Goal: Task Accomplishment & Management: Manage account settings

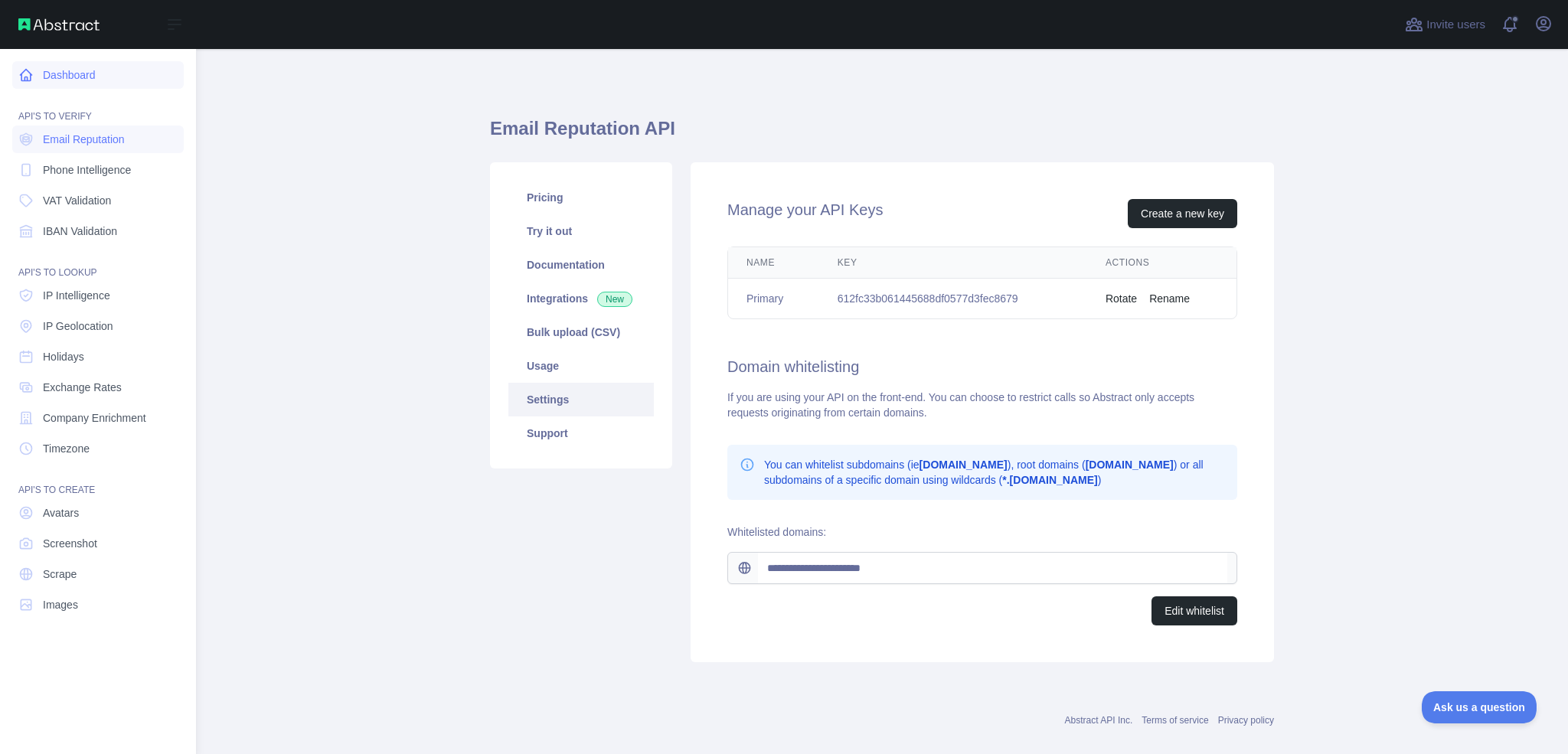
click at [41, 69] on link "Dashboard" at bounding box center [98, 75] width 172 height 28
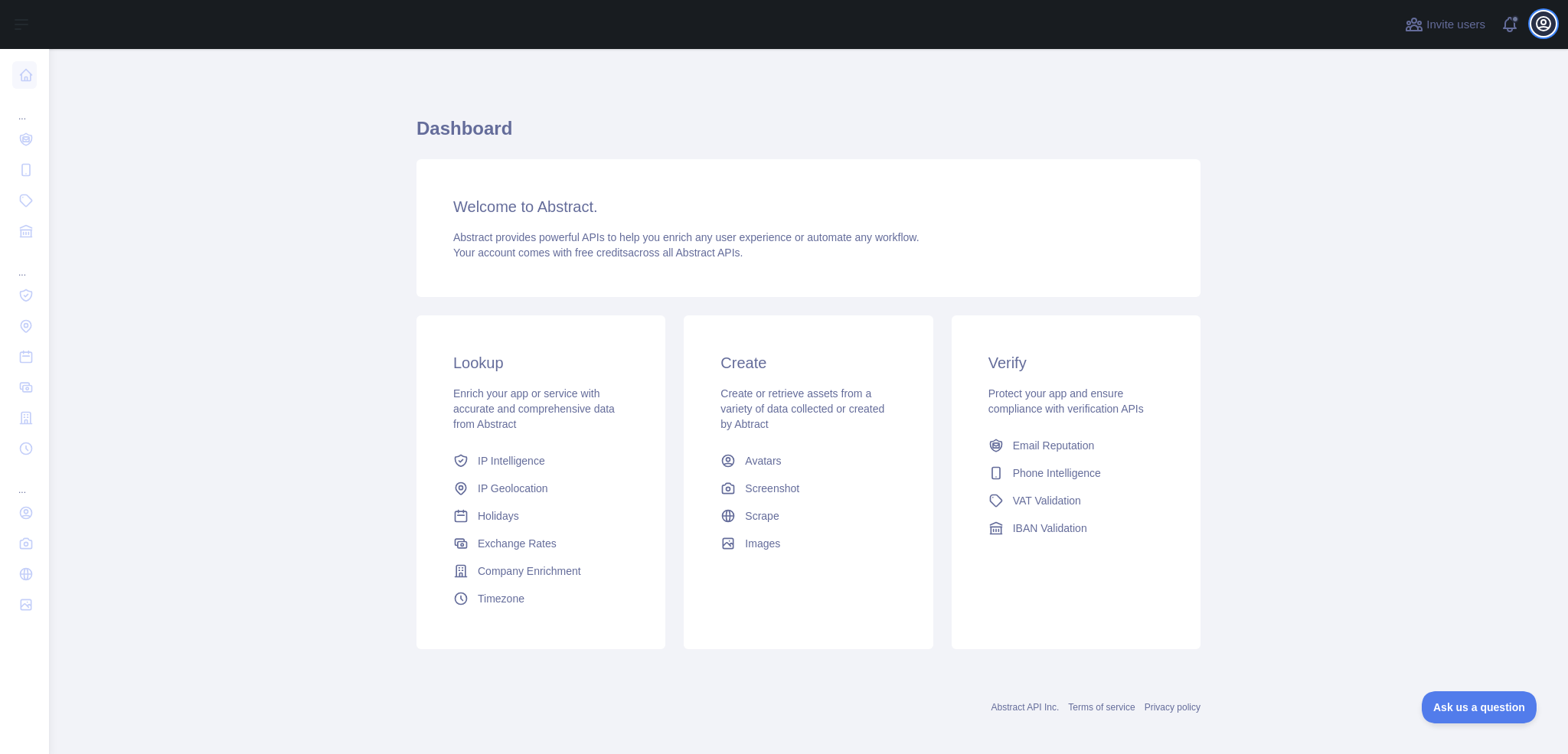
click at [1538, 22] on icon "button" at bounding box center [1543, 23] width 18 height 18
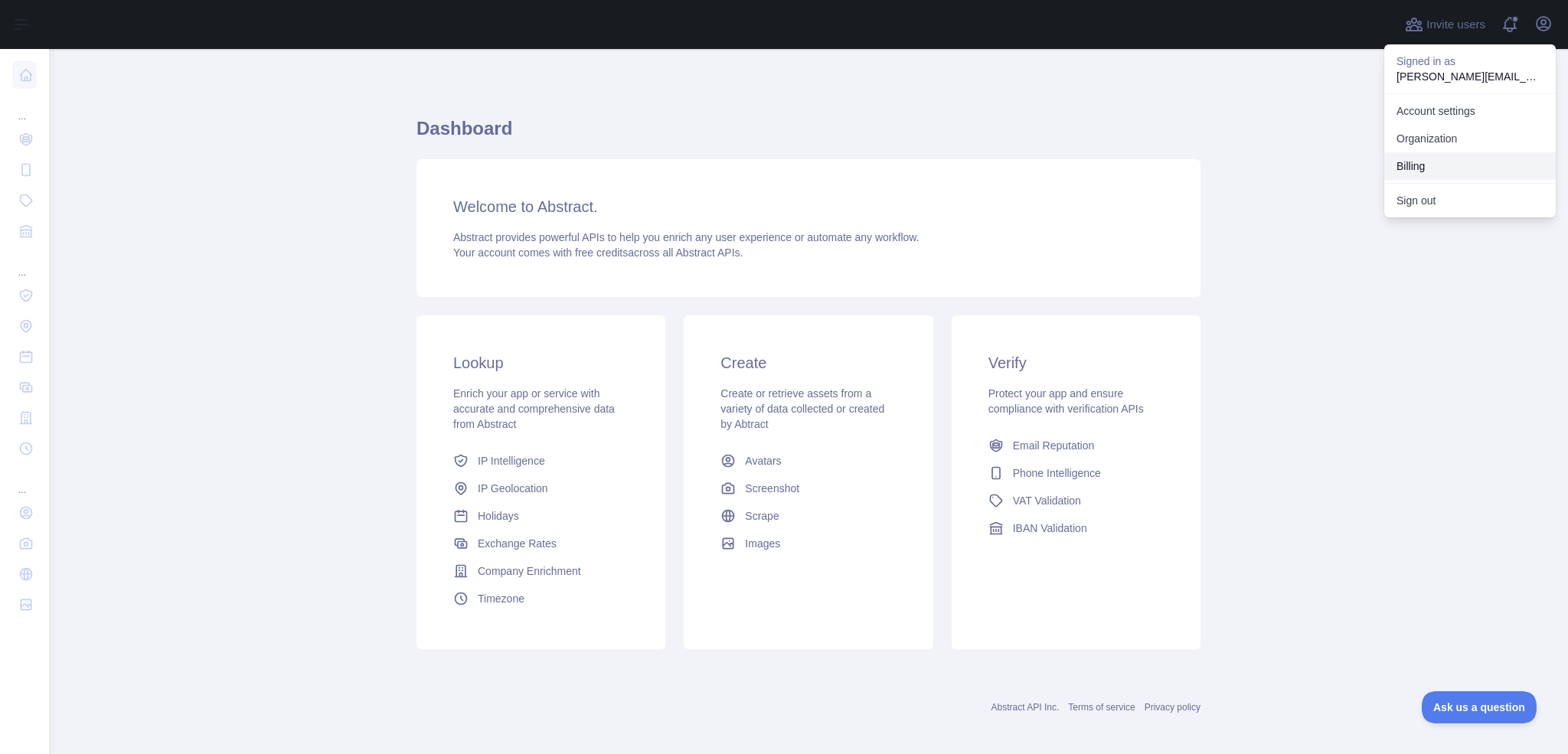
click at [1442, 153] on button "Billing" at bounding box center [1469, 166] width 172 height 28
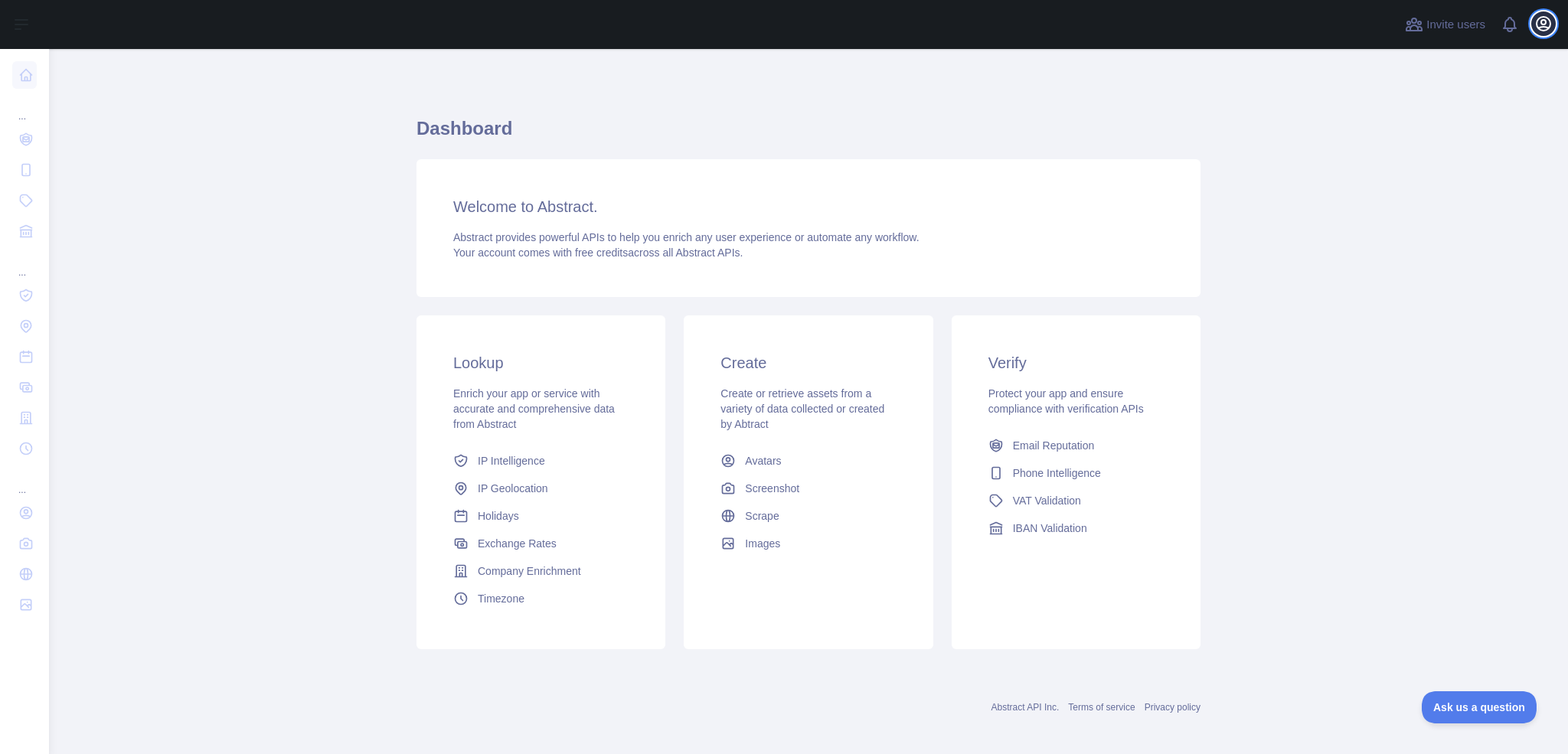
click at [1542, 23] on icon "button" at bounding box center [1543, 23] width 18 height 18
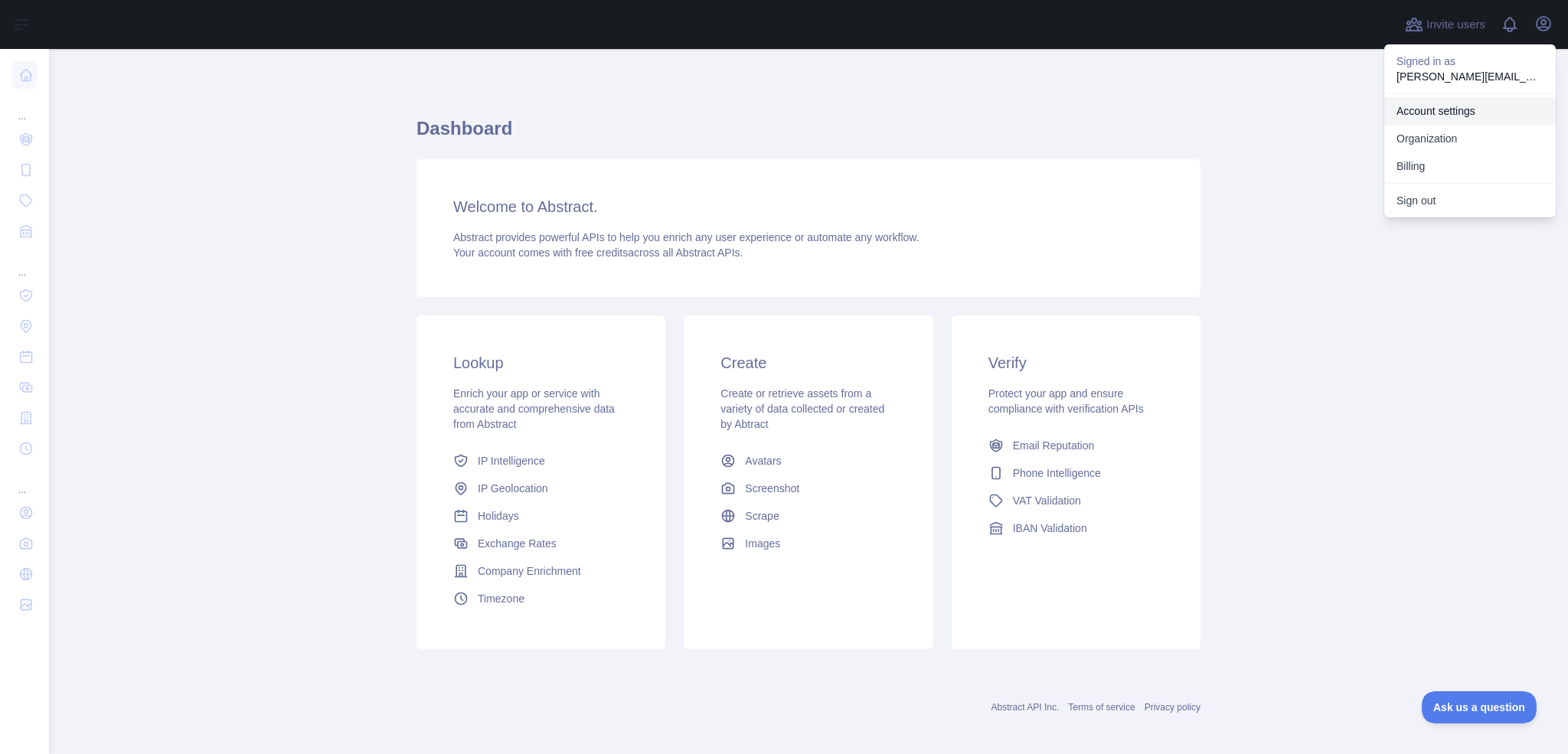
click at [1479, 113] on link "Account settings" at bounding box center [1469, 110] width 172 height 28
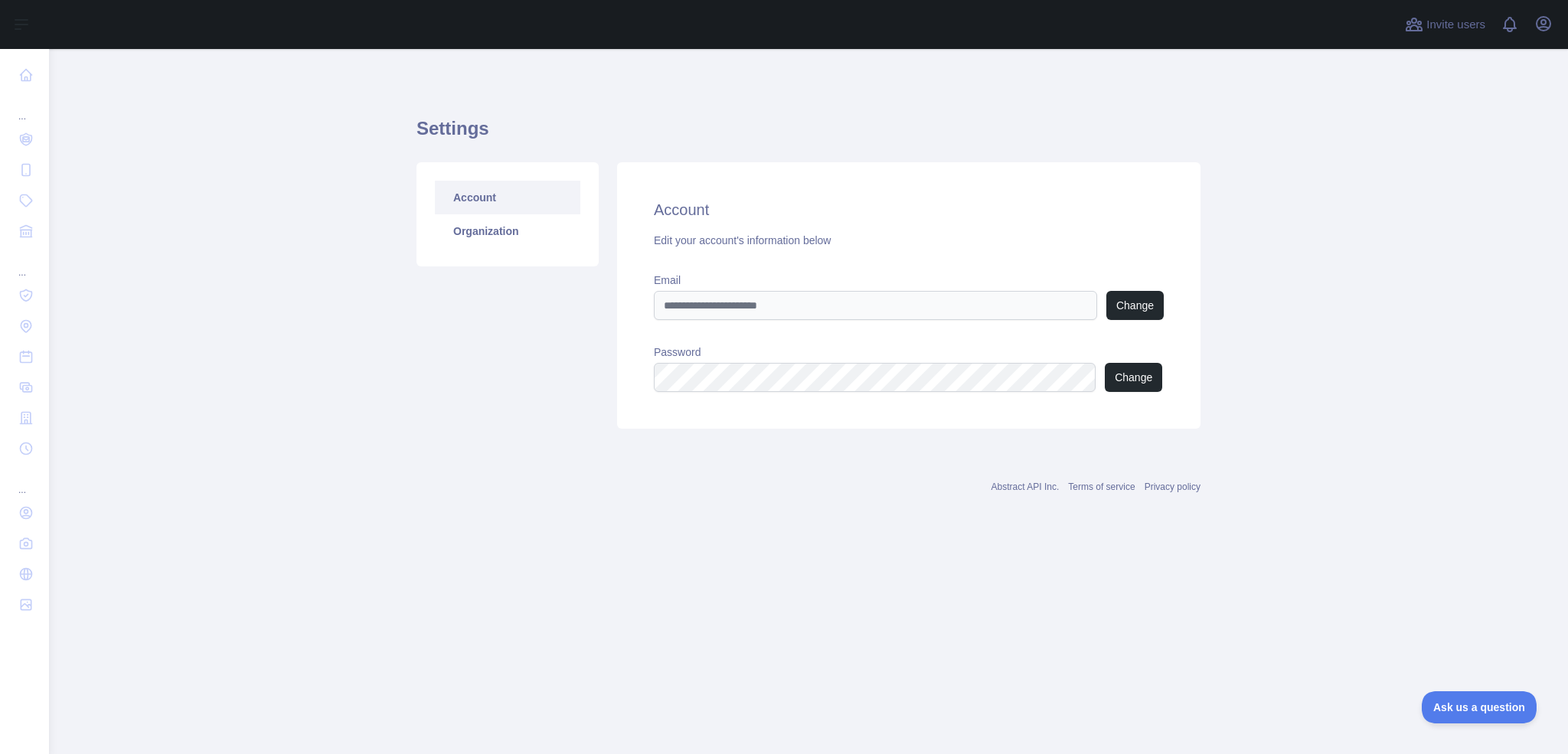
click at [451, 210] on link "Account" at bounding box center [508, 197] width 146 height 34
click at [463, 229] on link "Organization" at bounding box center [508, 230] width 146 height 34
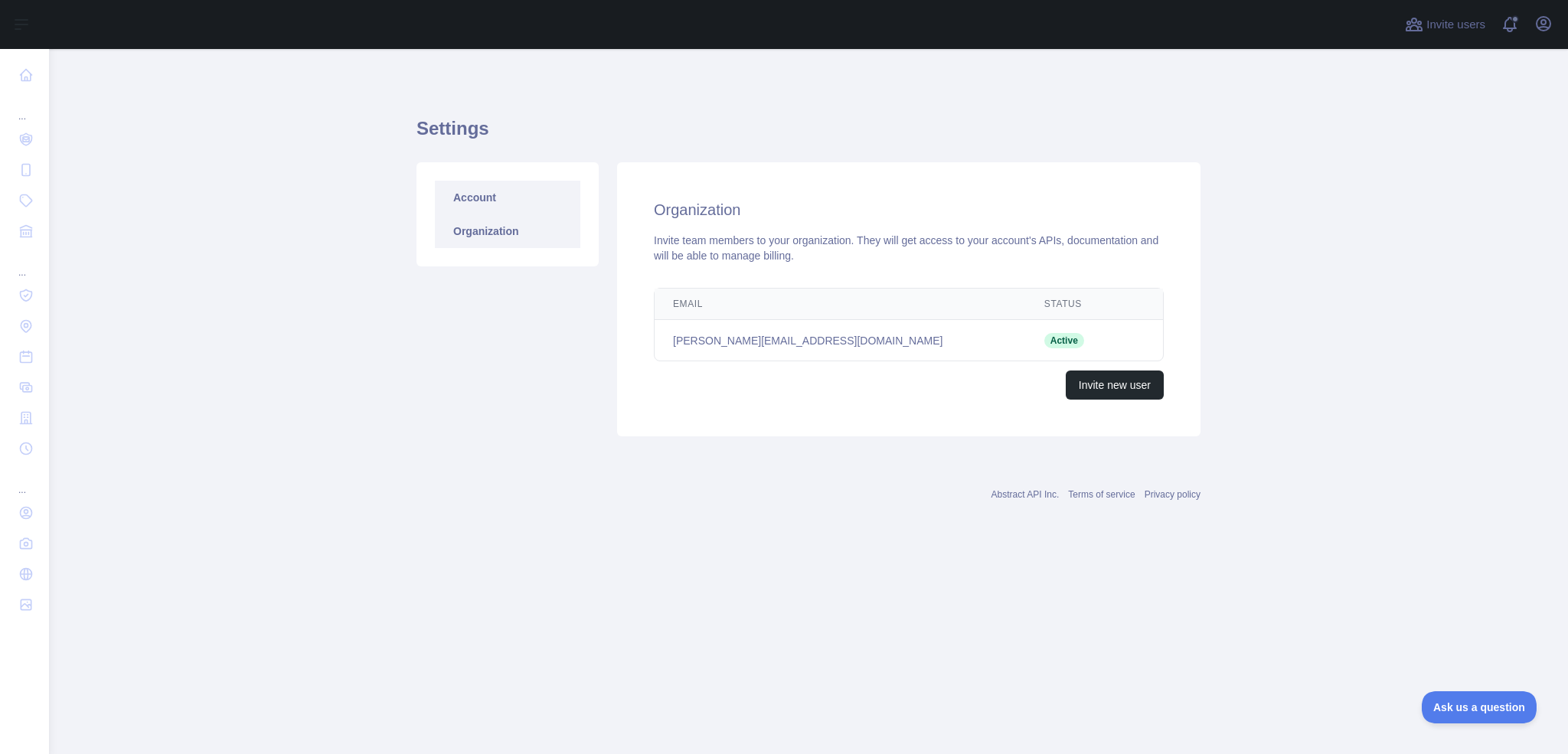
click at [471, 199] on link "Account" at bounding box center [508, 197] width 146 height 34
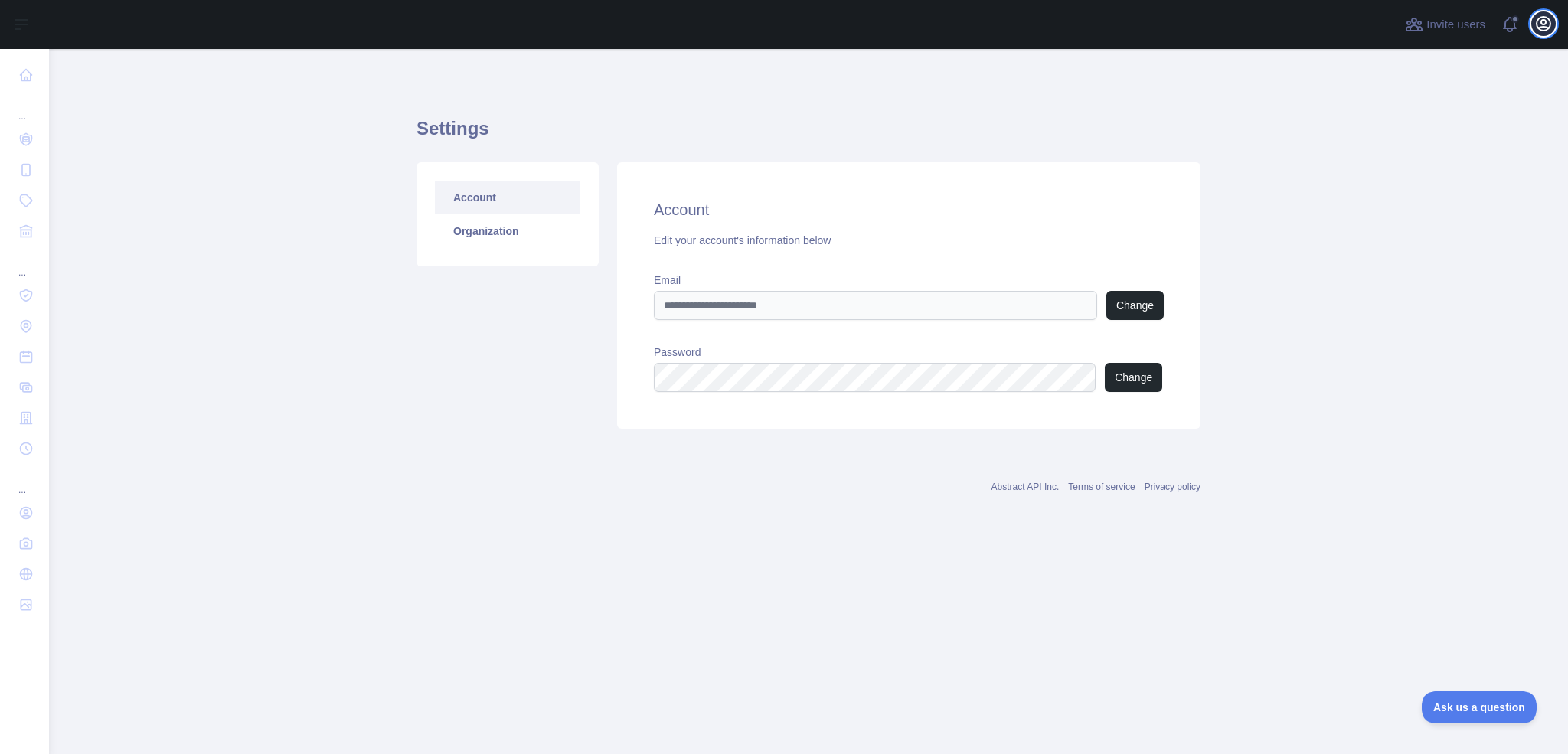
click at [1546, 20] on icon "button" at bounding box center [1543, 23] width 18 height 18
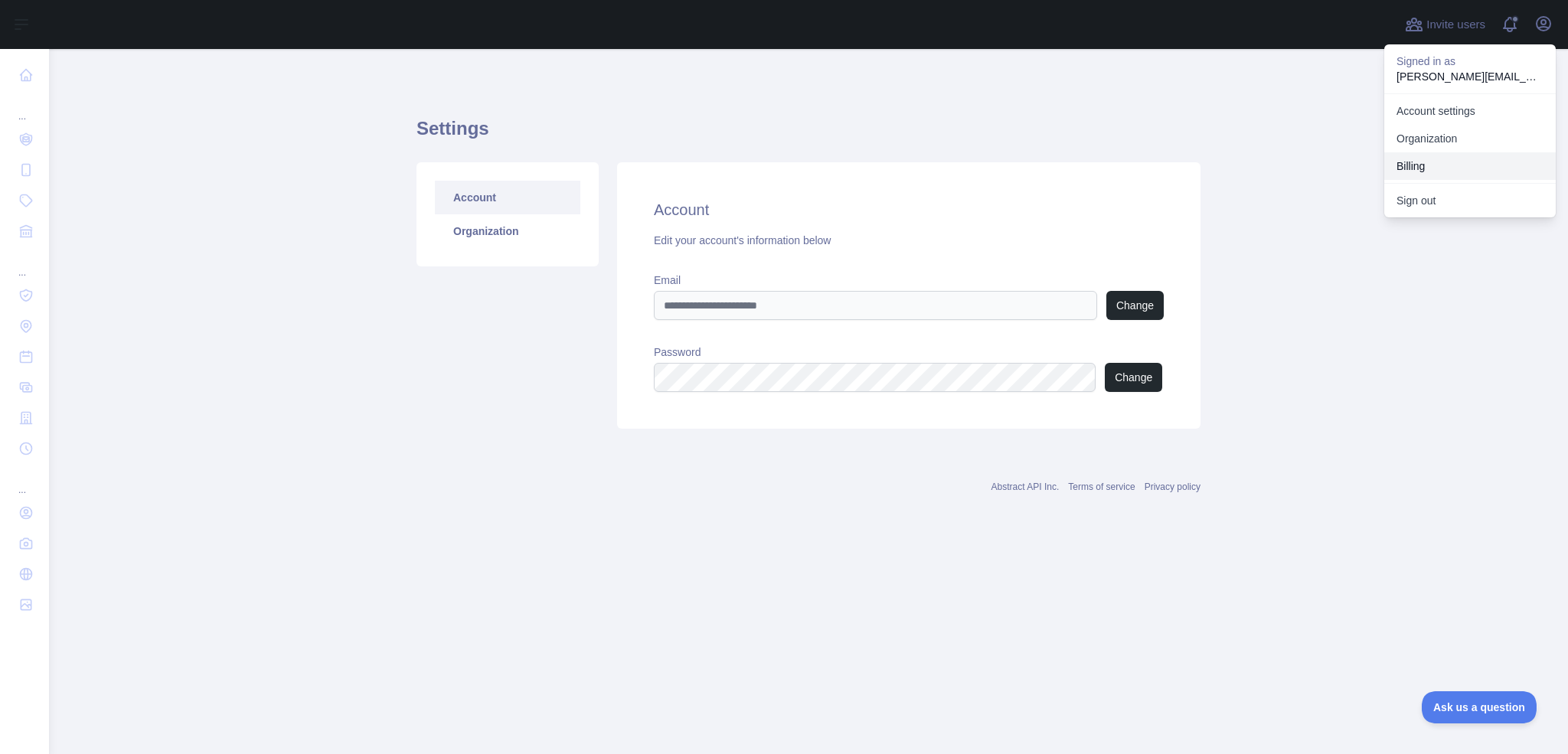
click at [1456, 162] on button "Billing" at bounding box center [1469, 166] width 172 height 28
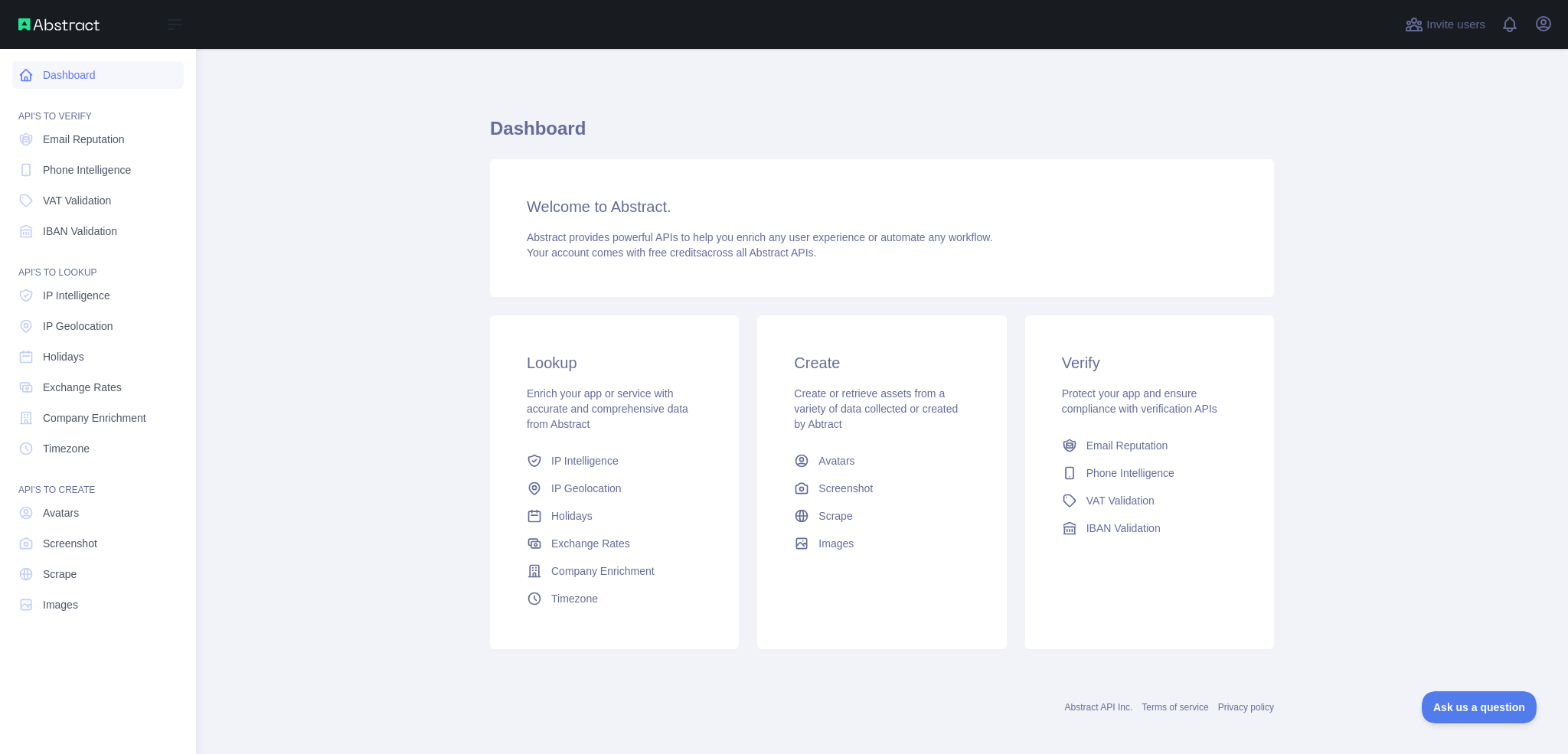
click at [45, 70] on link "Dashboard" at bounding box center [98, 75] width 172 height 28
click at [64, 138] on span "Email Reputation" at bounding box center [83, 139] width 82 height 15
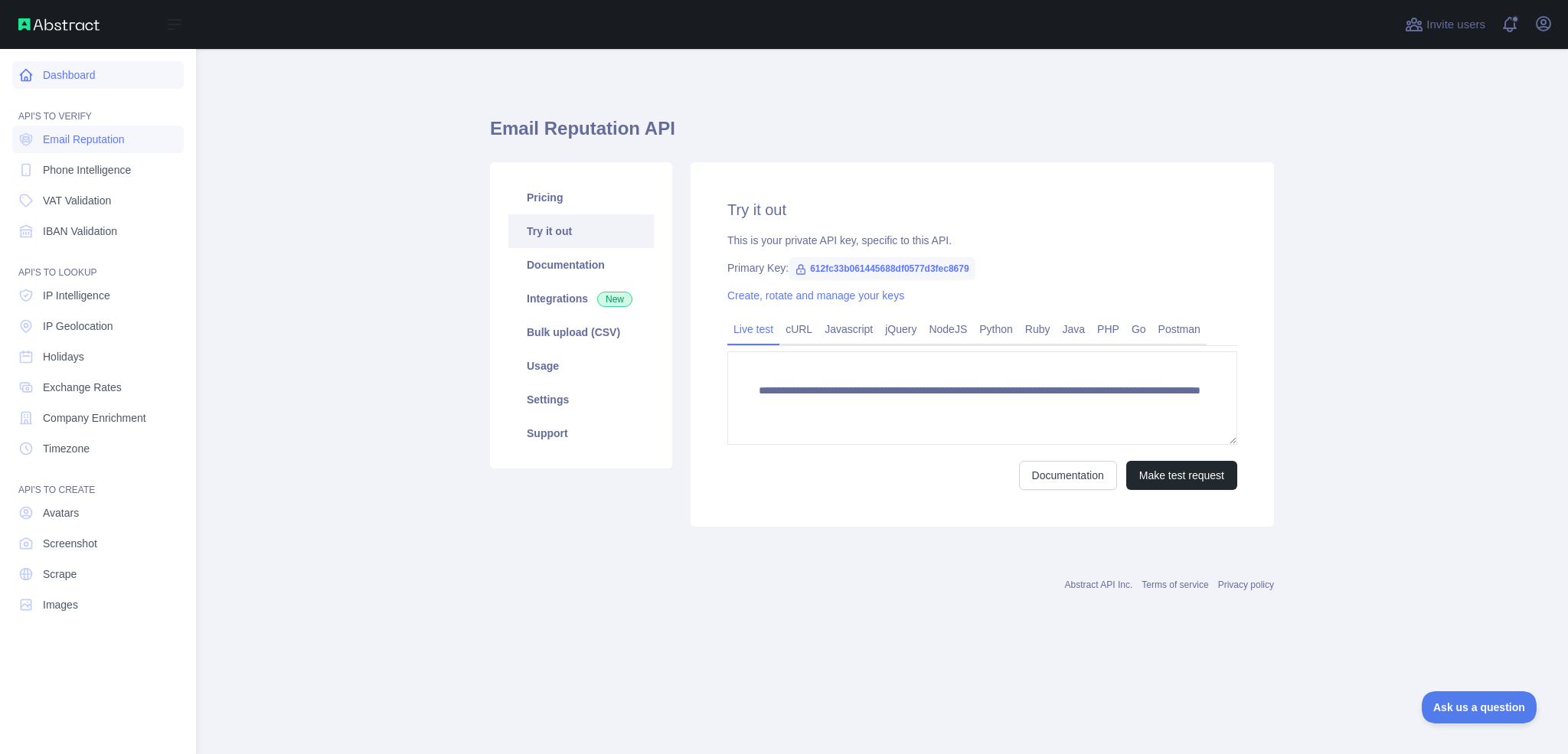
click at [104, 78] on link "Dashboard" at bounding box center [98, 75] width 172 height 28
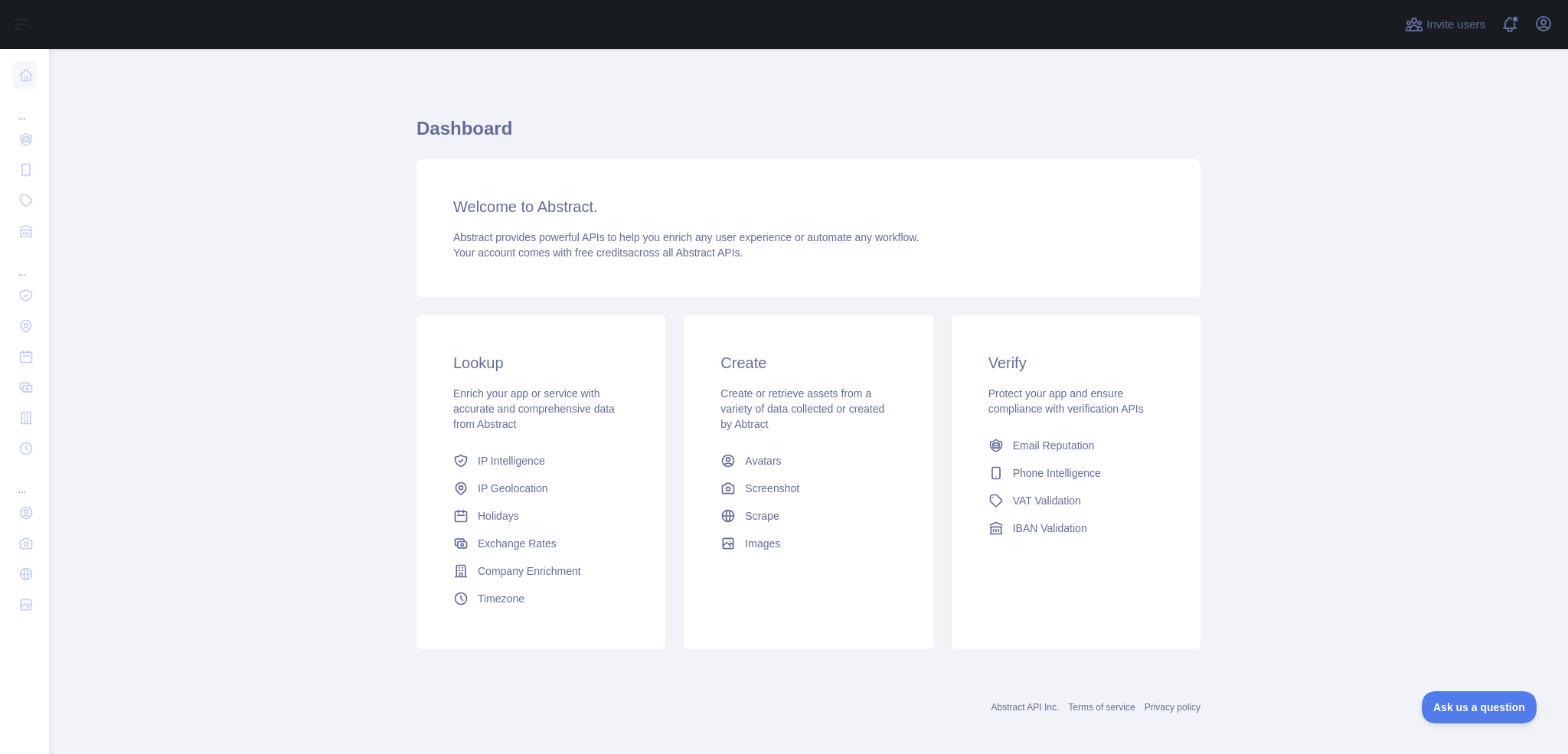
scroll to position [9, 0]
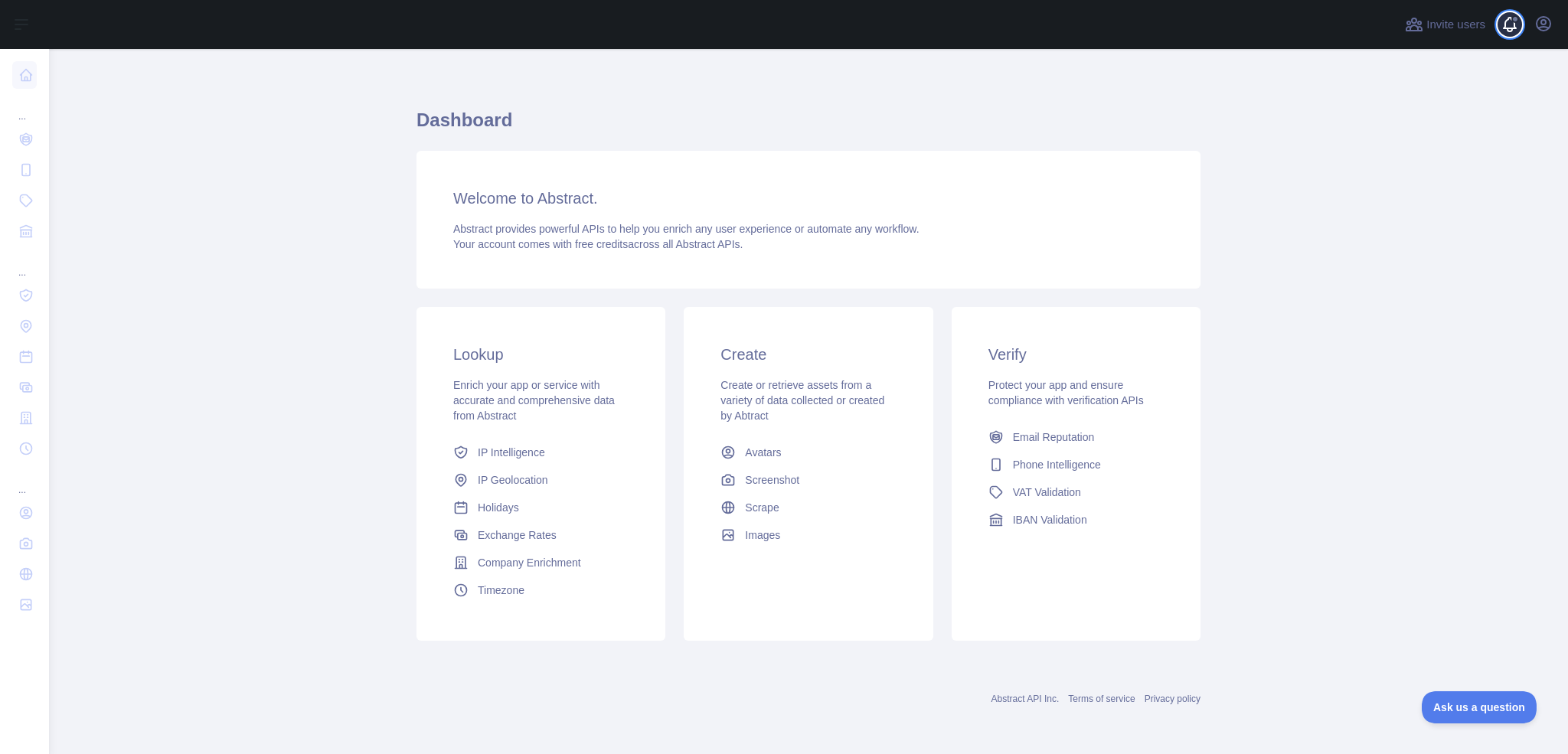
click at [1522, 29] on span at bounding box center [1516, 24] width 31 height 49
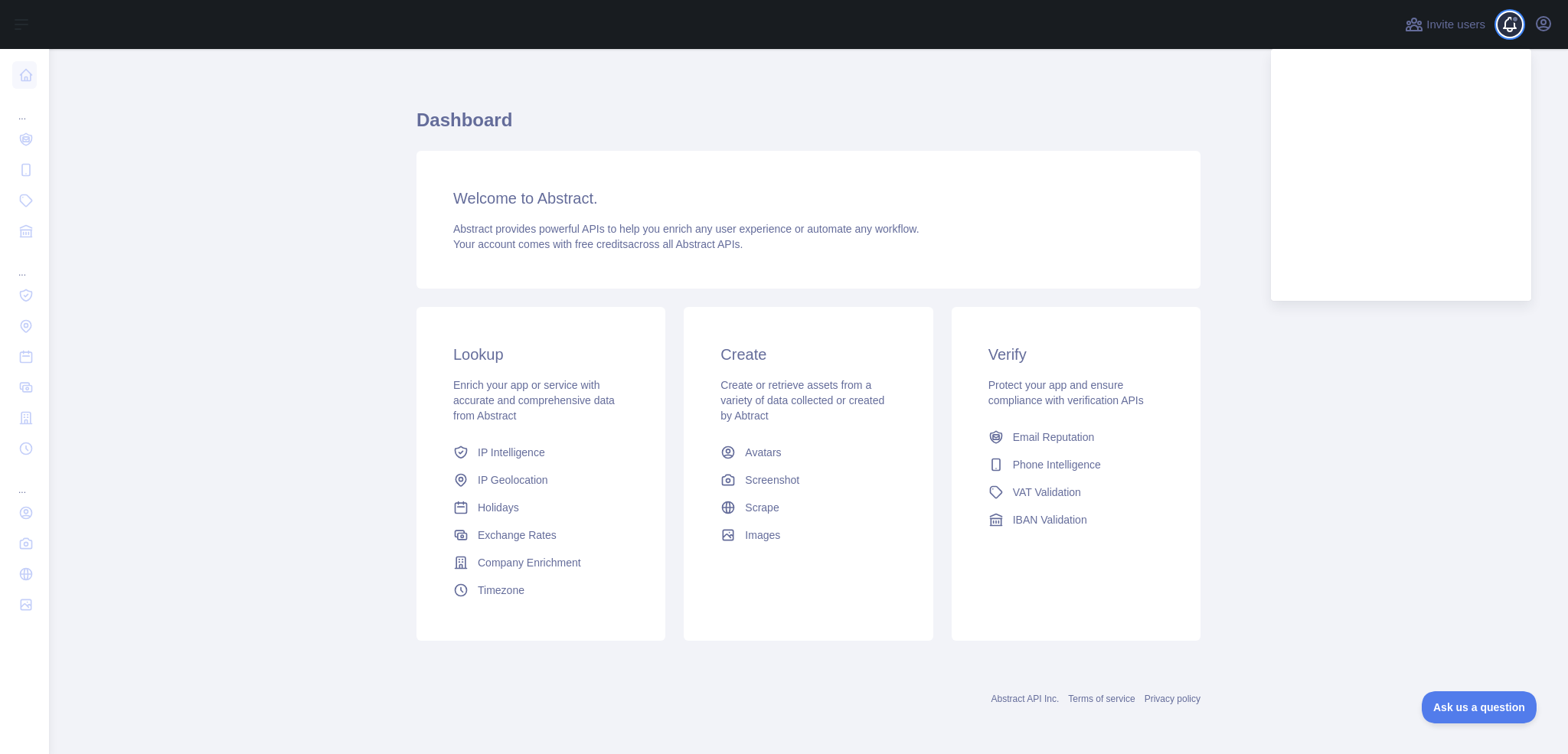
click at [1522, 30] on span at bounding box center [1516, 24] width 31 height 49
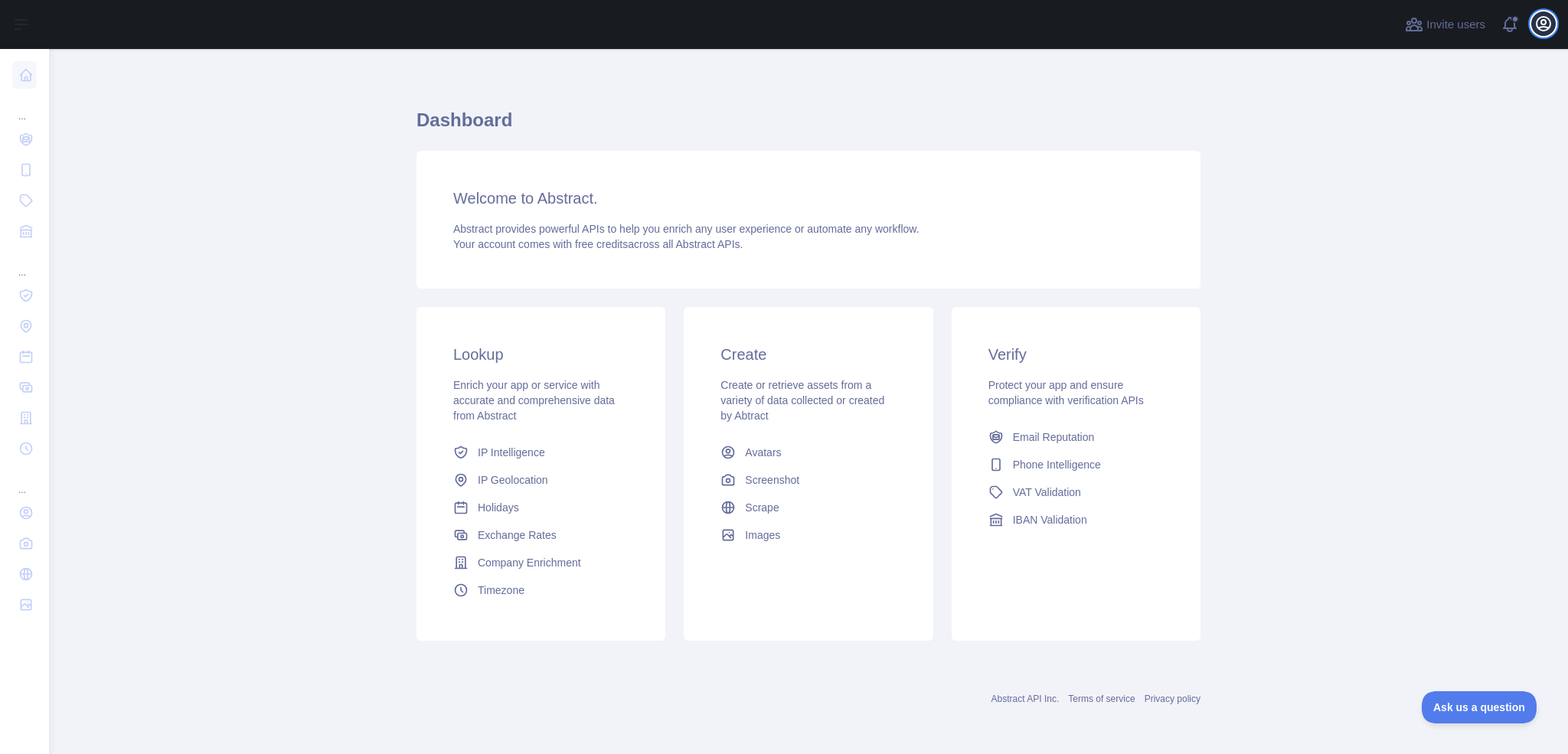
click at [1544, 29] on icon "button" at bounding box center [1543, 23] width 18 height 18
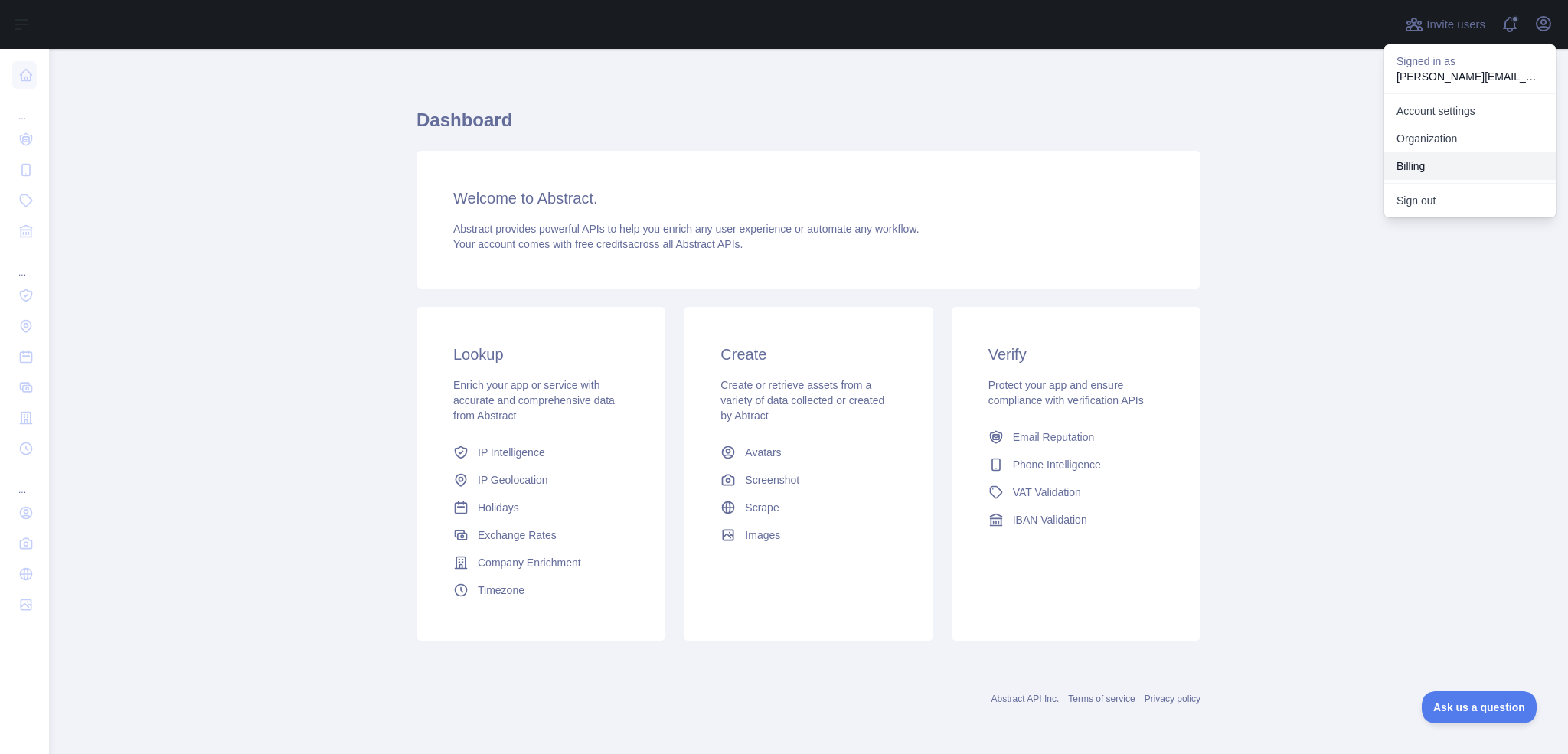
click at [1434, 171] on button "Billing" at bounding box center [1469, 166] width 172 height 28
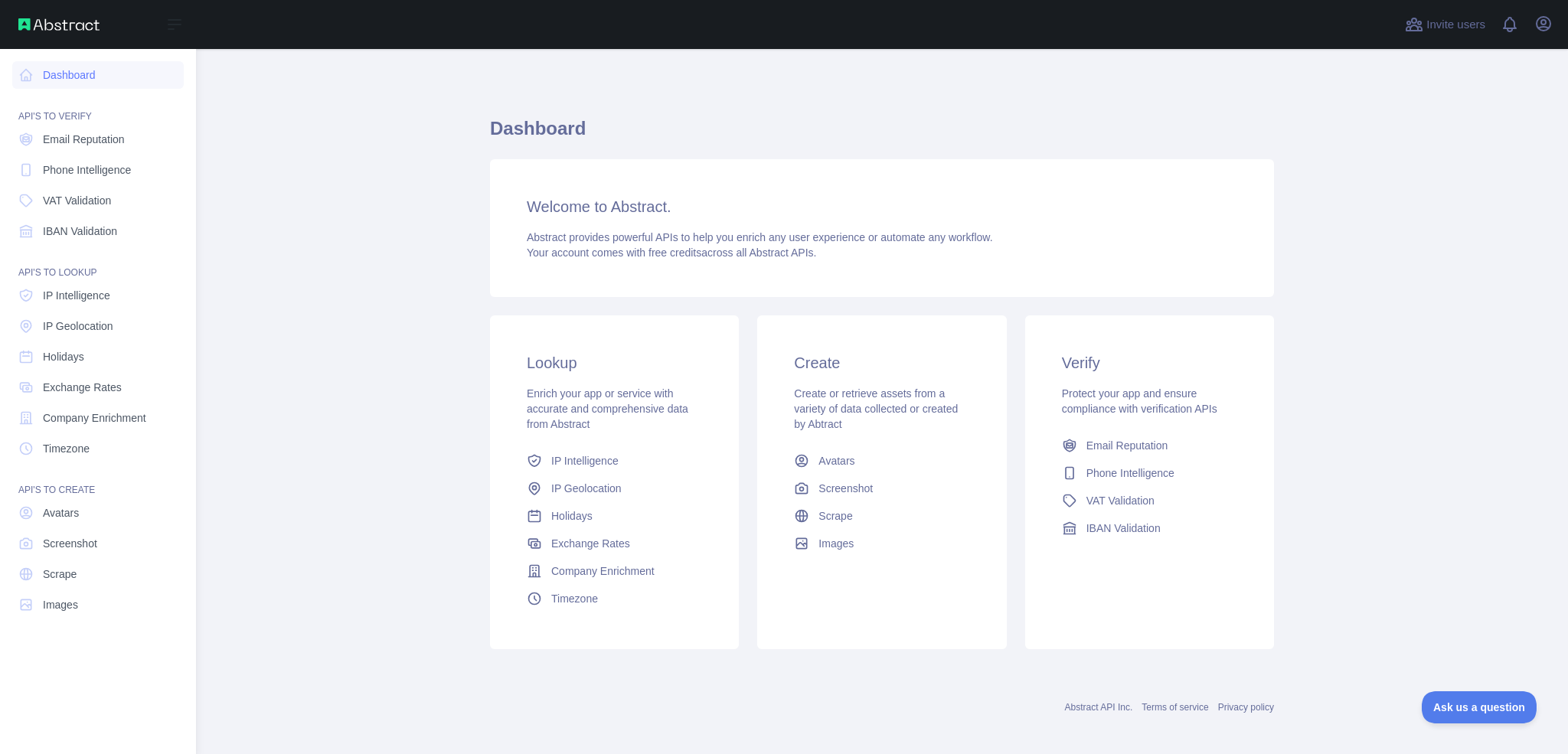
click at [52, 30] on div "Open sidebar" at bounding box center [98, 24] width 196 height 49
click at [55, 24] on img at bounding box center [59, 24] width 82 height 12
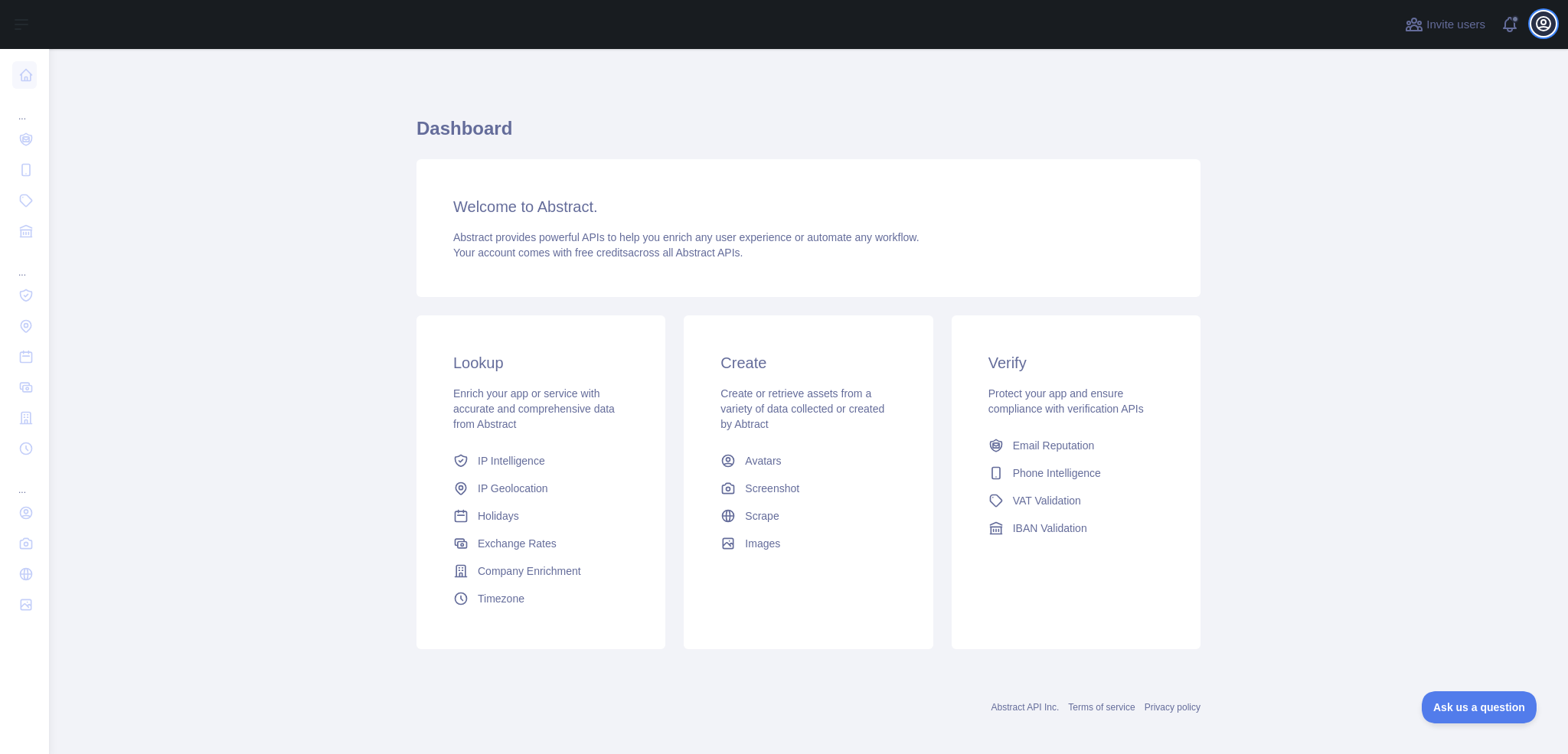
click at [1542, 25] on icon "button" at bounding box center [1543, 23] width 18 height 18
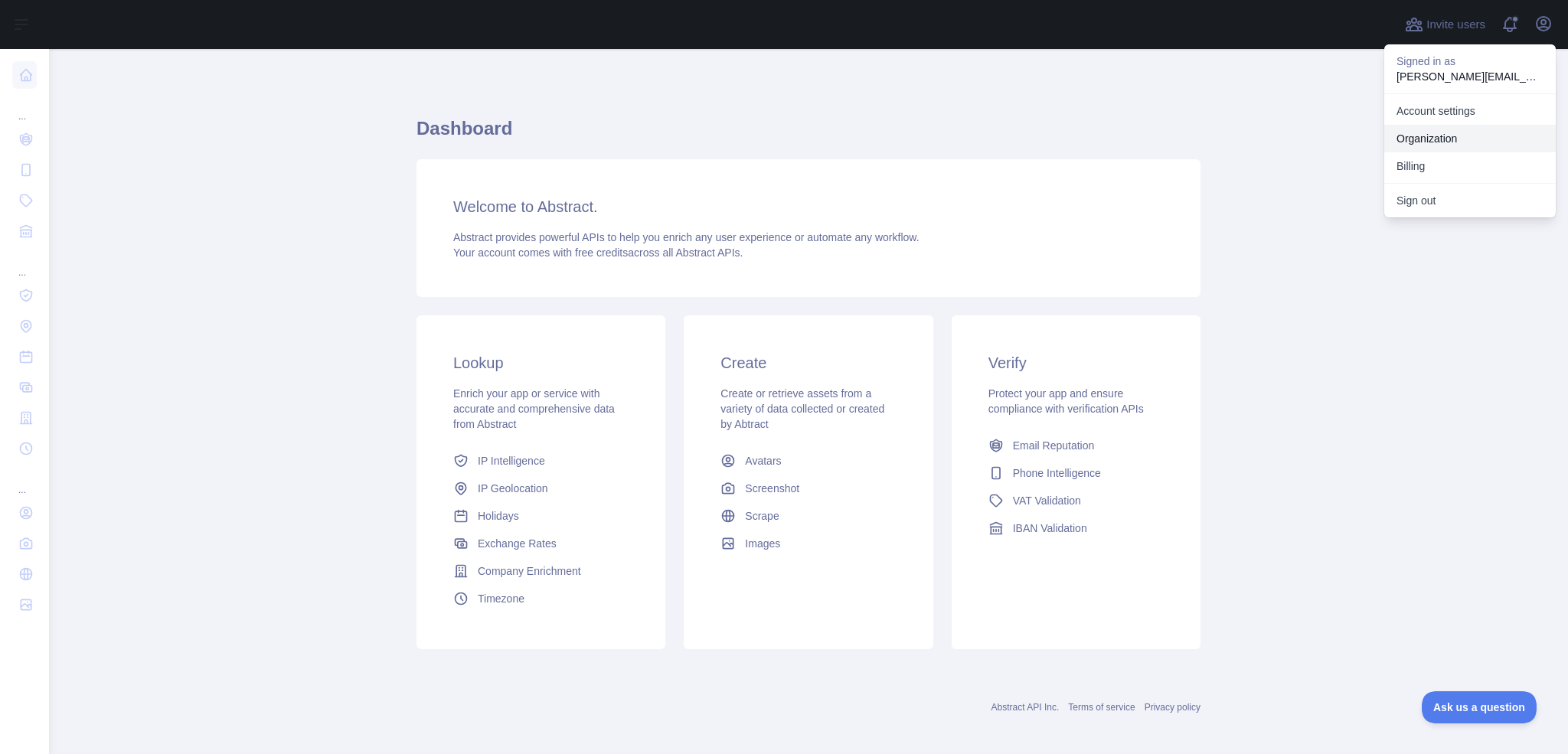
click at [1489, 142] on link "Organization" at bounding box center [1469, 138] width 172 height 28
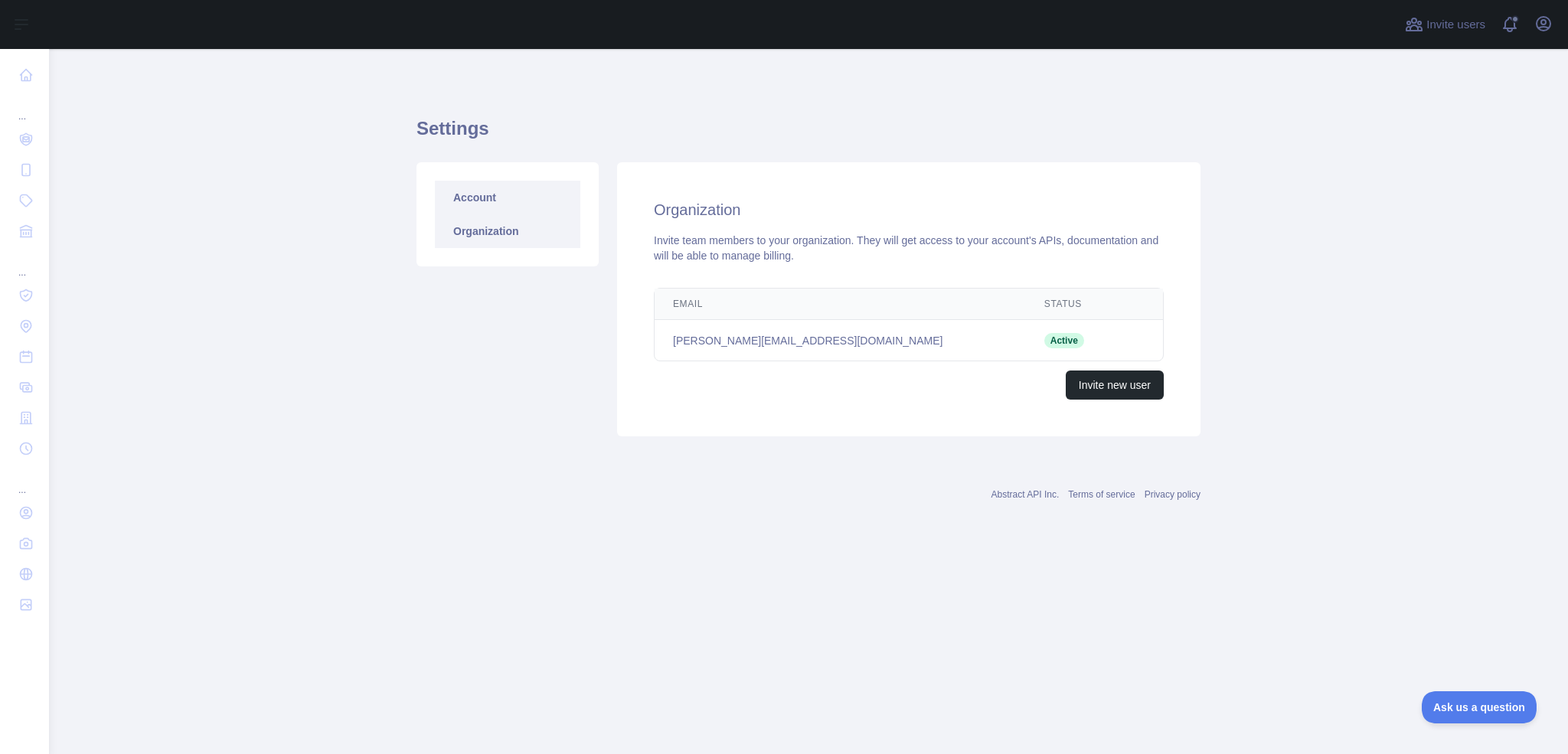
click at [512, 202] on link "Account" at bounding box center [508, 197] width 146 height 34
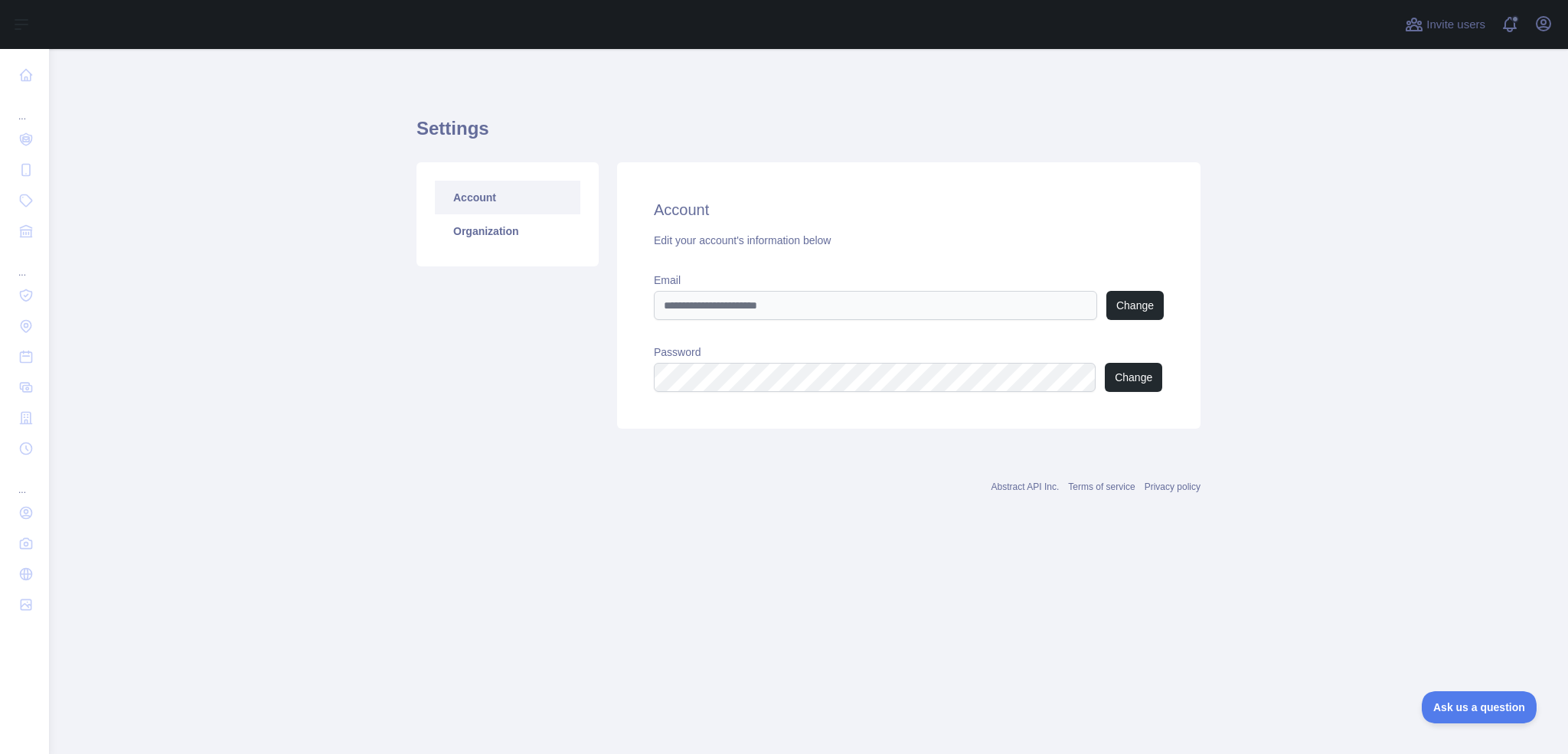
click at [875, 240] on div "Edit your account's information below" at bounding box center [908, 241] width 510 height 15
click at [498, 223] on link "Organization" at bounding box center [508, 230] width 146 height 34
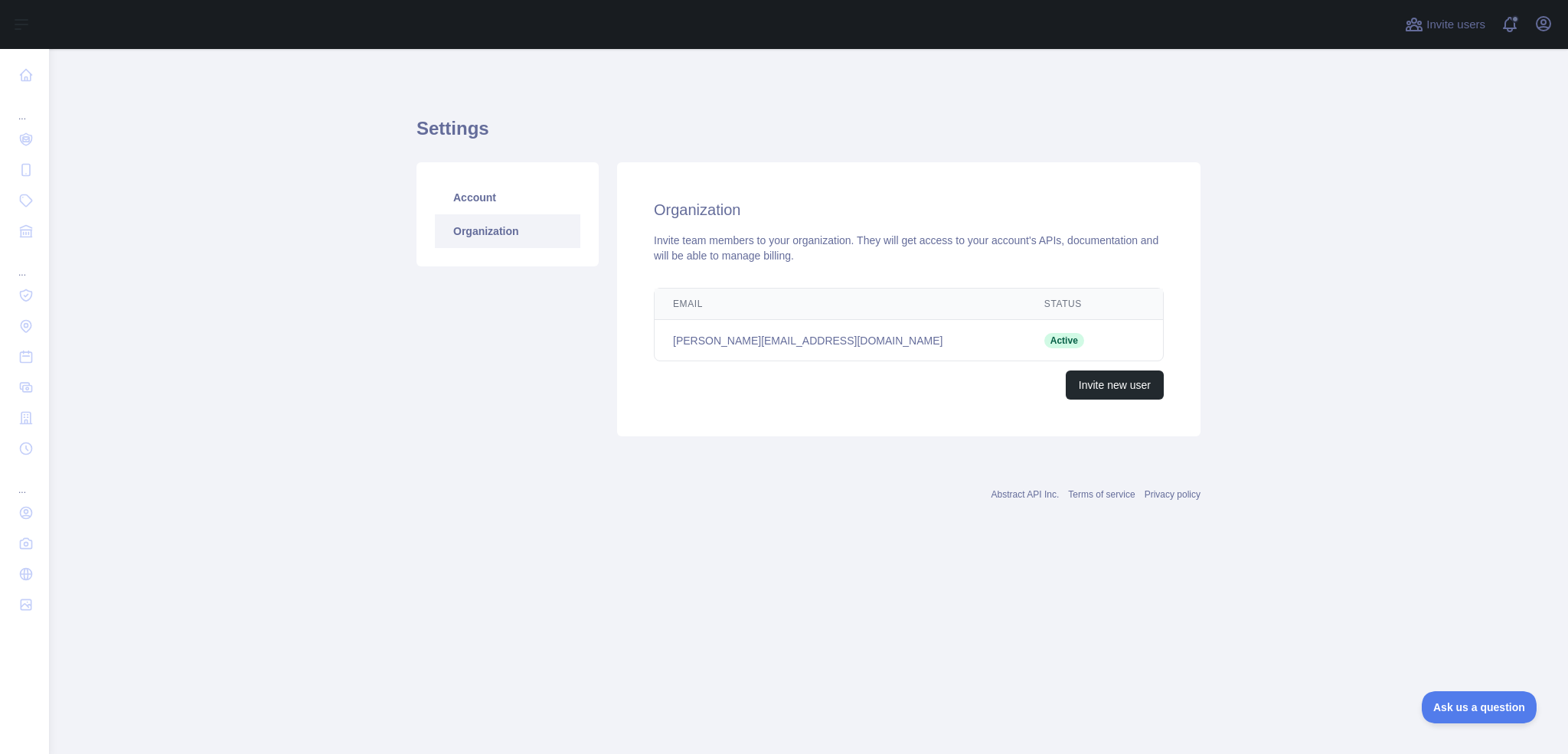
click at [1044, 342] on span "Active" at bounding box center [1063, 341] width 39 height 15
drag, startPoint x: 728, startPoint y: 297, endPoint x: 740, endPoint y: 317, distance: 23.3
click at [733, 306] on th "Email" at bounding box center [840, 304] width 371 height 32
click at [748, 332] on td "dan@growyoungfitness.com" at bounding box center [840, 340] width 371 height 41
click at [748, 339] on td "dan@growyoungfitness.com" at bounding box center [840, 340] width 371 height 41
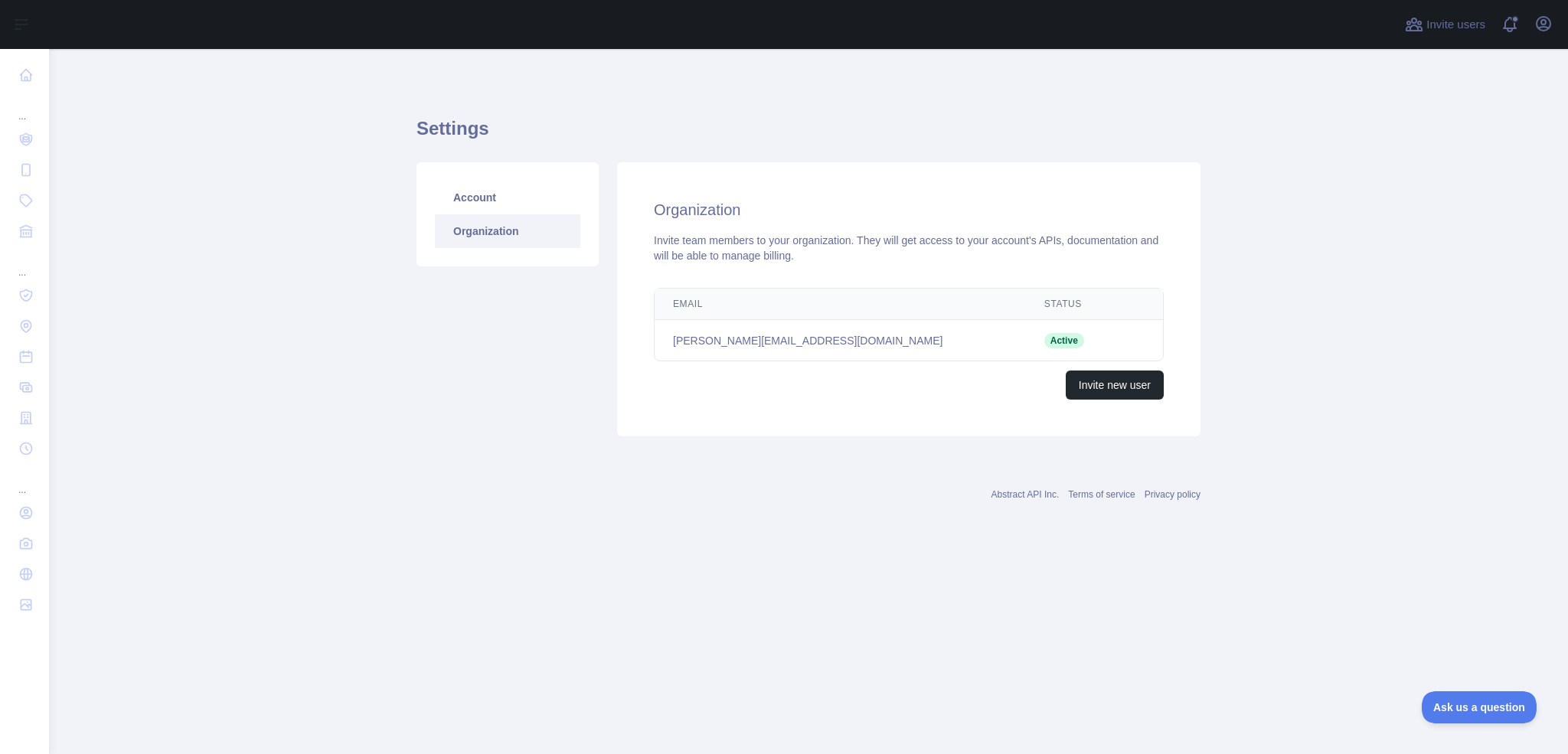
click at [748, 339] on td "dan@growyoungfitness.com" at bounding box center [840, 340] width 371 height 41
drag, startPoint x: 748, startPoint y: 339, endPoint x: 960, endPoint y: 349, distance: 212.2
click at [751, 341] on td "dan@growyoungfitness.com" at bounding box center [840, 340] width 371 height 41
drag, startPoint x: 960, startPoint y: 349, endPoint x: 979, endPoint y: 350, distance: 19.0
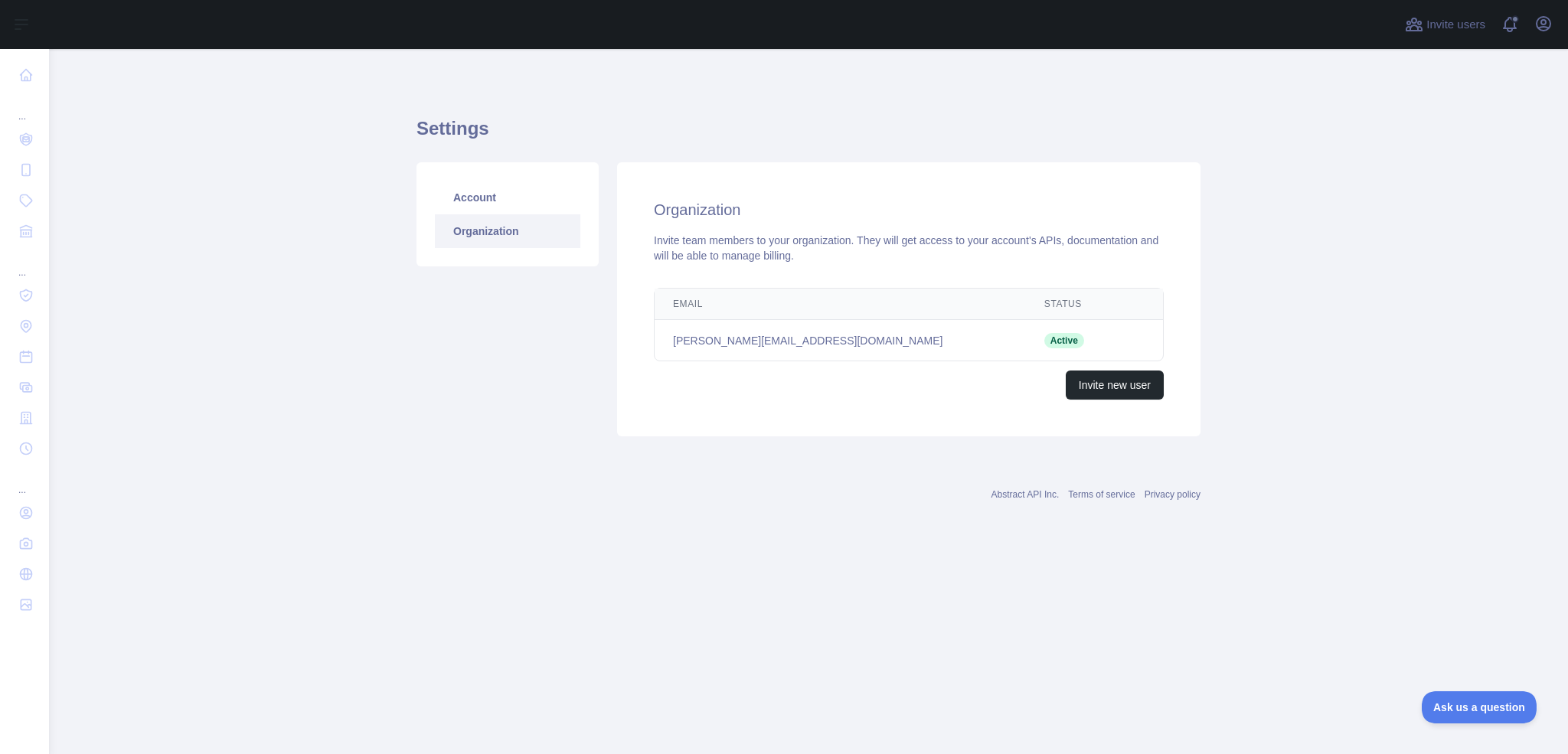
click at [979, 350] on tr "dan@growyoungfitness.com Active" at bounding box center [909, 340] width 509 height 41
drag, startPoint x: 1057, startPoint y: 335, endPoint x: 728, endPoint y: 244, distance: 341.4
click at [1057, 335] on td "Active" at bounding box center [1072, 340] width 93 height 41
click at [692, 234] on div "Invite team members to your organization. They will get access to your account'…" at bounding box center [908, 248] width 510 height 31
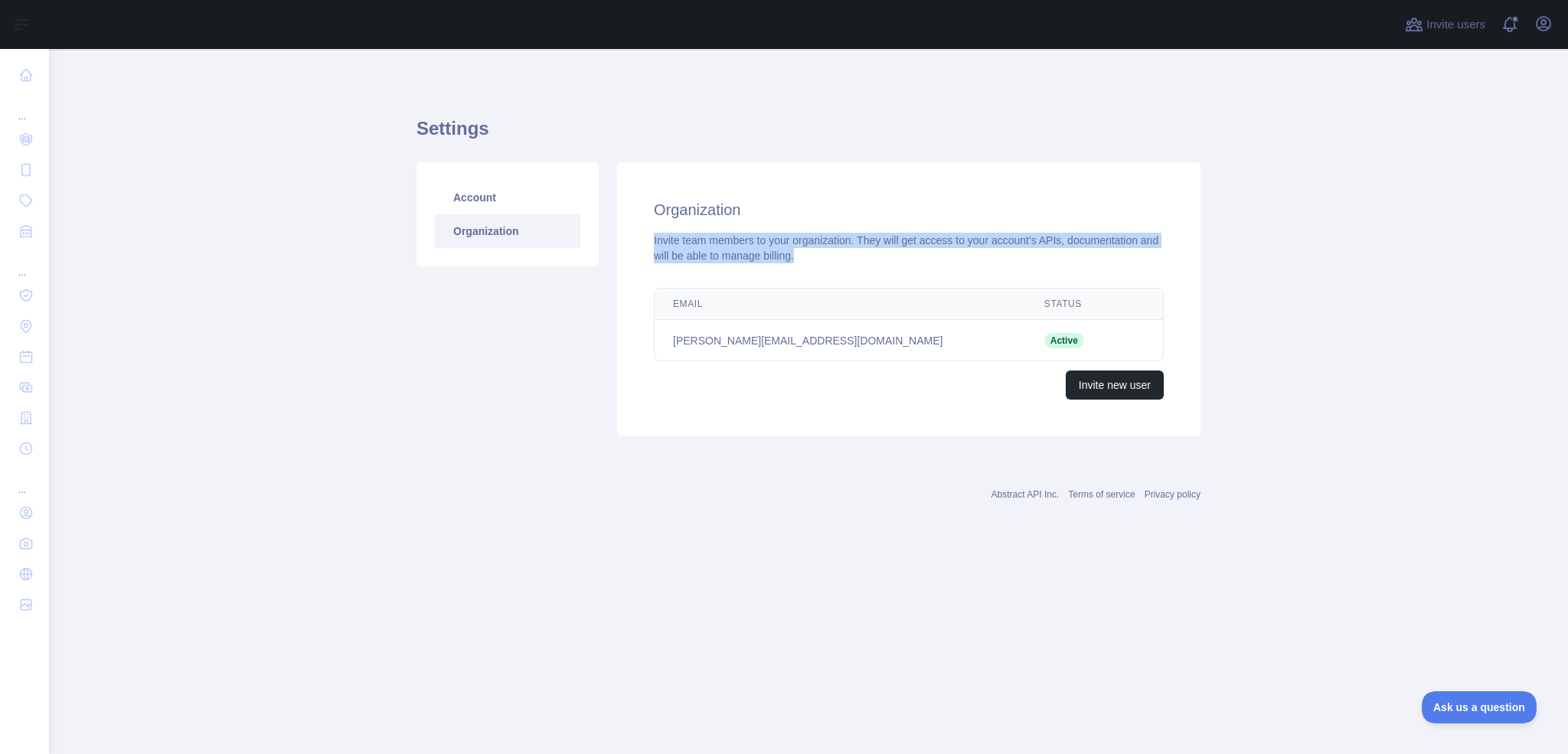
click at [692, 234] on div "Invite team members to your organization. They will get access to your account'…" at bounding box center [908, 248] width 510 height 31
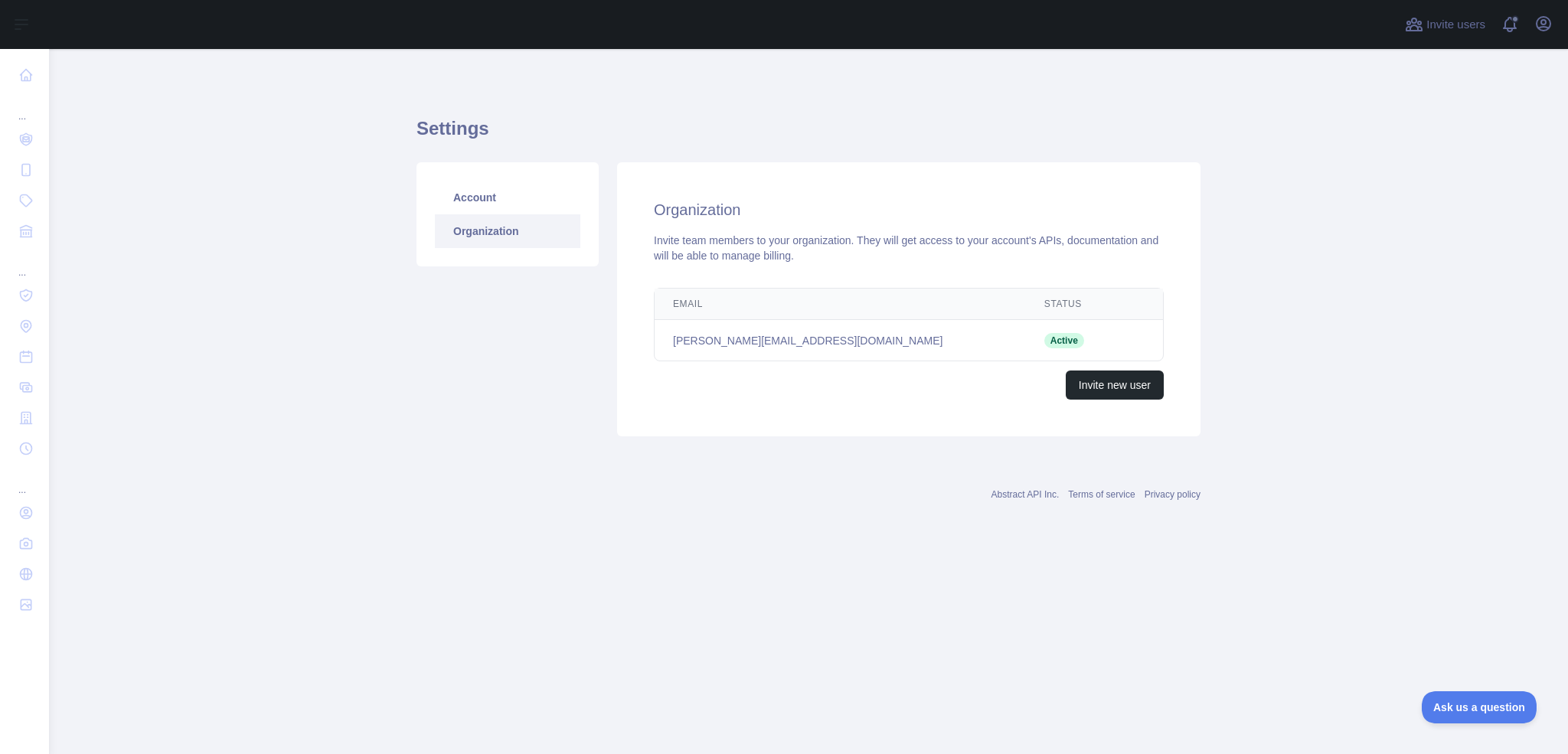
click at [695, 210] on h2 "Organization" at bounding box center [908, 209] width 510 height 21
click at [512, 203] on link "Account" at bounding box center [508, 197] width 146 height 34
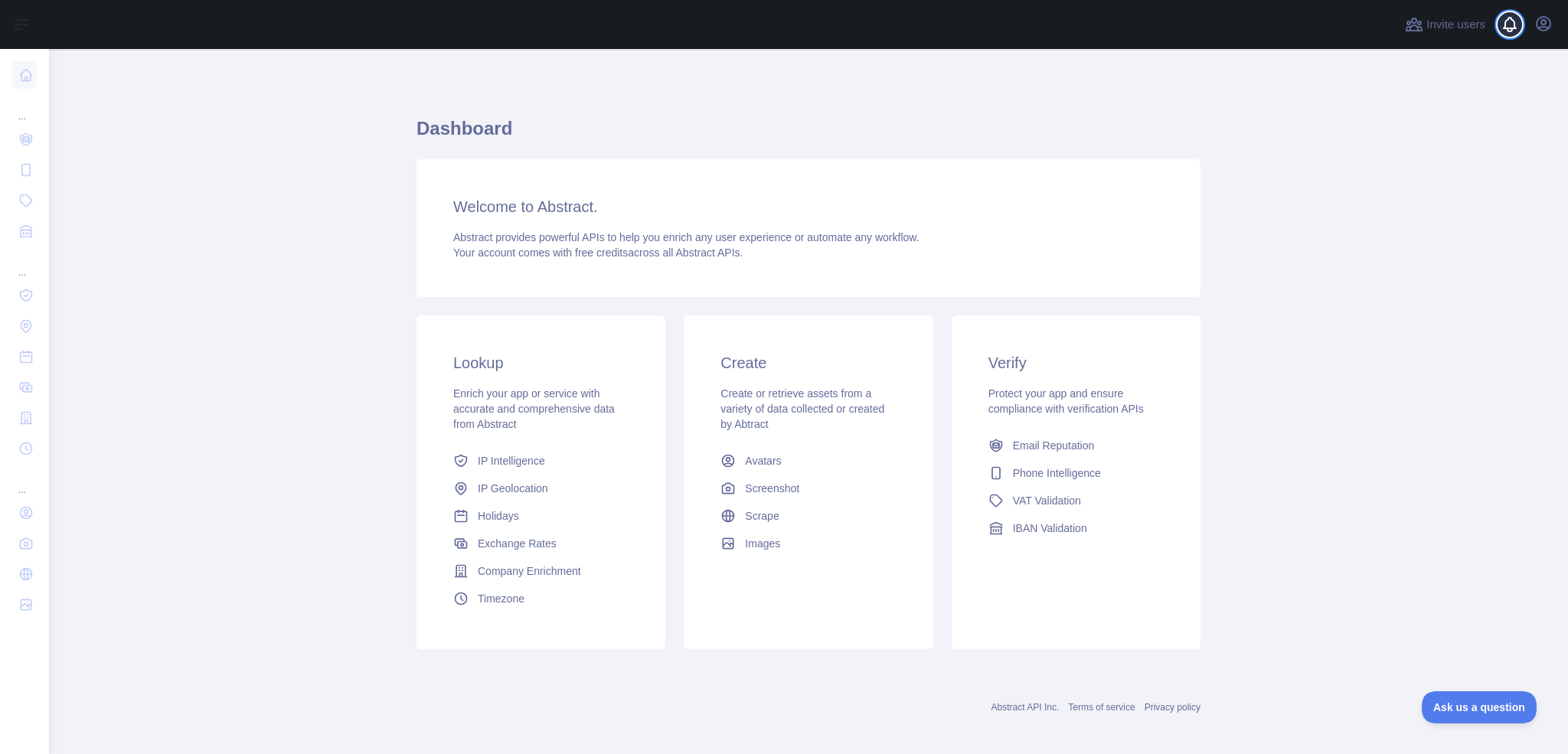
click at [1508, 25] on span at bounding box center [1516, 24] width 31 height 49
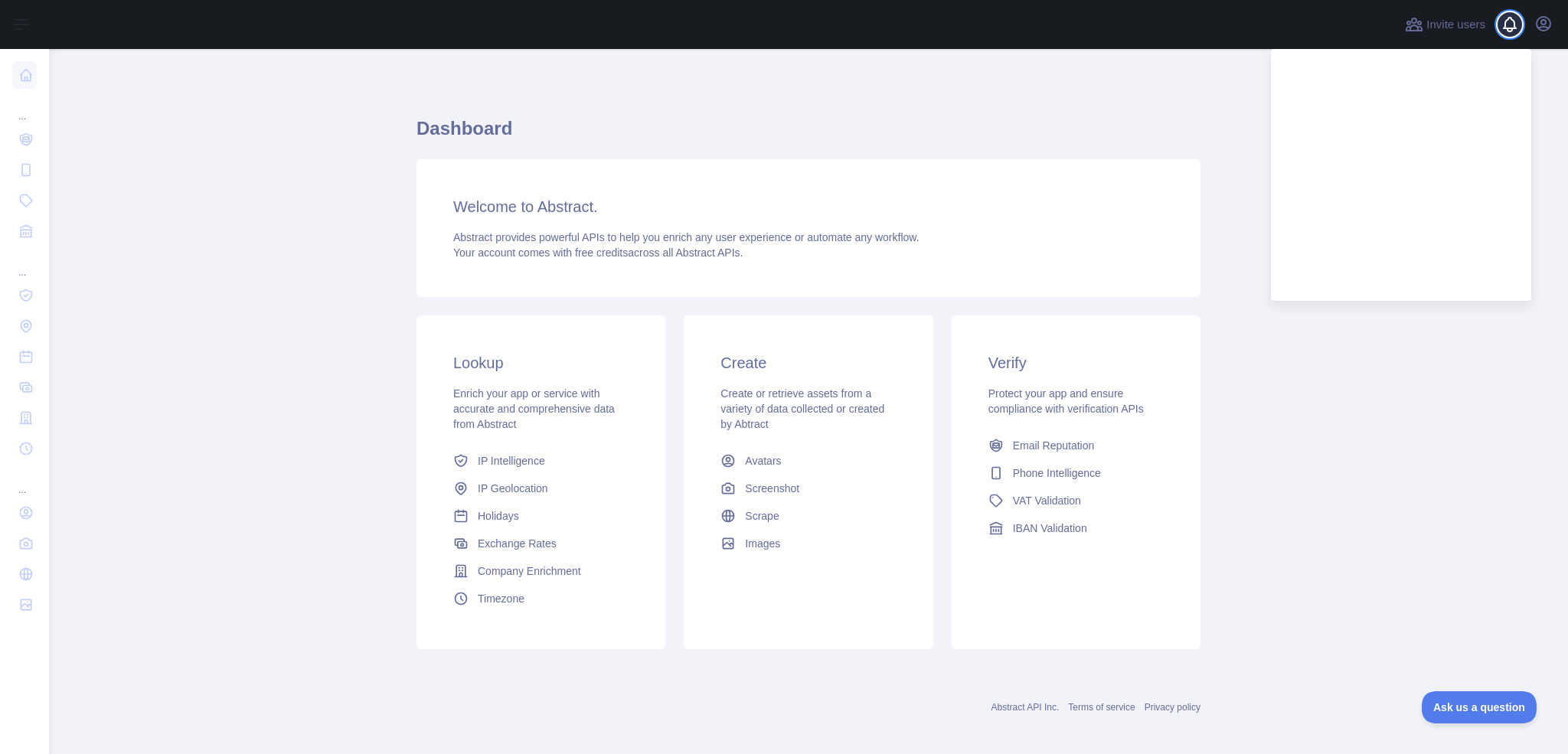
click at [1508, 25] on span at bounding box center [1516, 24] width 31 height 49
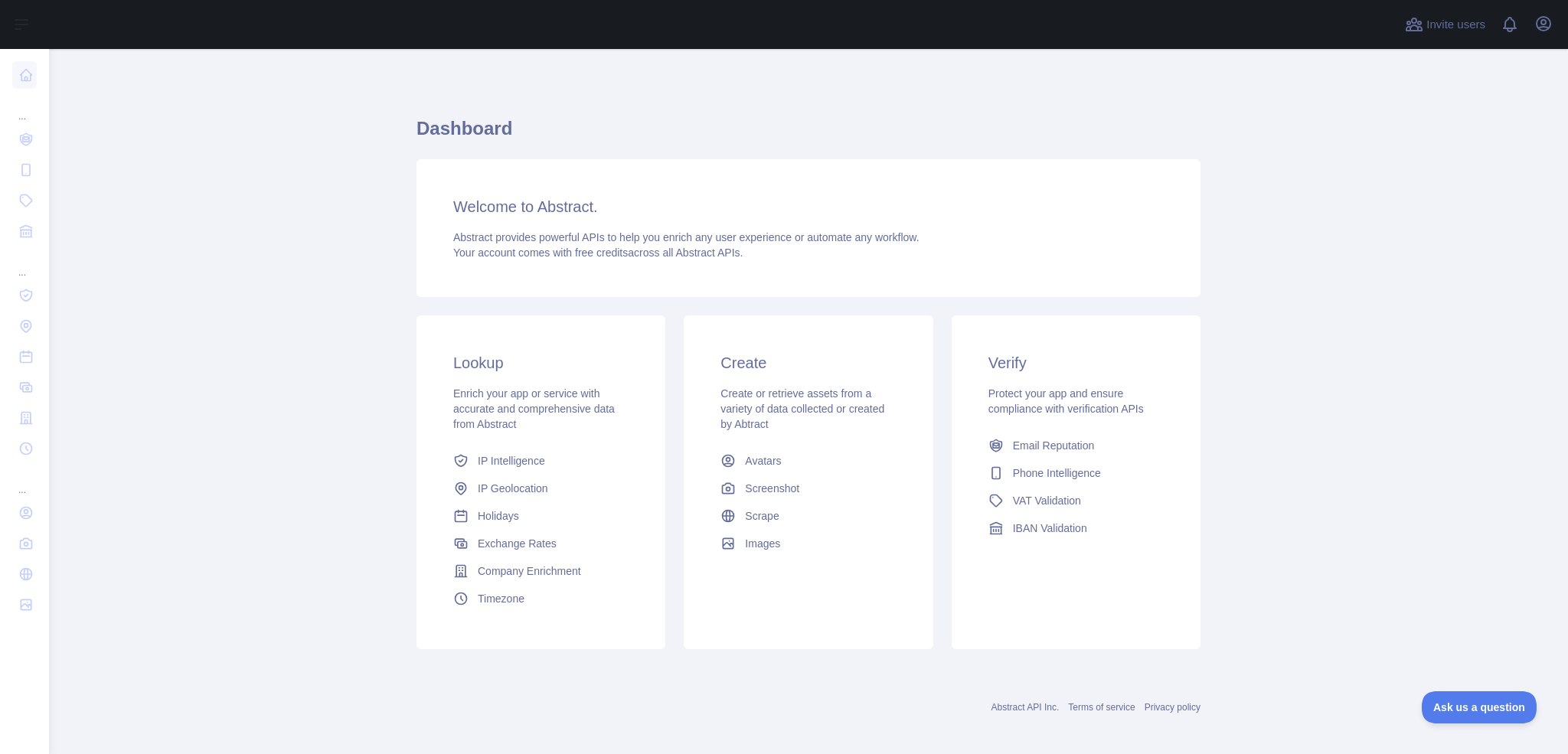
click at [1556, 24] on div "Invite users View notifications Open user menu" at bounding box center [808, 24] width 1519 height 49
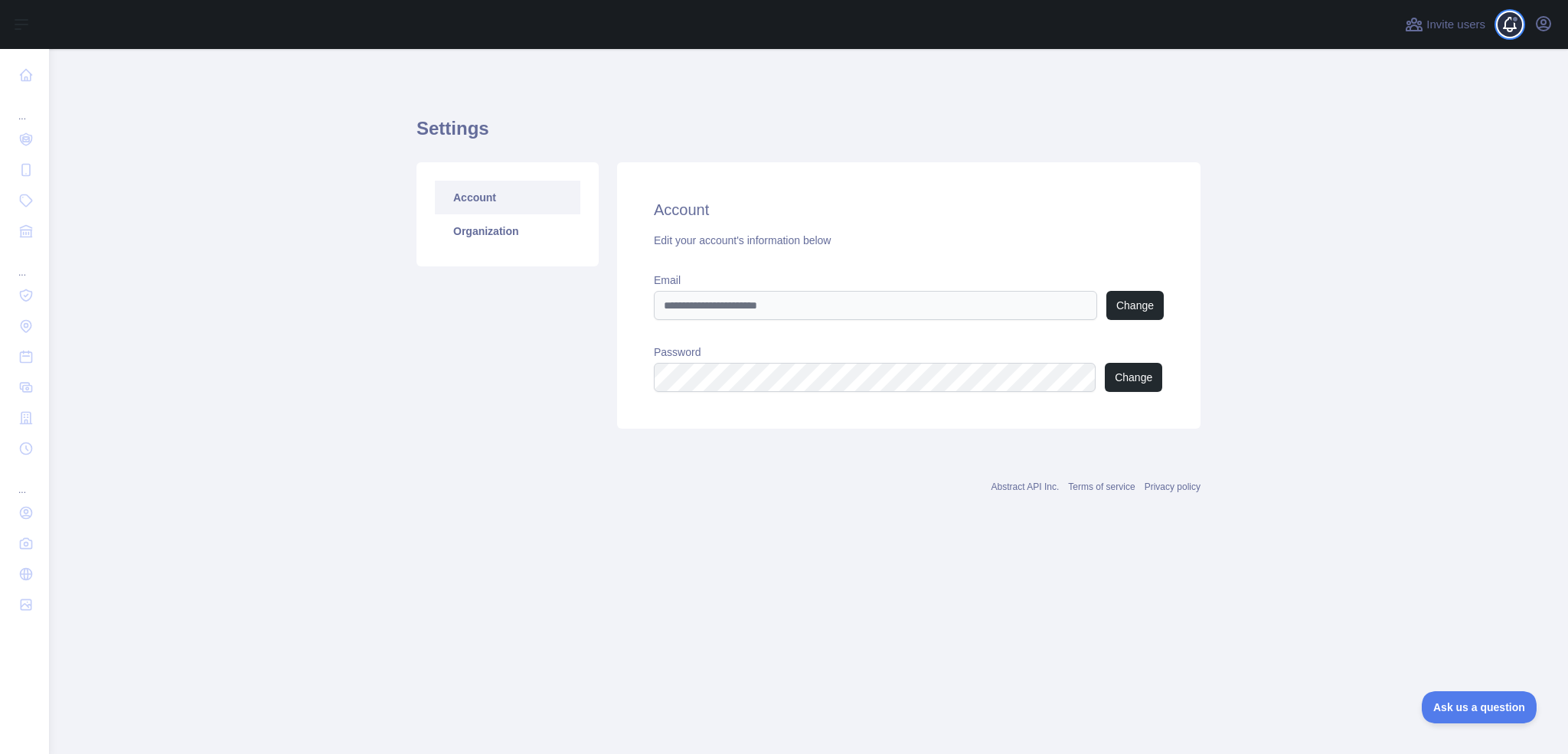
click at [1515, 21] on span at bounding box center [1515, 19] width 8 height 8
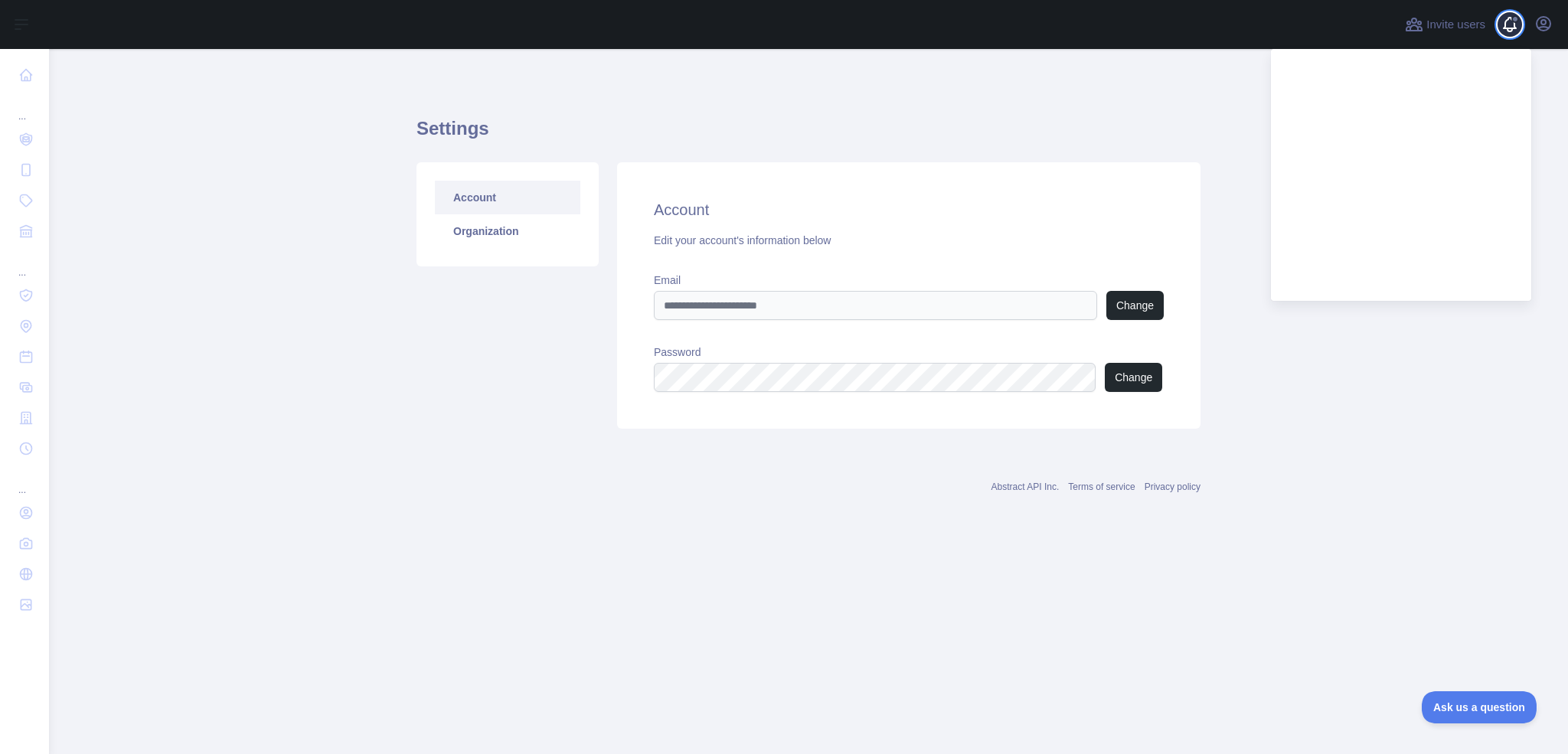
click at [1515, 21] on span at bounding box center [1515, 19] width 8 height 8
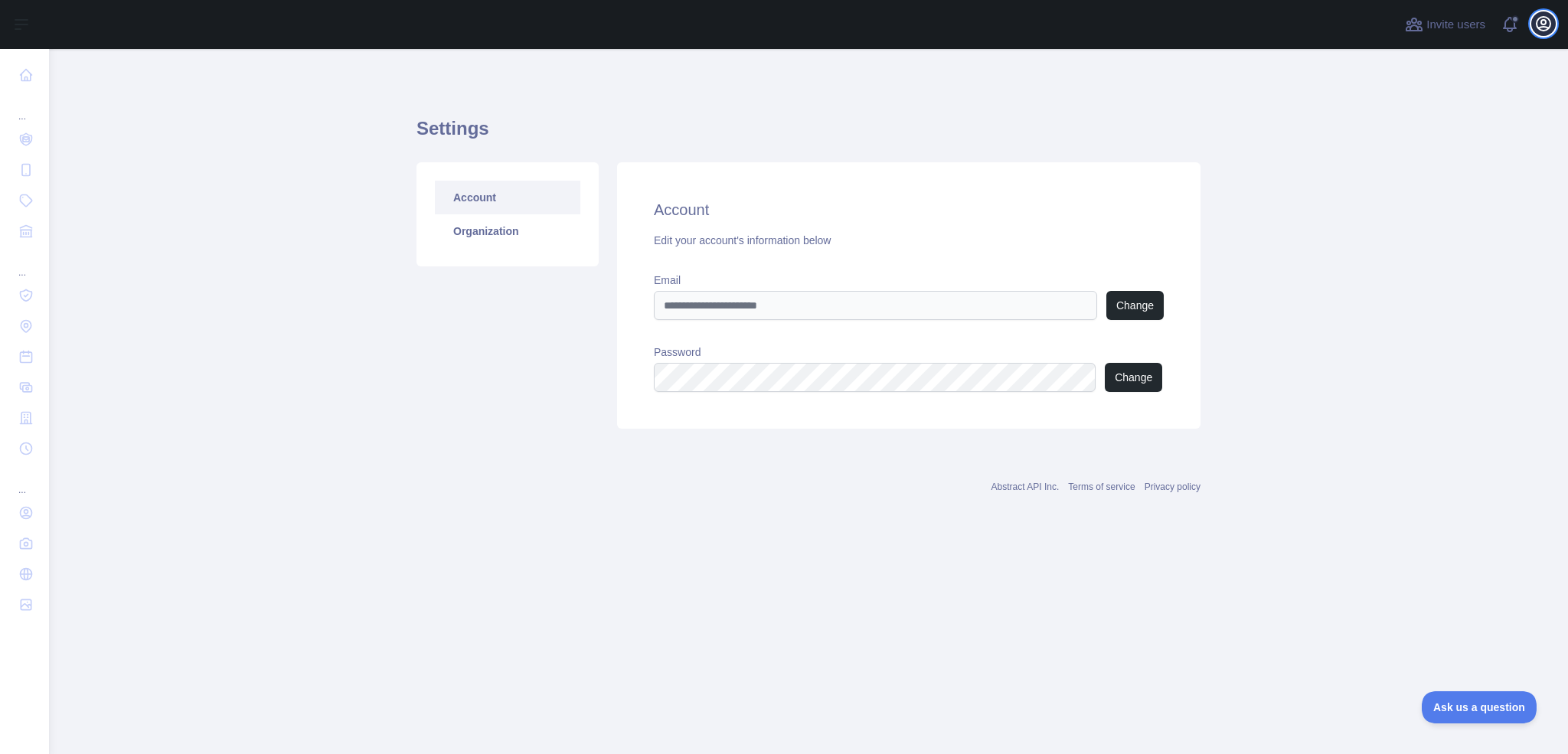
click at [1546, 20] on icon "button" at bounding box center [1543, 23] width 18 height 18
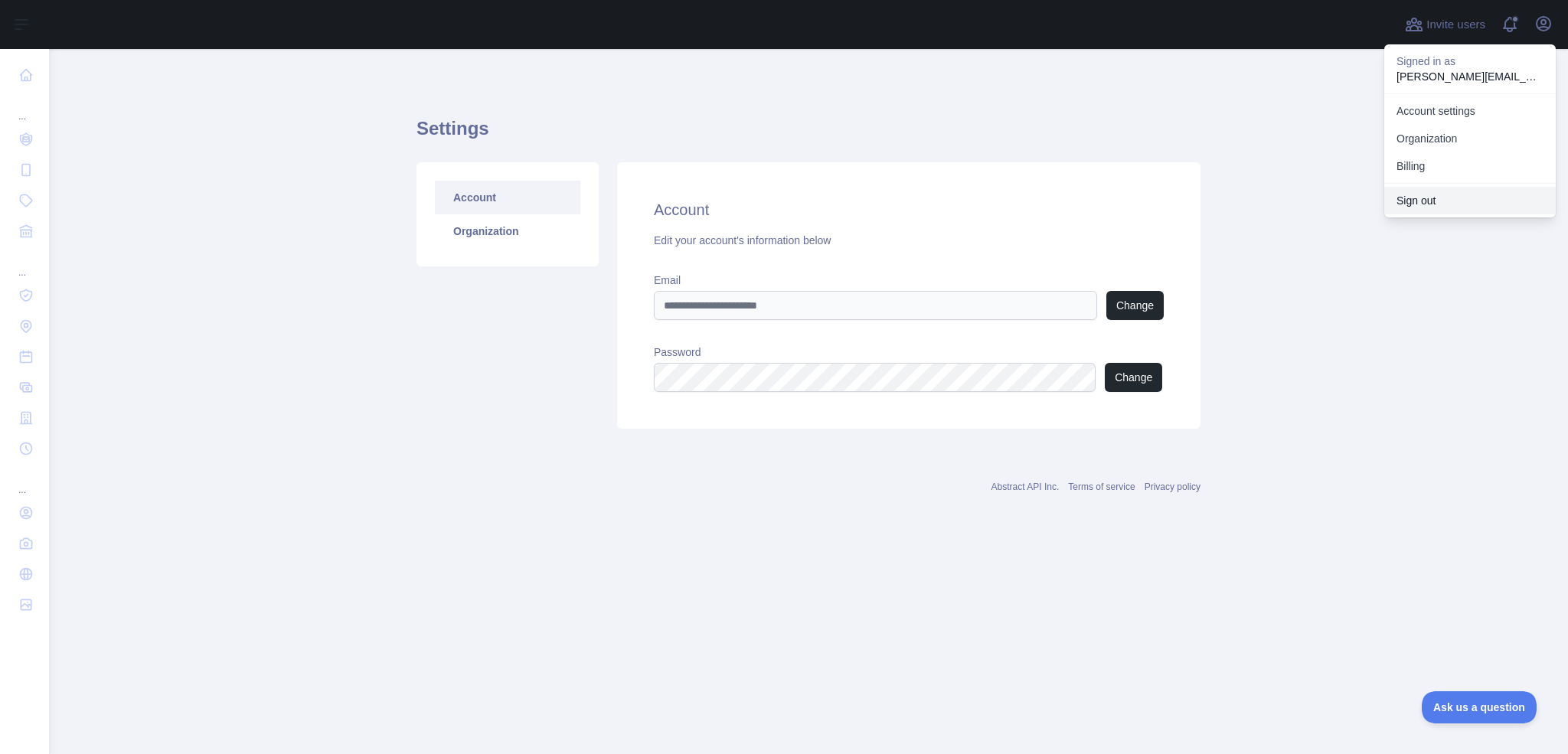
click at [1475, 192] on button "Sign out" at bounding box center [1469, 200] width 172 height 28
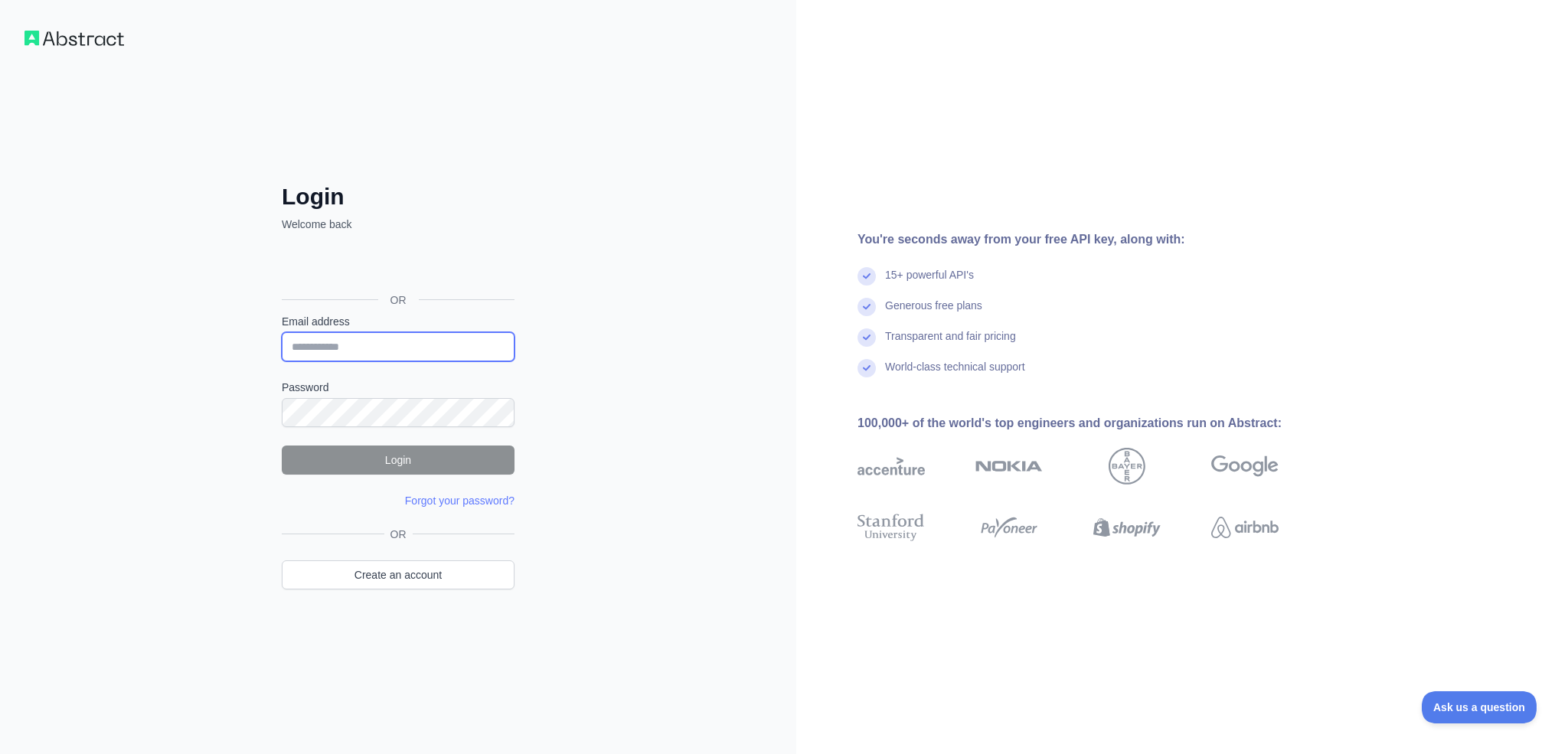
click at [448, 346] on input "Email address" at bounding box center [398, 346] width 233 height 29
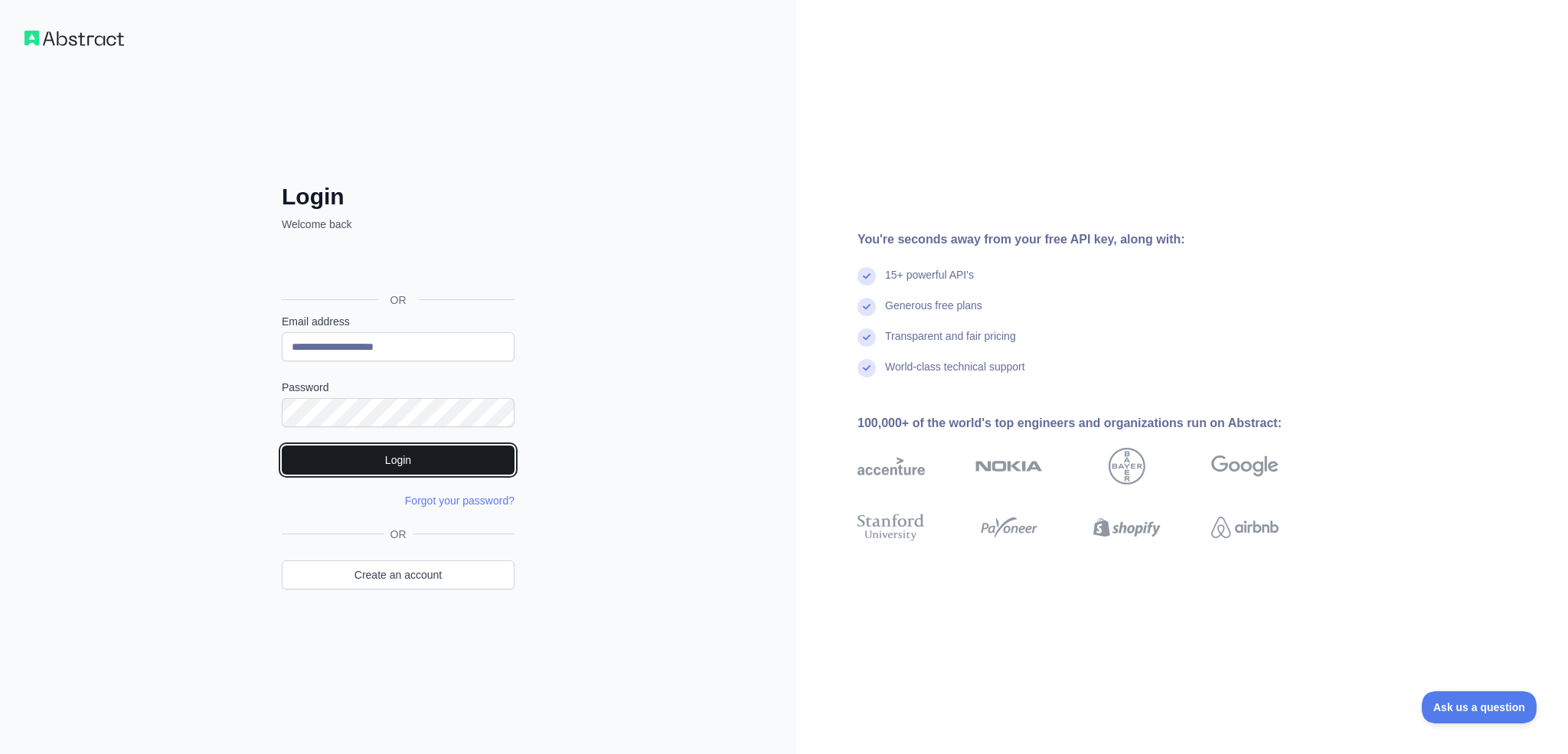
click at [438, 457] on button "Login" at bounding box center [398, 459] width 233 height 29
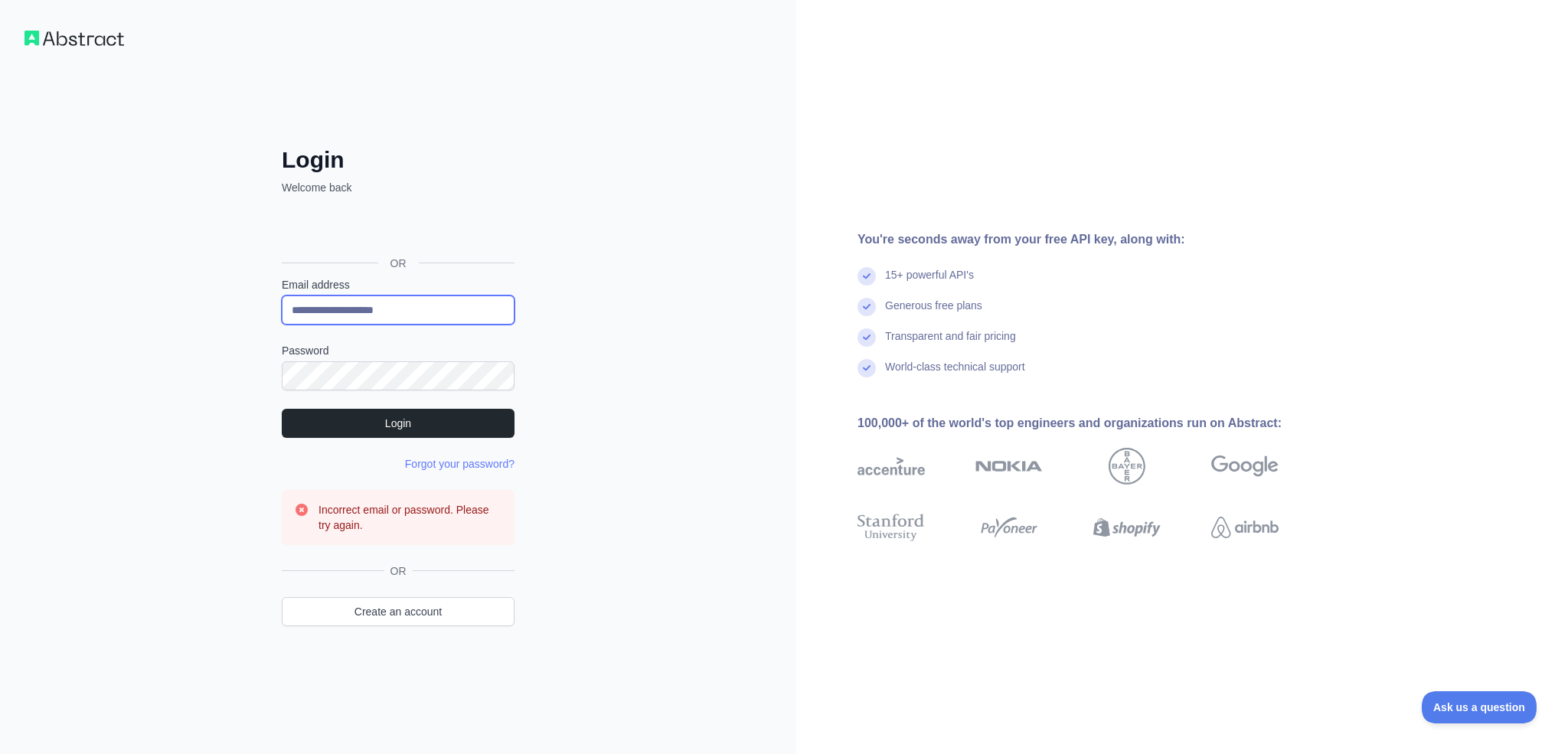
click at [478, 312] on input "**********" at bounding box center [398, 310] width 233 height 29
type input "**********"
click at [392, 392] on form "**********" at bounding box center [398, 411] width 233 height 268
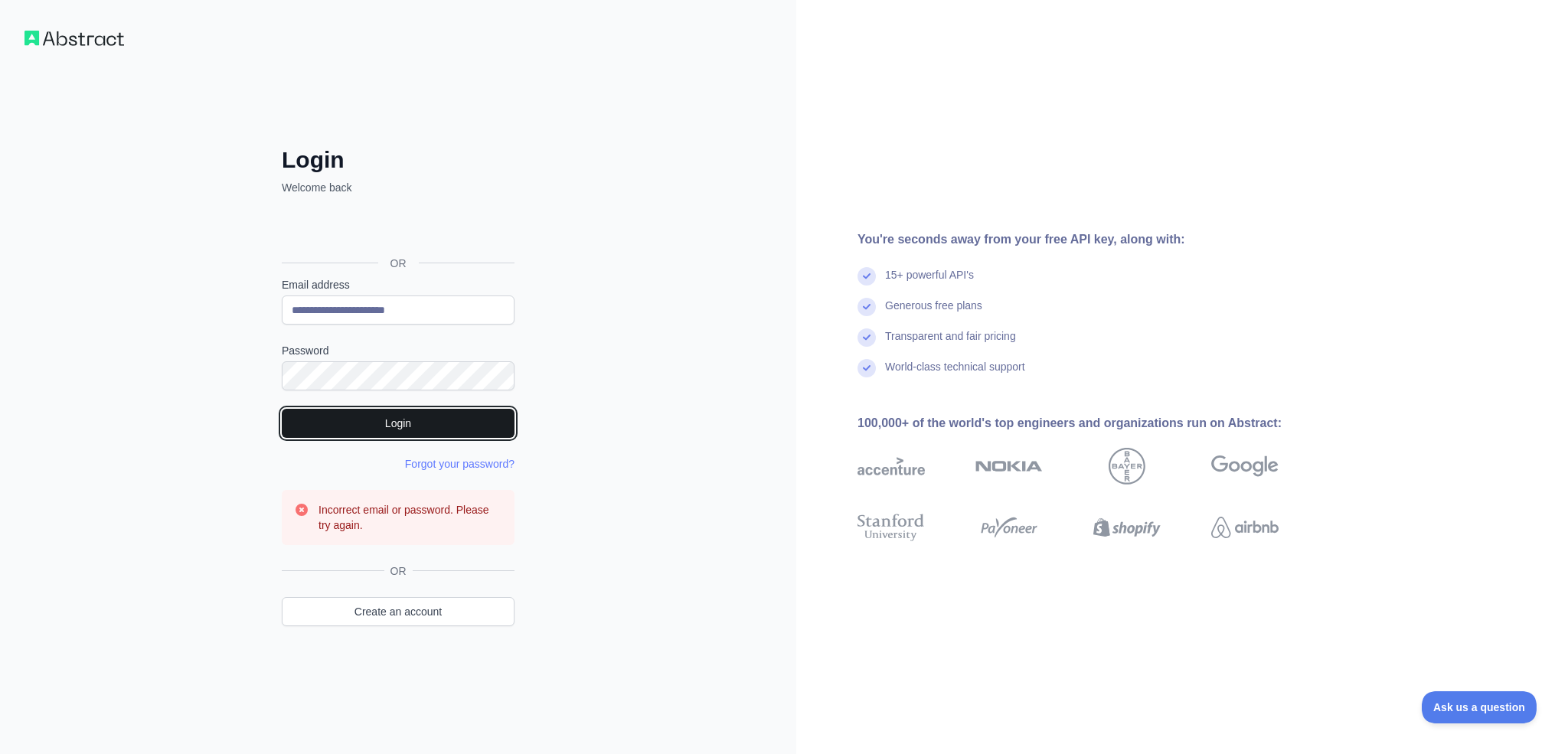
click at [399, 421] on button "Login" at bounding box center [398, 423] width 233 height 29
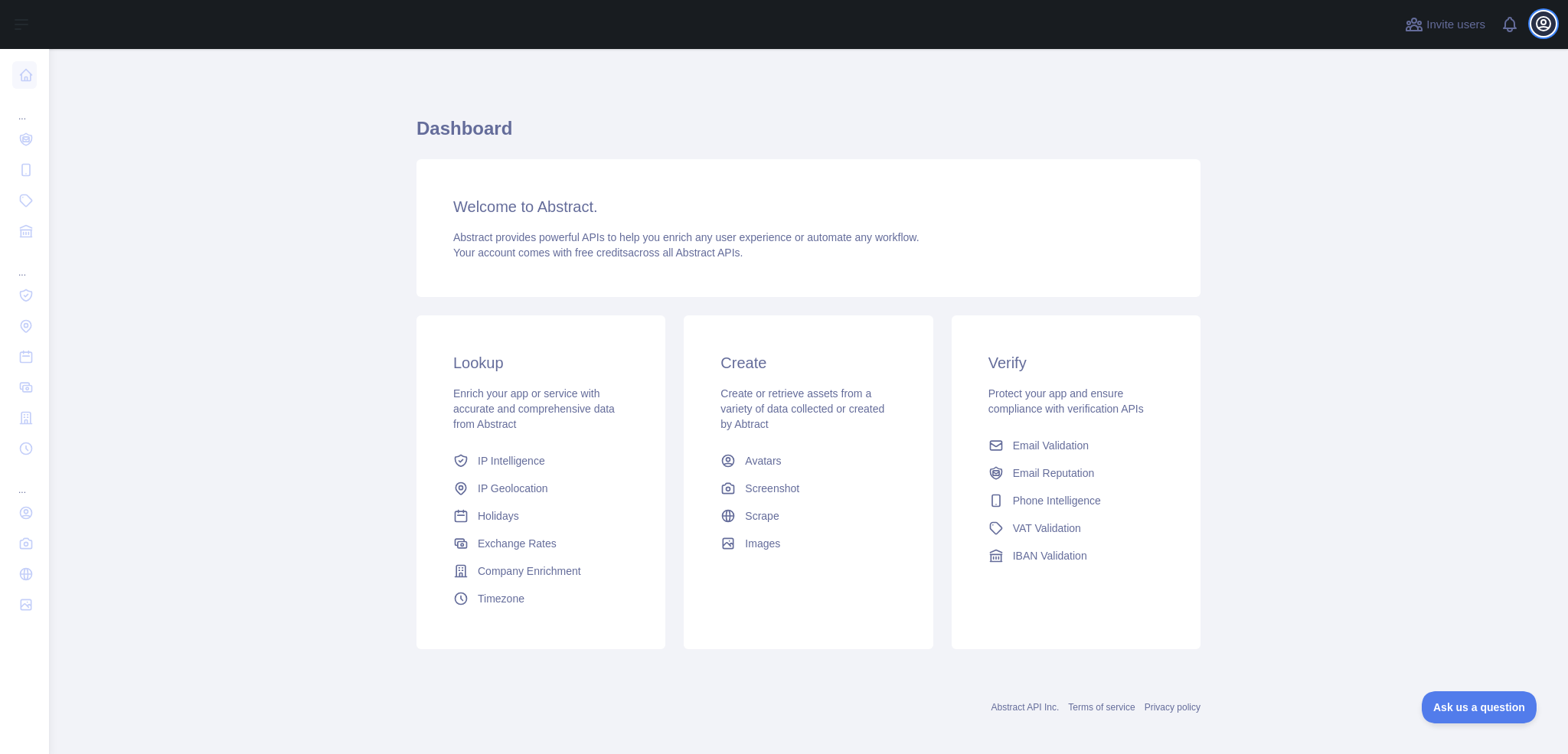
click at [1536, 25] on icon "button" at bounding box center [1543, 24] width 13 height 13
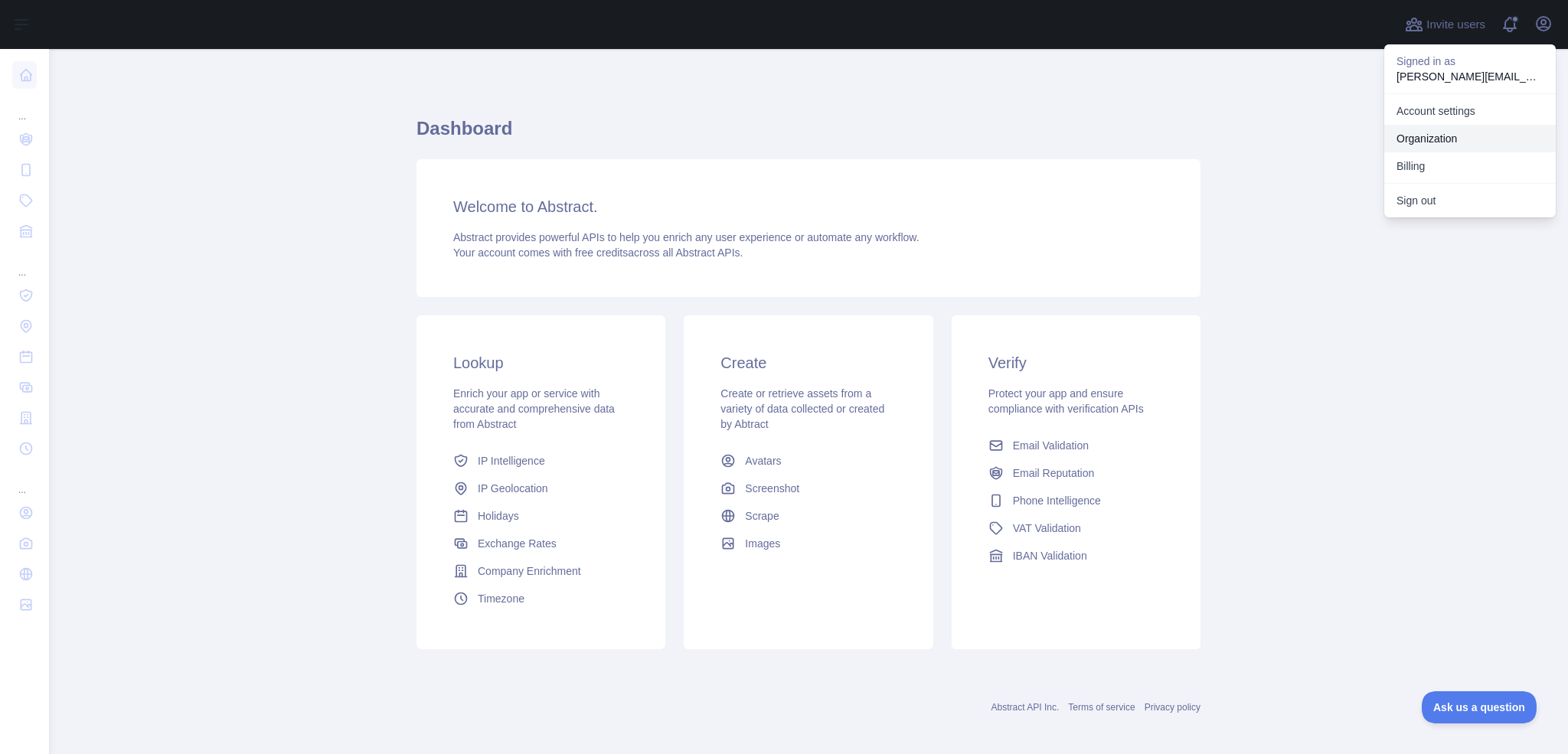
click at [1456, 149] on link "Organization" at bounding box center [1469, 138] width 172 height 28
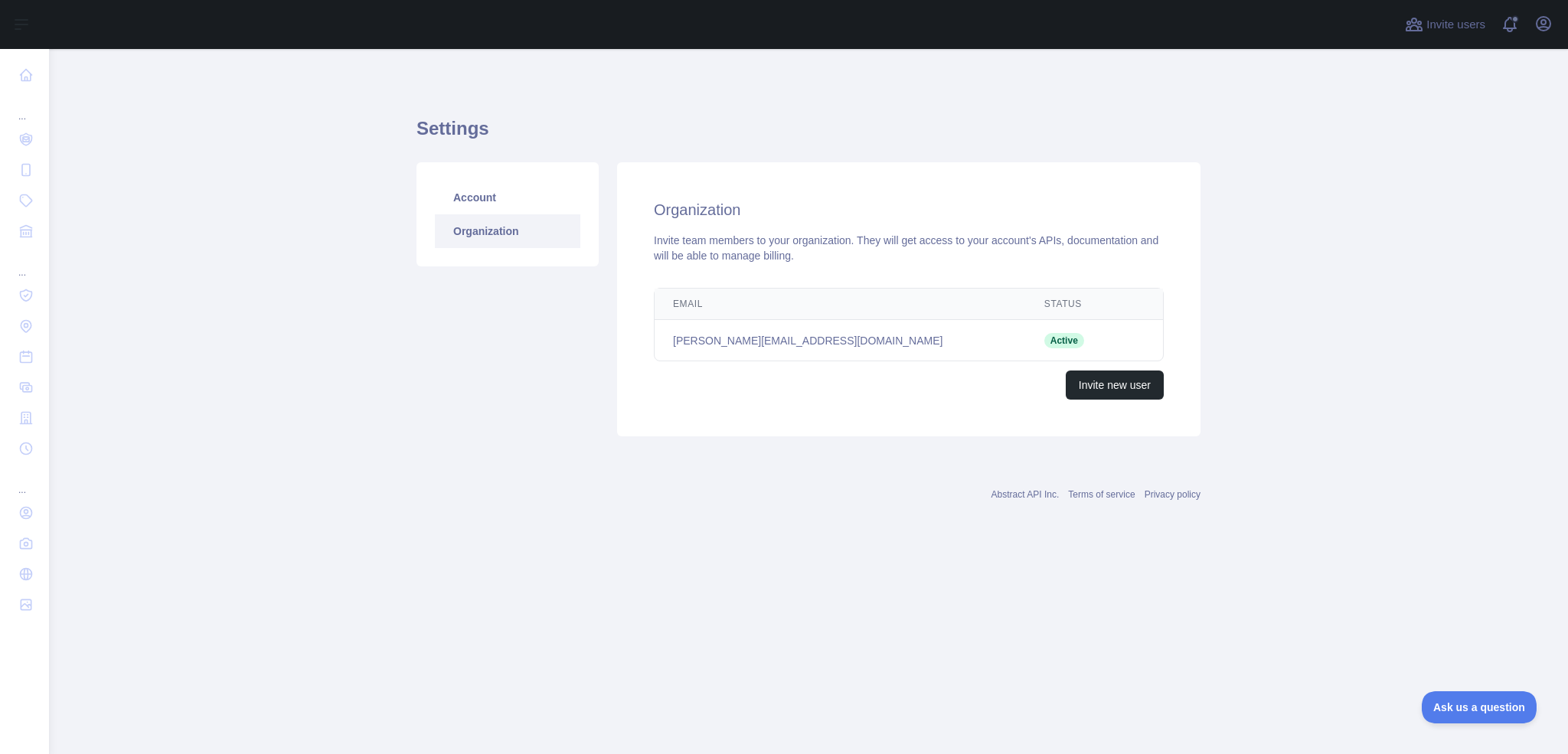
click at [1044, 346] on span "Active" at bounding box center [1063, 341] width 39 height 15
click at [1044, 342] on span "Active" at bounding box center [1063, 341] width 39 height 15
click at [784, 354] on td "dan@growyoungfitness.com" at bounding box center [840, 340] width 371 height 41
click at [521, 198] on link "Account" at bounding box center [508, 197] width 146 height 34
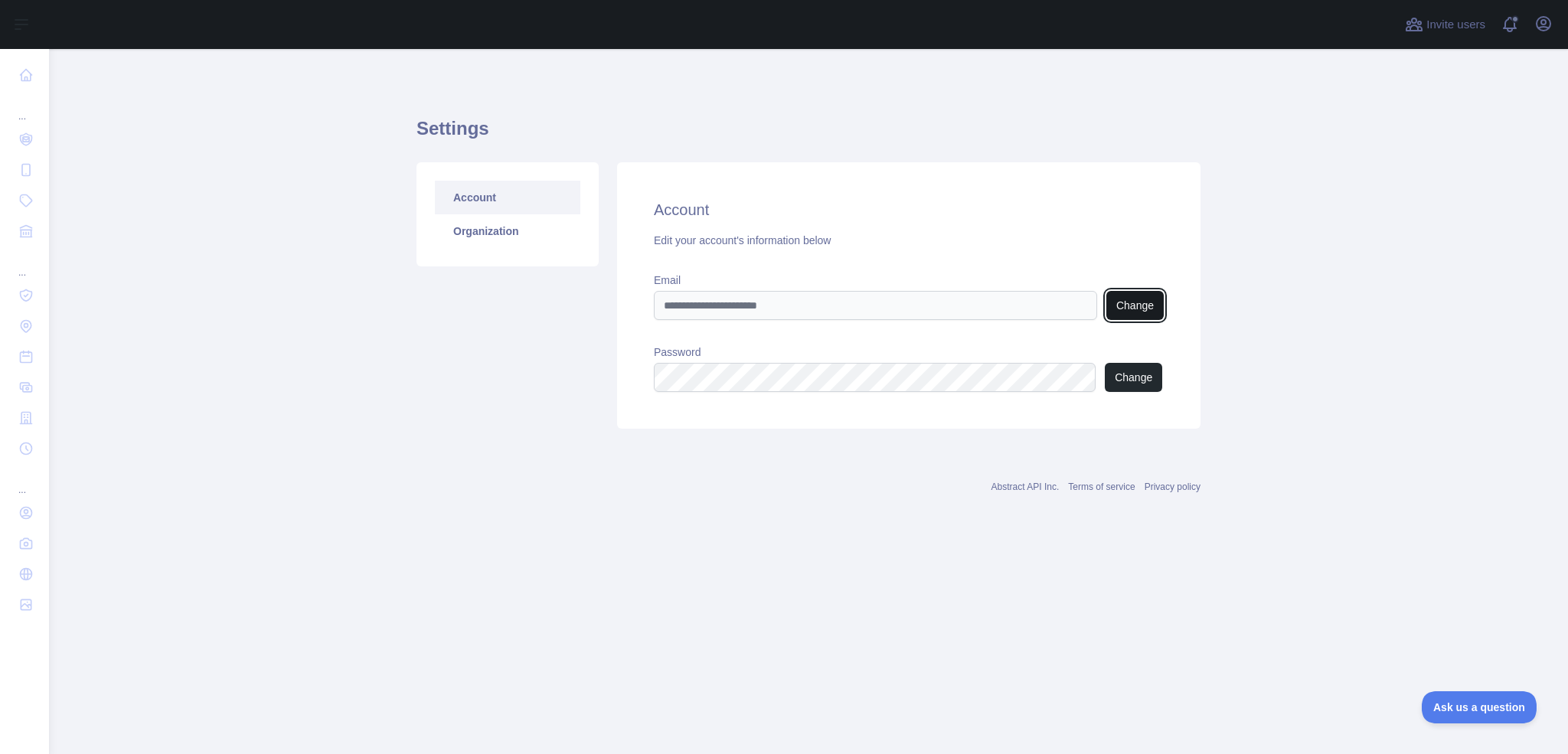
click at [1126, 307] on button "Change" at bounding box center [1135, 305] width 58 height 29
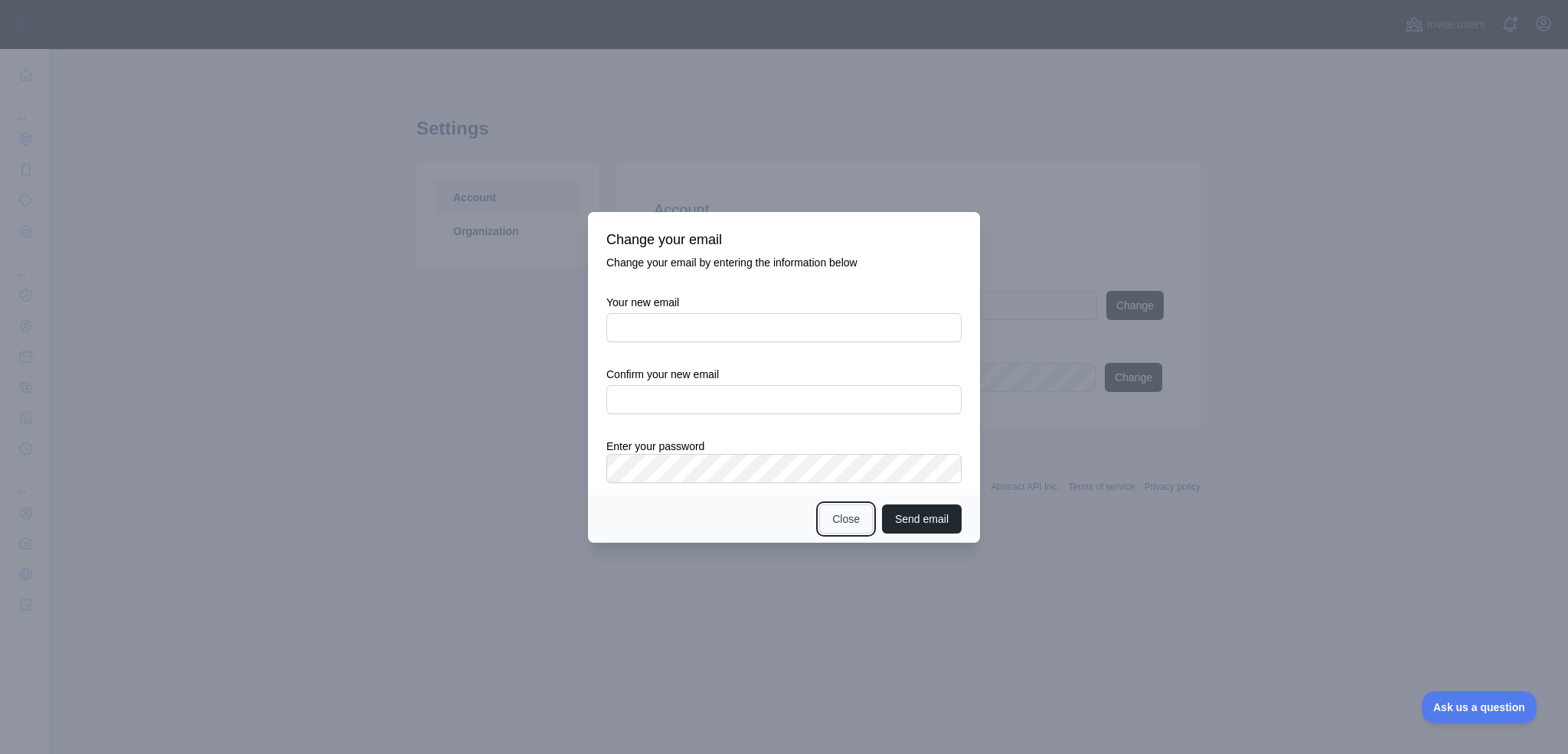
click at [832, 522] on button "Close" at bounding box center [846, 519] width 54 height 29
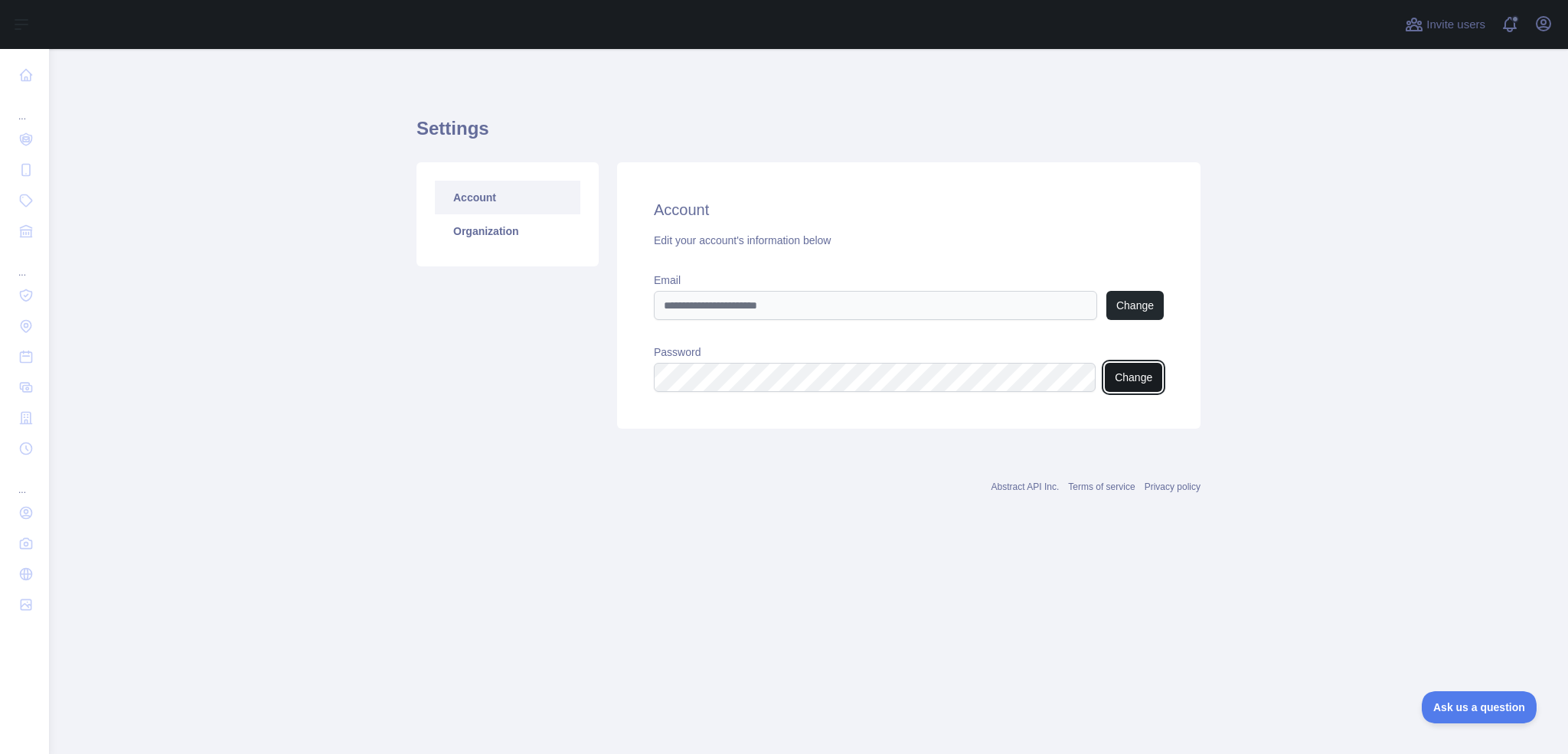
click at [1132, 377] on button "Change" at bounding box center [1133, 377] width 58 height 29
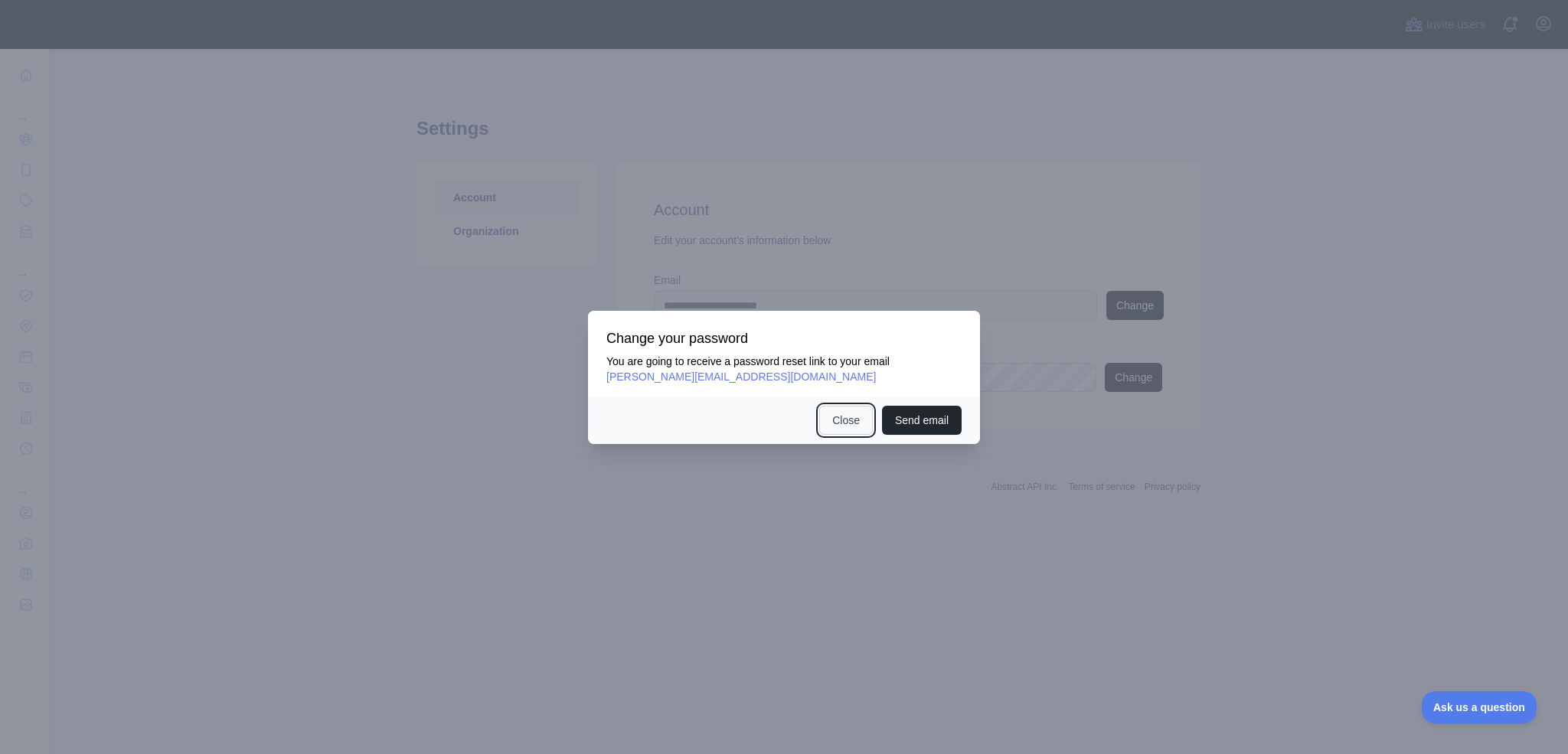
click at [832, 415] on button "Close" at bounding box center [846, 420] width 54 height 29
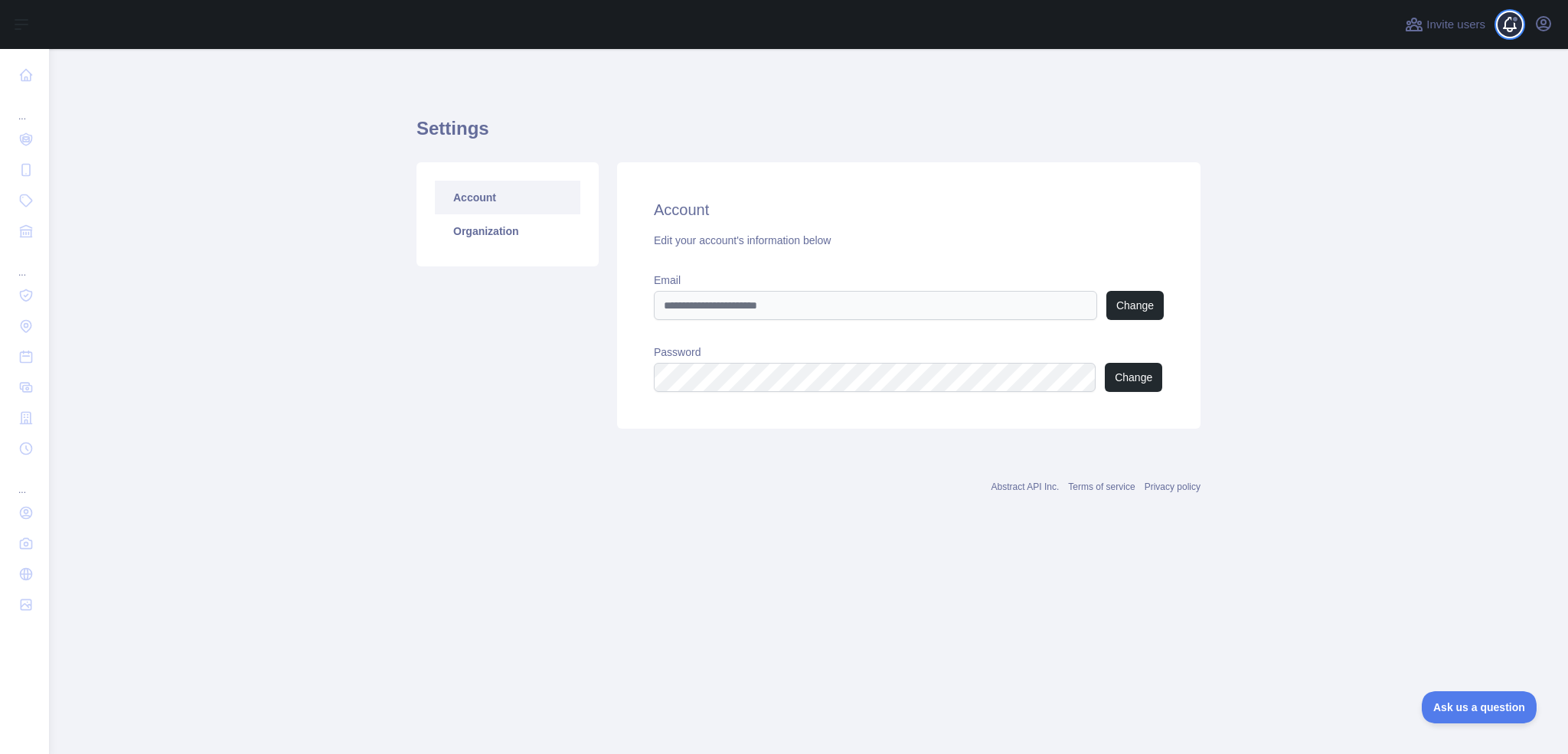
click at [1515, 25] on span at bounding box center [1516, 24] width 31 height 49
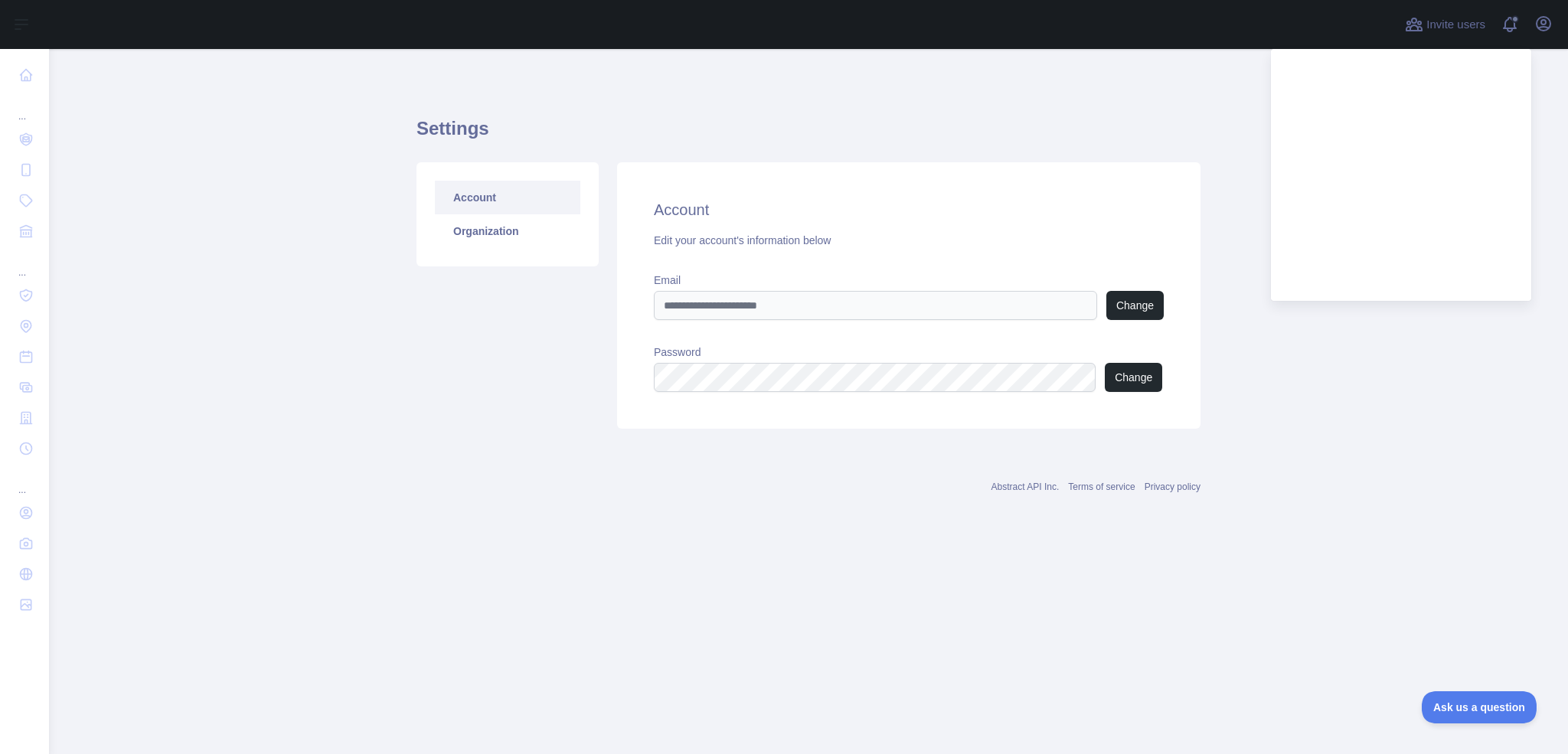
drag, startPoint x: 218, startPoint y: 27, endPoint x: 56, endPoint y: 6, distance: 163.4
click at [214, 25] on div at bounding box center [723, 24] width 1322 height 49
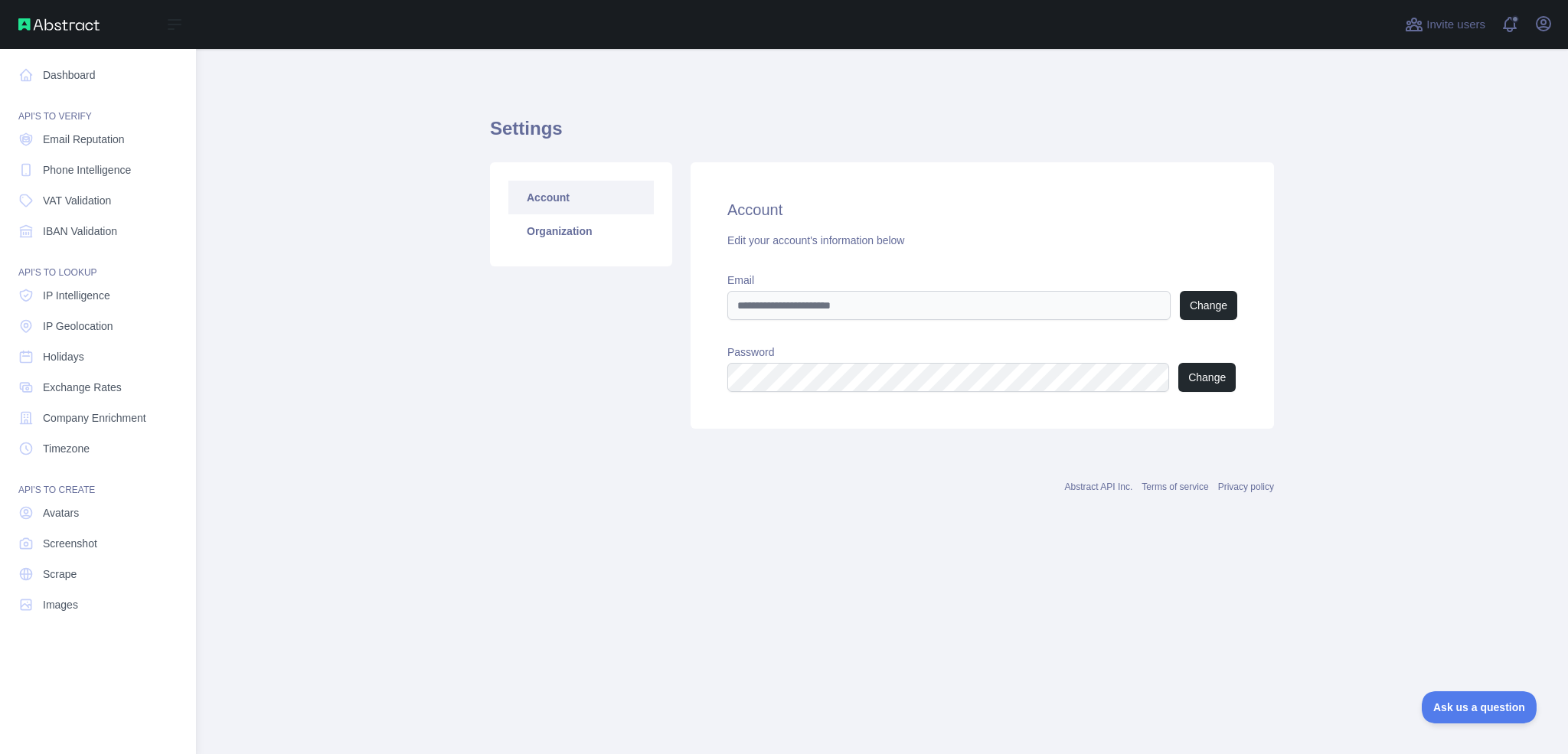
click at [24, 26] on img at bounding box center [59, 24] width 82 height 12
click at [59, 73] on link "Dashboard" at bounding box center [98, 75] width 172 height 28
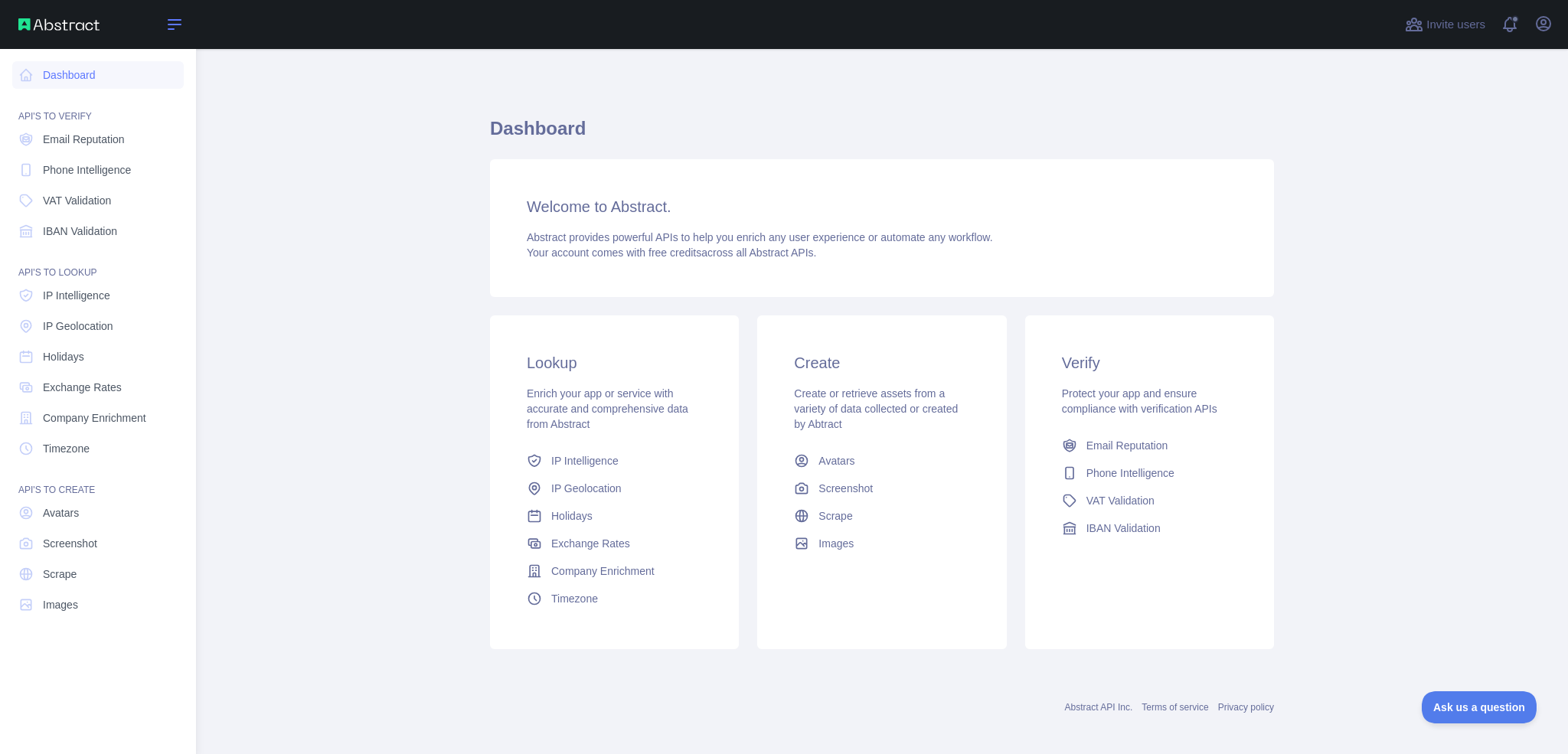
click at [169, 25] on icon at bounding box center [174, 24] width 18 height 18
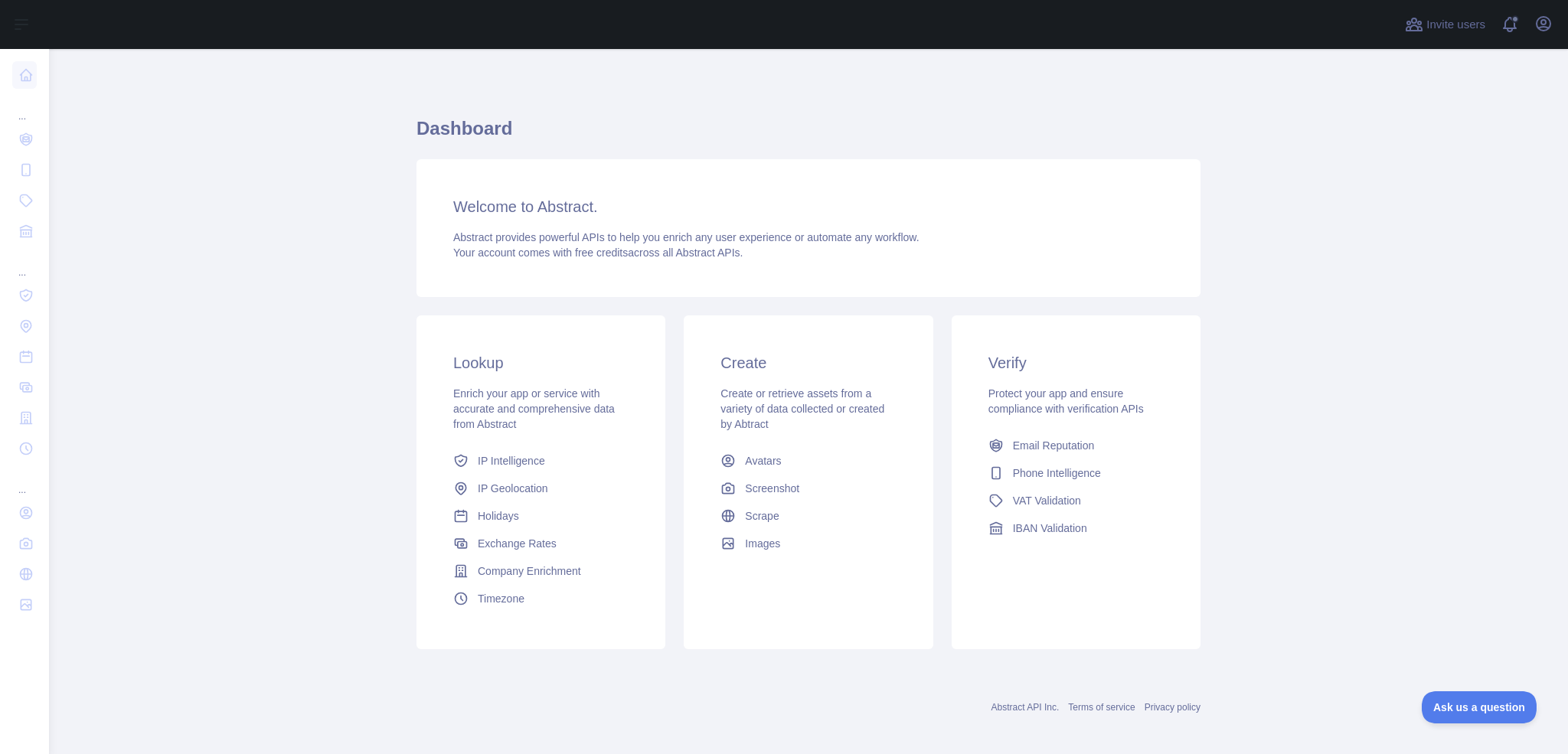
click at [53, 29] on div "Invite users View notifications Open user menu" at bounding box center [808, 24] width 1519 height 49
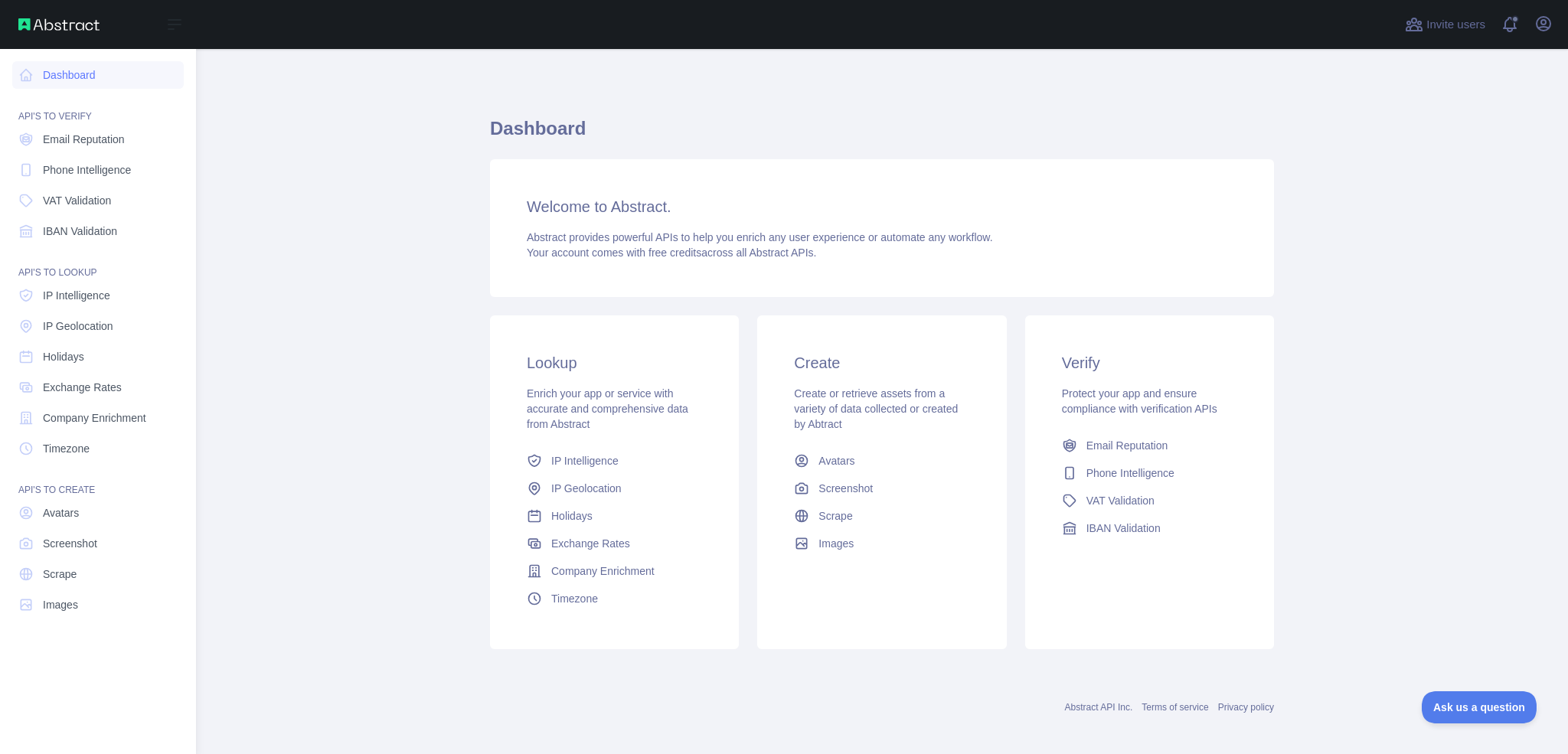
click at [17, 30] on div "Open sidebar" at bounding box center [98, 24] width 196 height 49
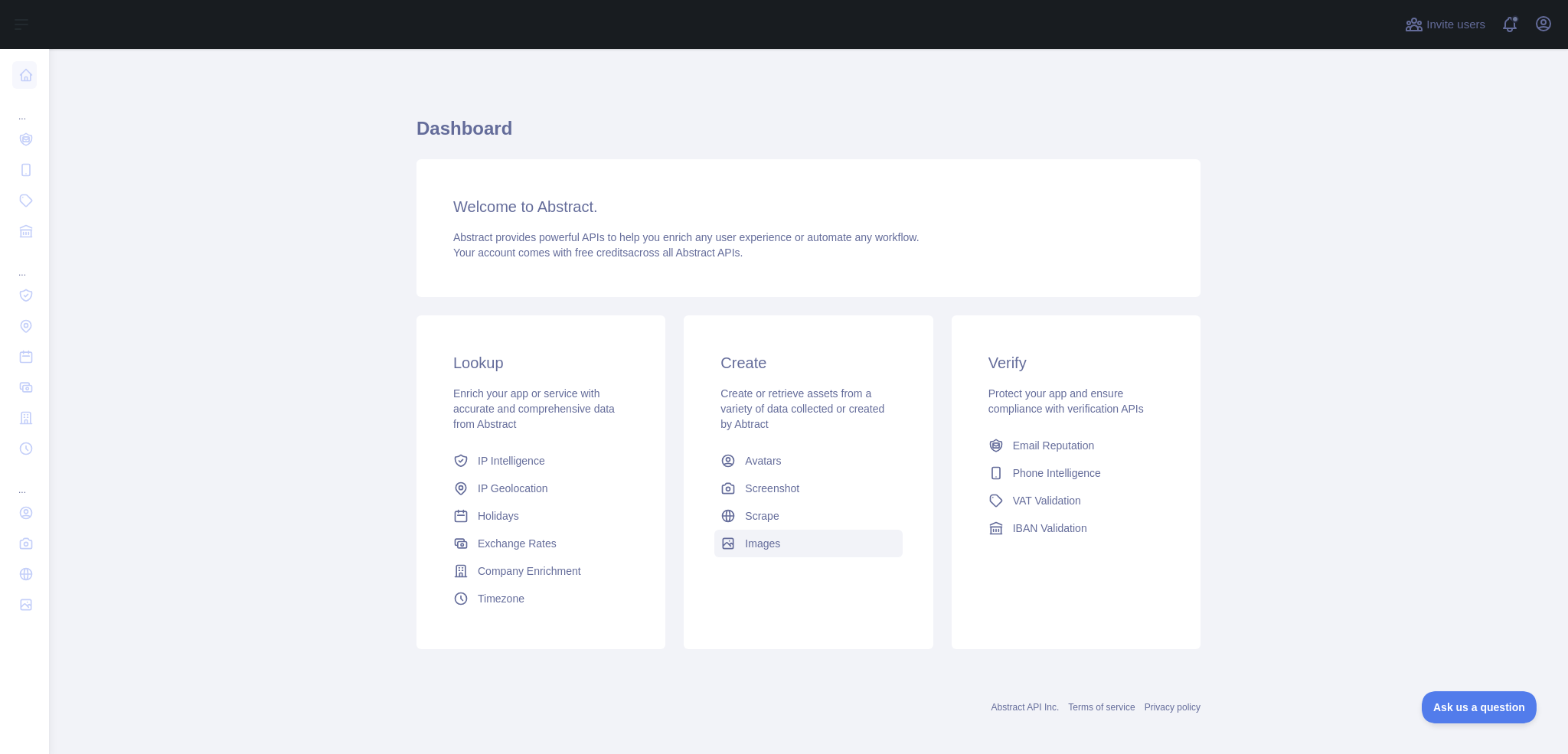
scroll to position [9, 0]
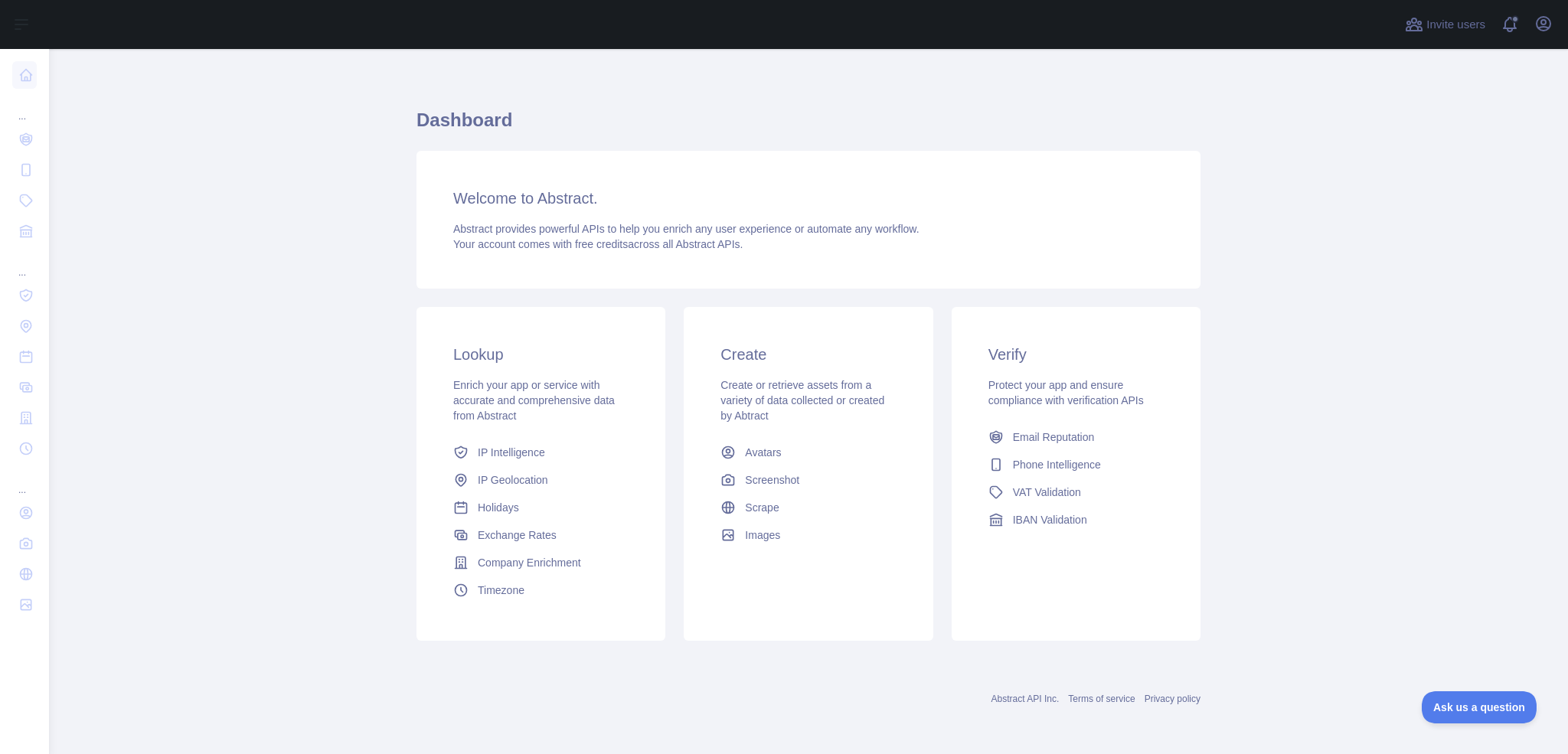
click at [1025, 702] on link "Abstract API Inc." at bounding box center [1025, 698] width 68 height 11
click at [1480, 708] on span "Ask us a question" at bounding box center [1471, 704] width 115 height 11
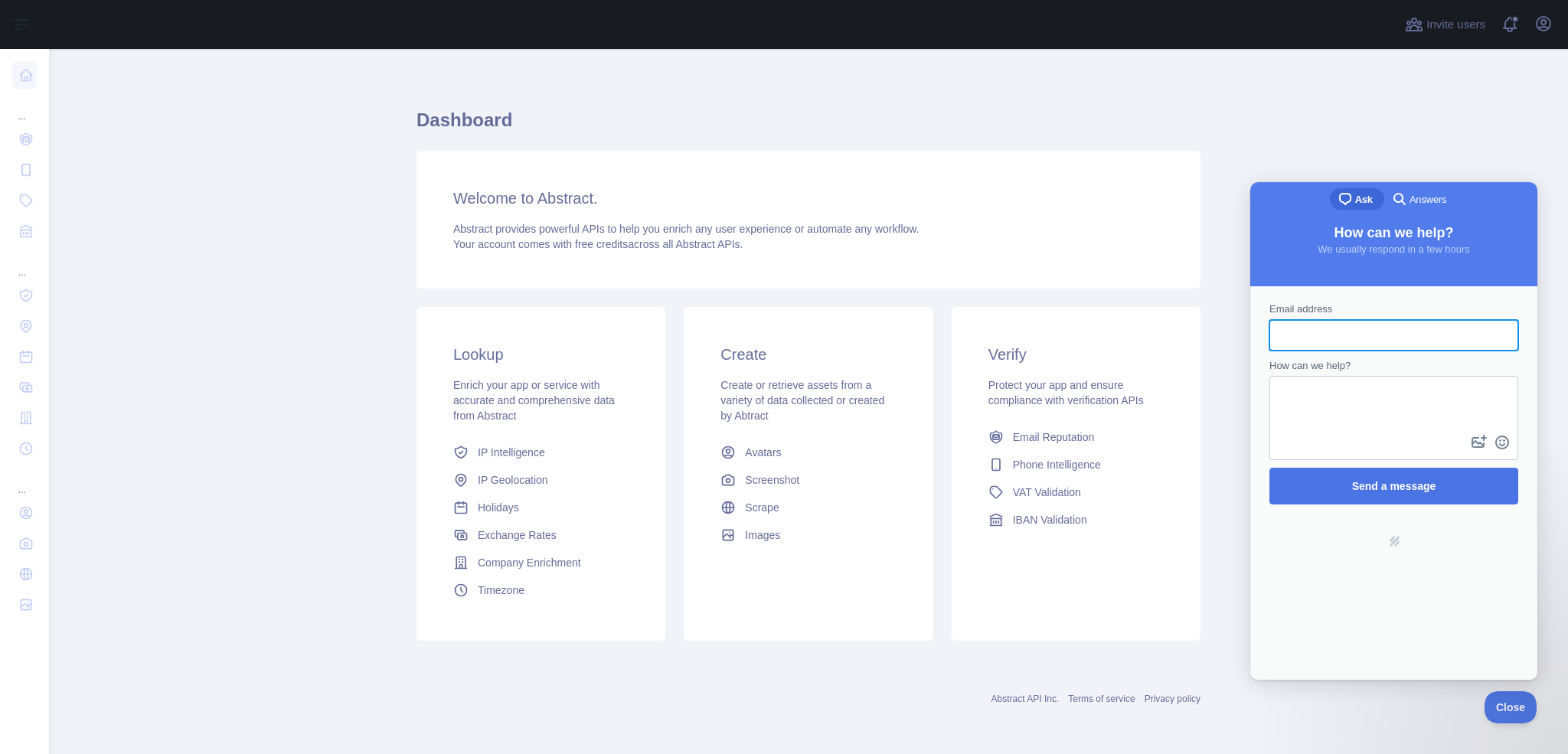
scroll to position [0, 0]
click at [1431, 198] on span "Answers" at bounding box center [1428, 200] width 36 height 15
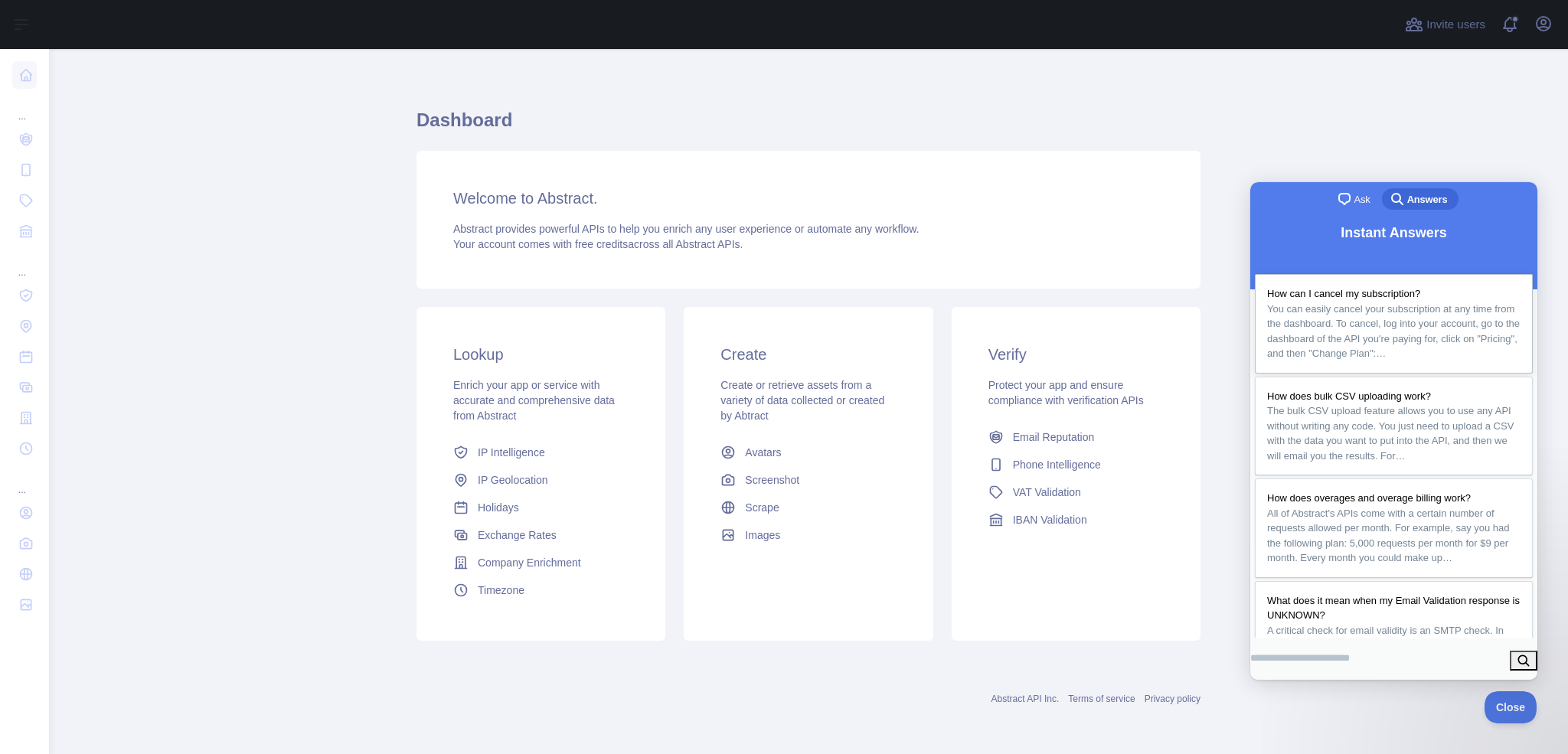
click at [1452, 303] on span "You can easily cancel your subscription at any time from the dashboard. To canc…" at bounding box center [1392, 331] width 252 height 57
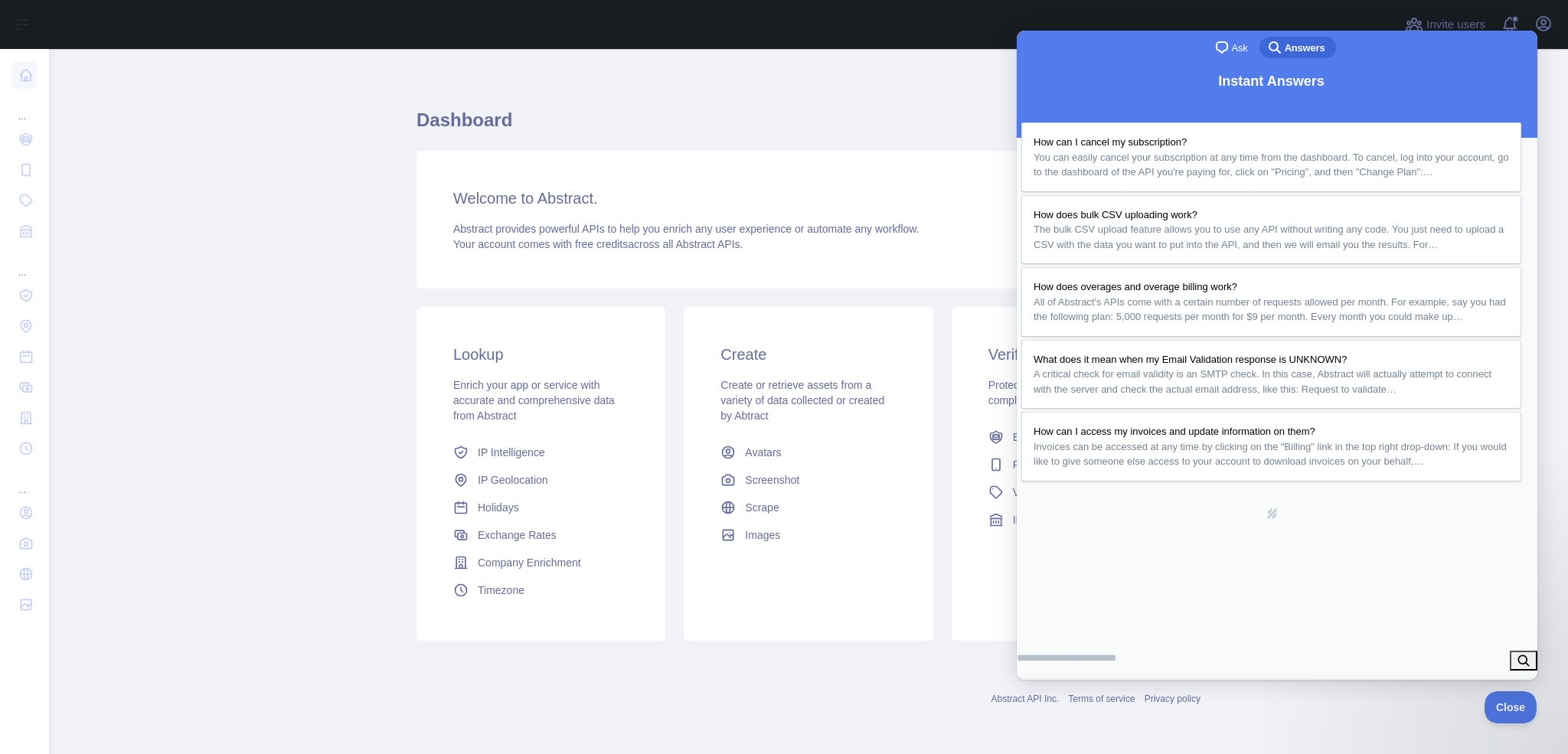
click at [505, 234] on span "Abstract provides powerful APIs to help you enrich any user experience or autom…" at bounding box center [686, 228] width 466 height 12
drag, startPoint x: 46, startPoint y: 153, endPoint x: 33, endPoint y: 152, distance: 13.0
click at [33, 152] on nav "Dashboard API'S TO VERIFY Email Reputation Phone Intelligence VAT Validation IB…" at bounding box center [25, 389] width 25 height 680
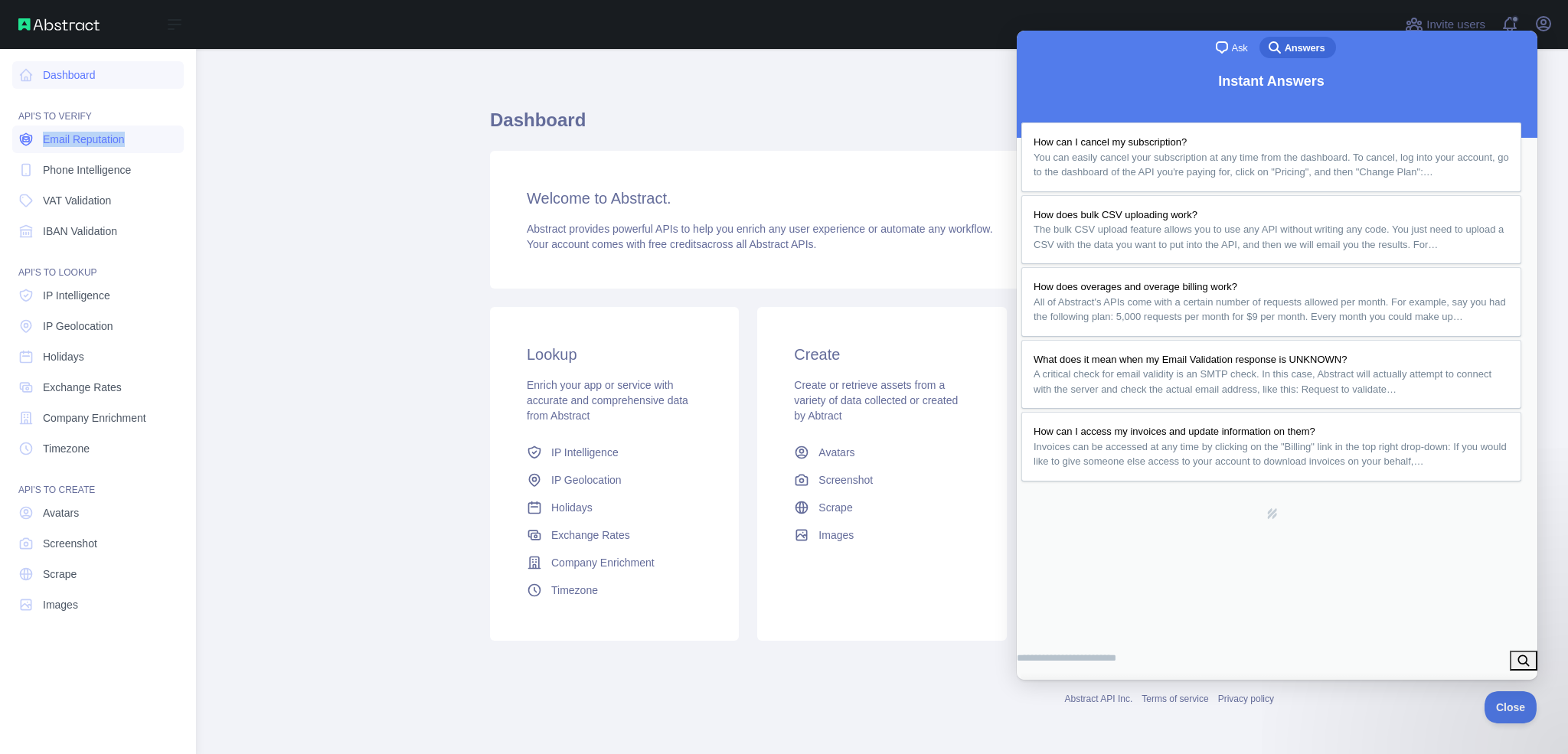
click at [36, 138] on link "Email Reputation" at bounding box center [98, 139] width 172 height 28
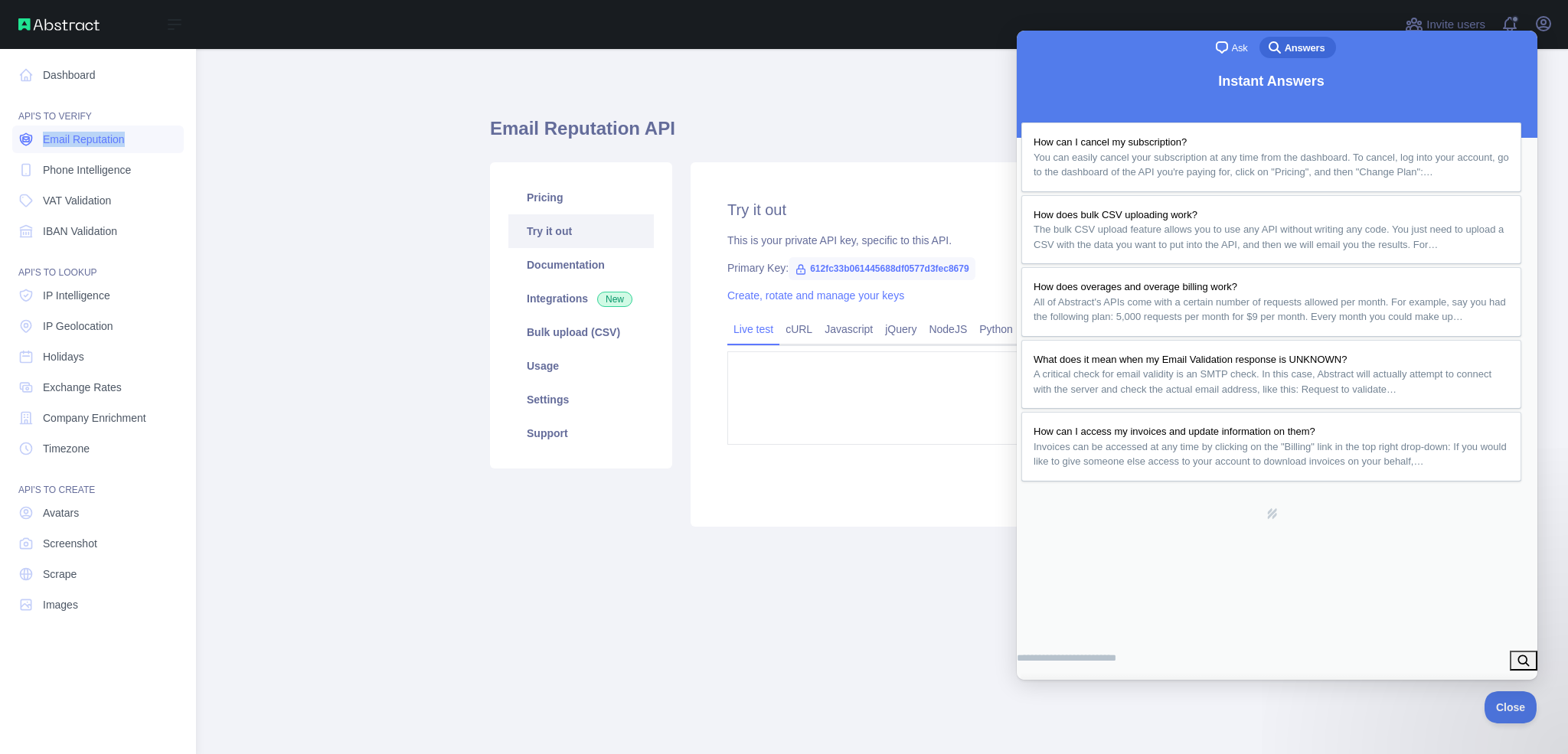
type textarea "**********"
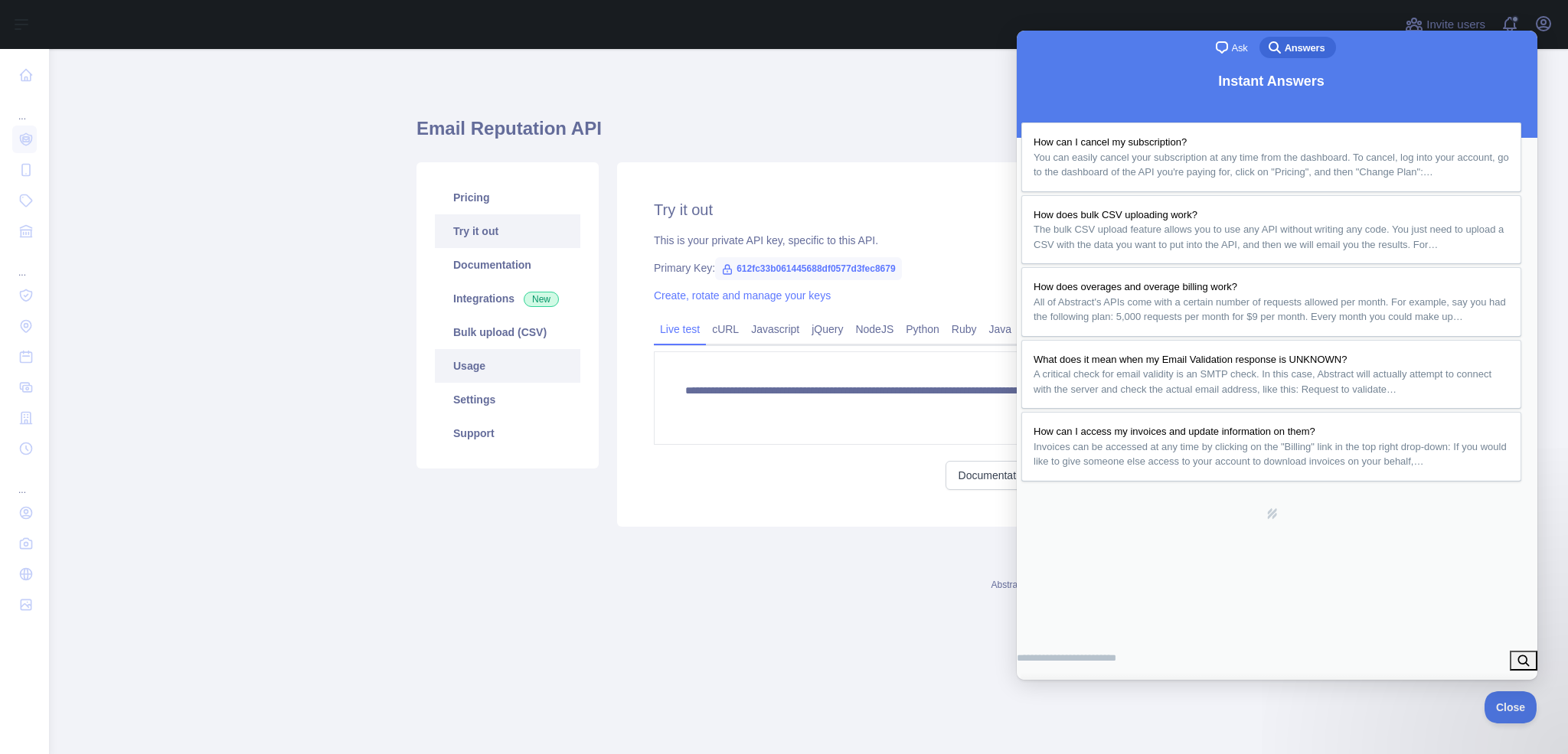
click at [520, 372] on link "Usage" at bounding box center [508, 365] width 146 height 34
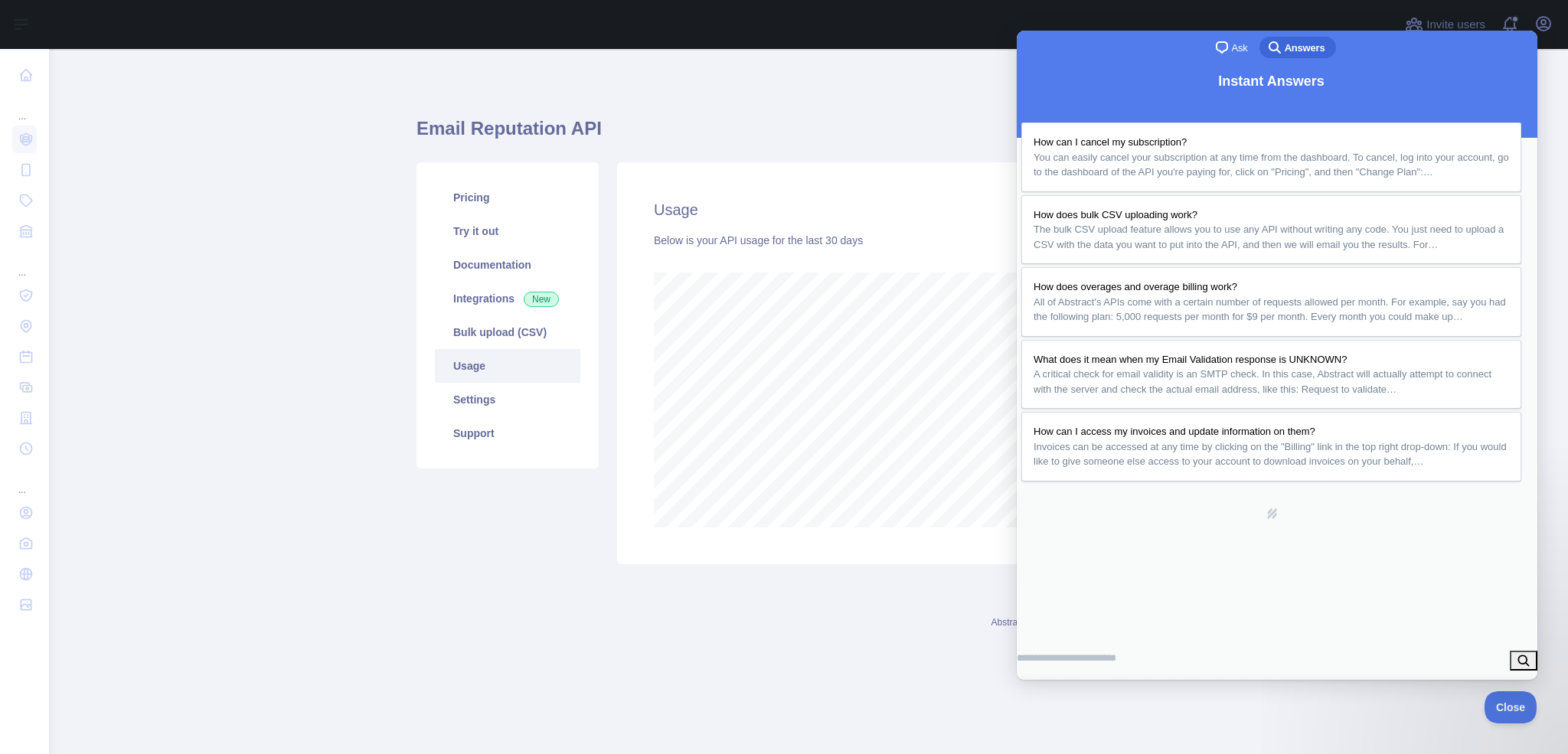
scroll to position [705, 1519]
click at [513, 393] on link "Settings" at bounding box center [508, 399] width 146 height 34
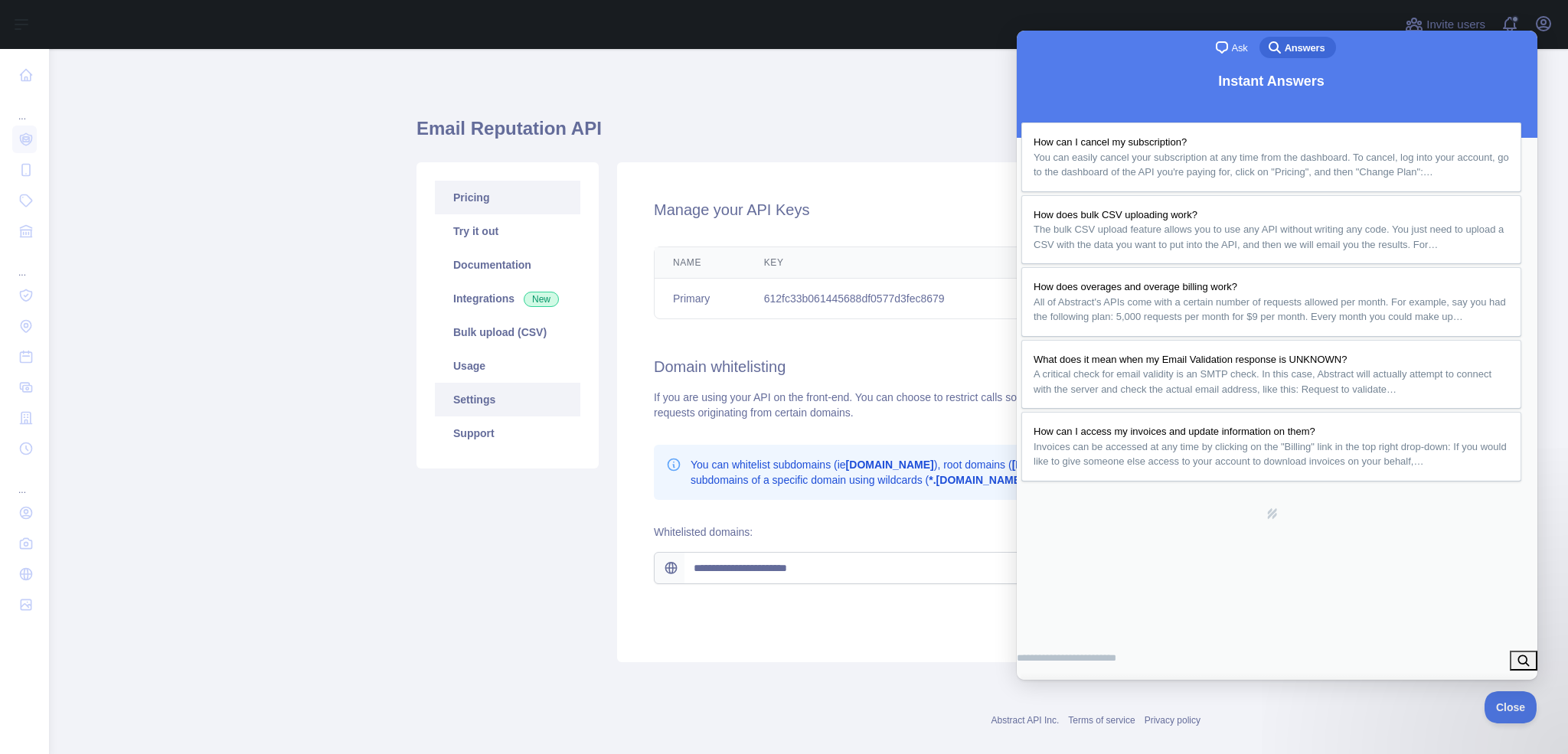
click at [511, 196] on link "Pricing" at bounding box center [508, 197] width 146 height 34
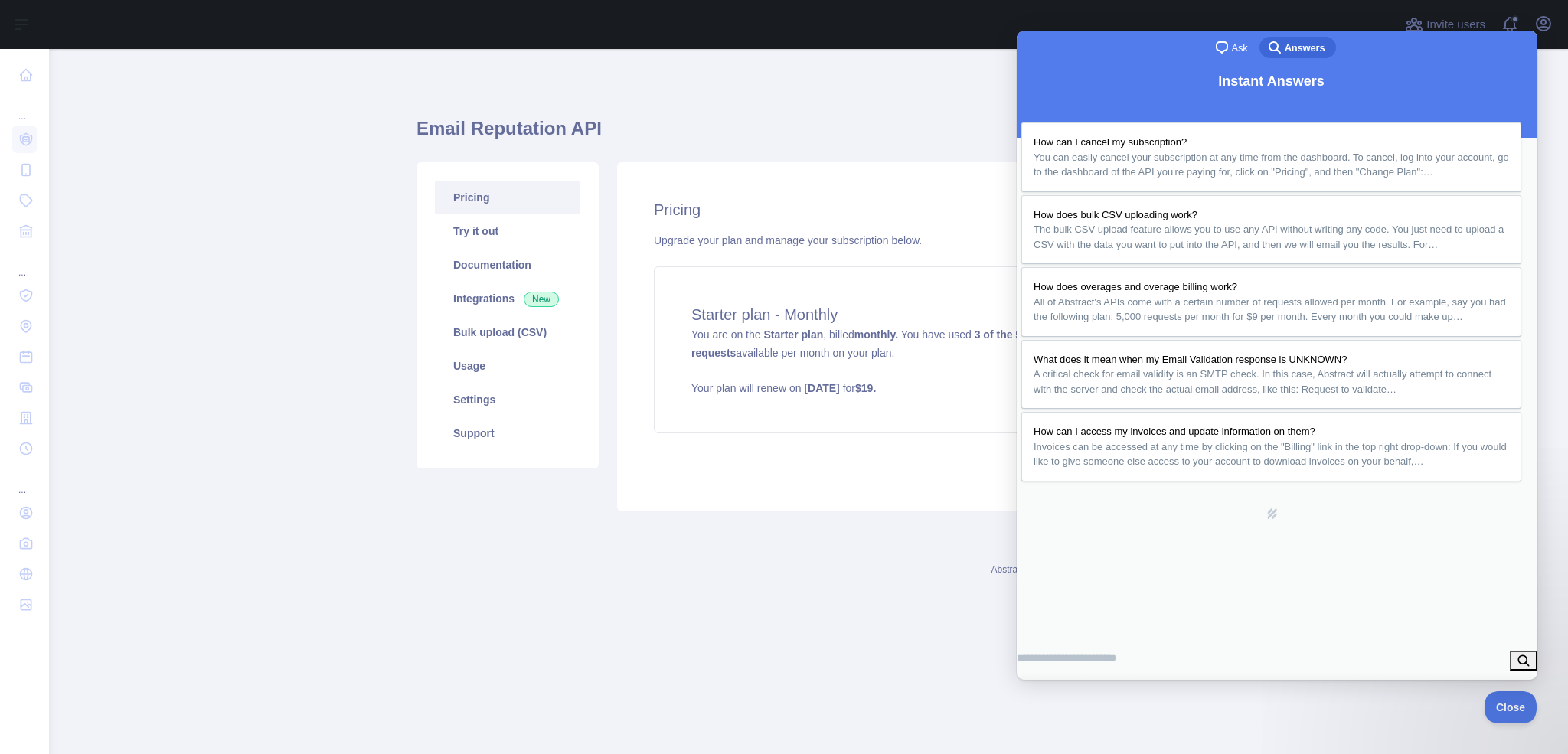
click at [976, 504] on div "Pricing Upgrade your plan and manage your subscription below. Starter plan - Mo…" at bounding box center [909, 337] width 583 height 349
drag, startPoint x: 1501, startPoint y: 55, endPoint x: 2511, endPoint y: 101, distance: 1011.0
click at [1048, 687] on button "Close" at bounding box center [1033, 696] width 28 height 20
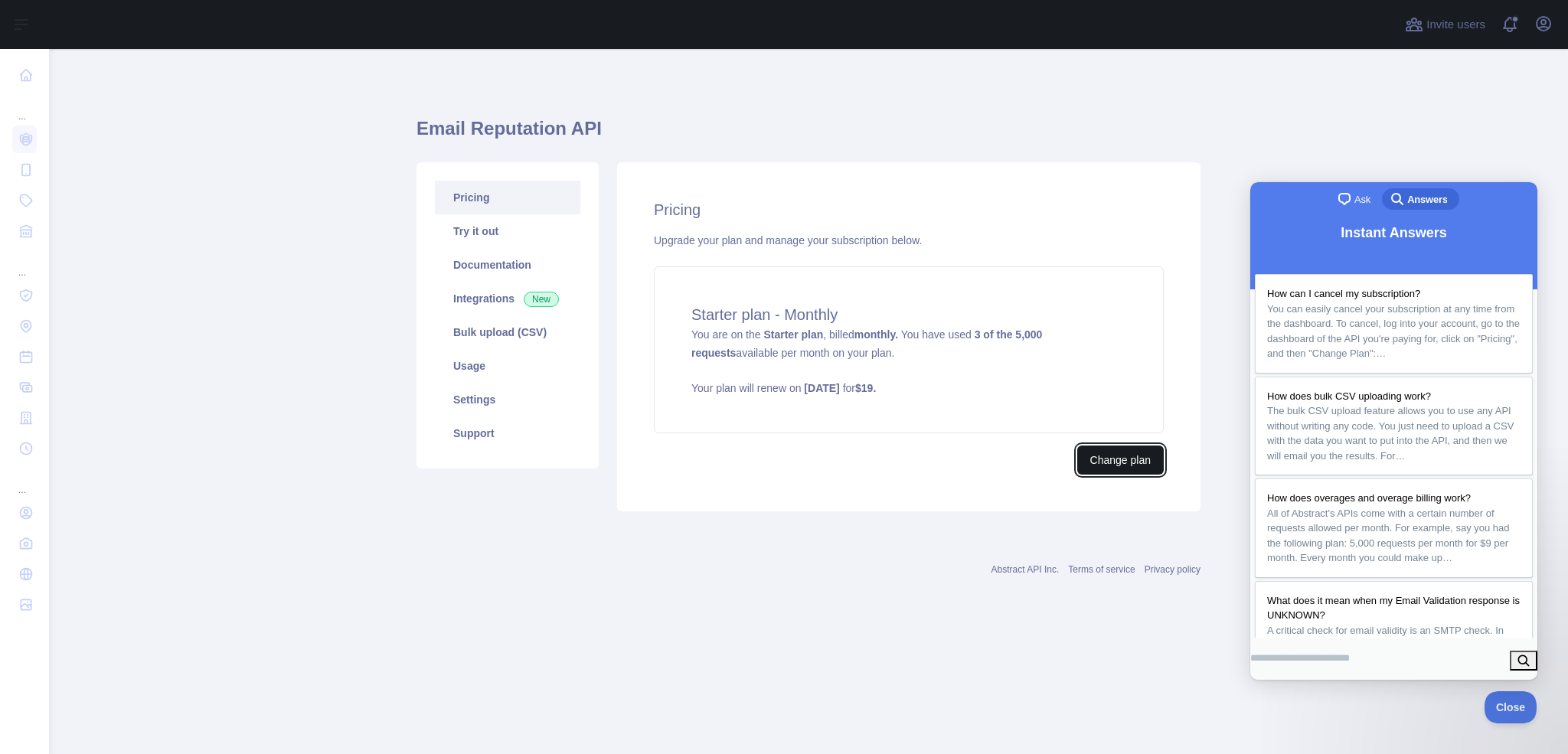
click at [1107, 459] on button "Change plan" at bounding box center [1120, 459] width 86 height 29
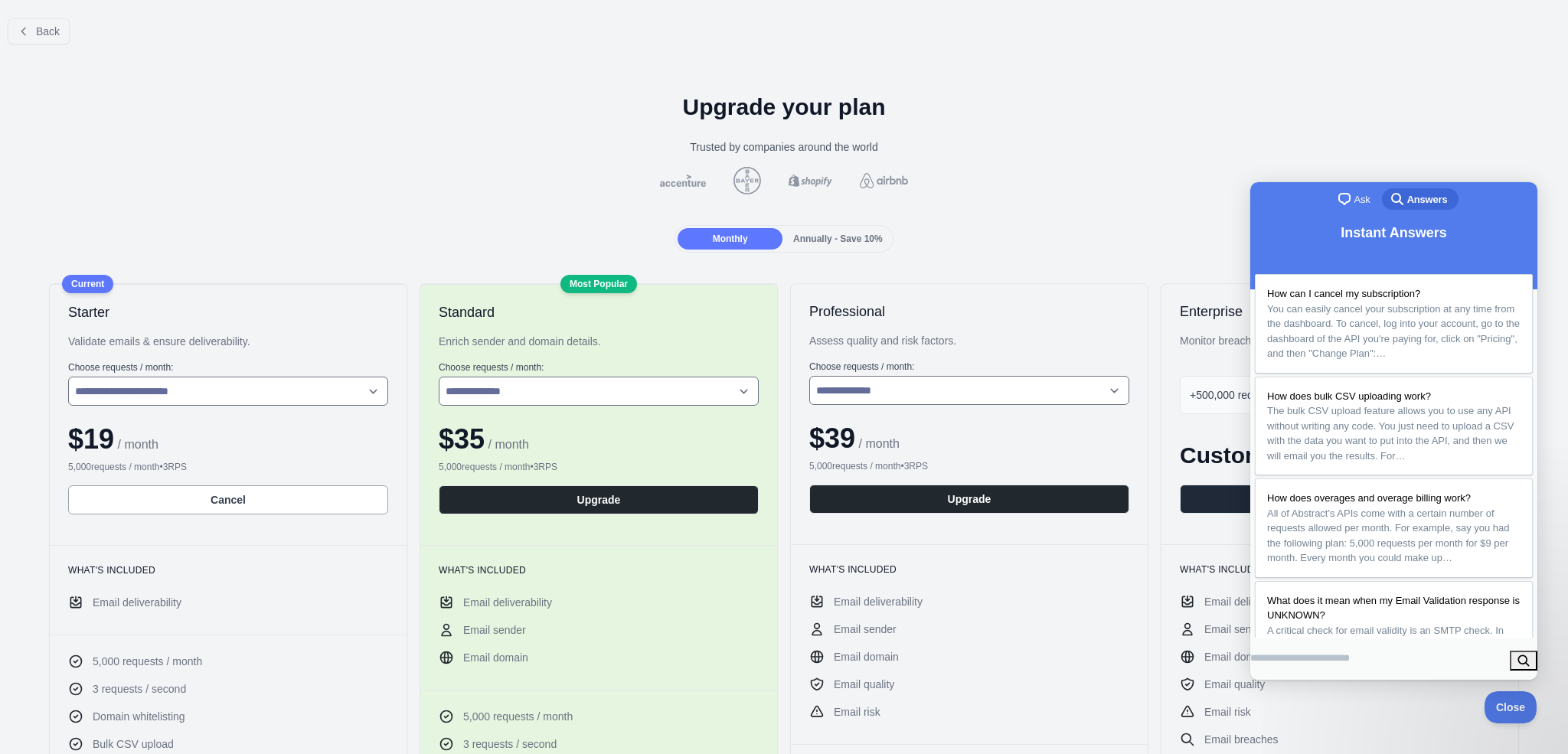
click at [60, 49] on div "Back" at bounding box center [784, 31] width 1568 height 51
click at [246, 505] on button "Cancel" at bounding box center [227, 500] width 320 height 29
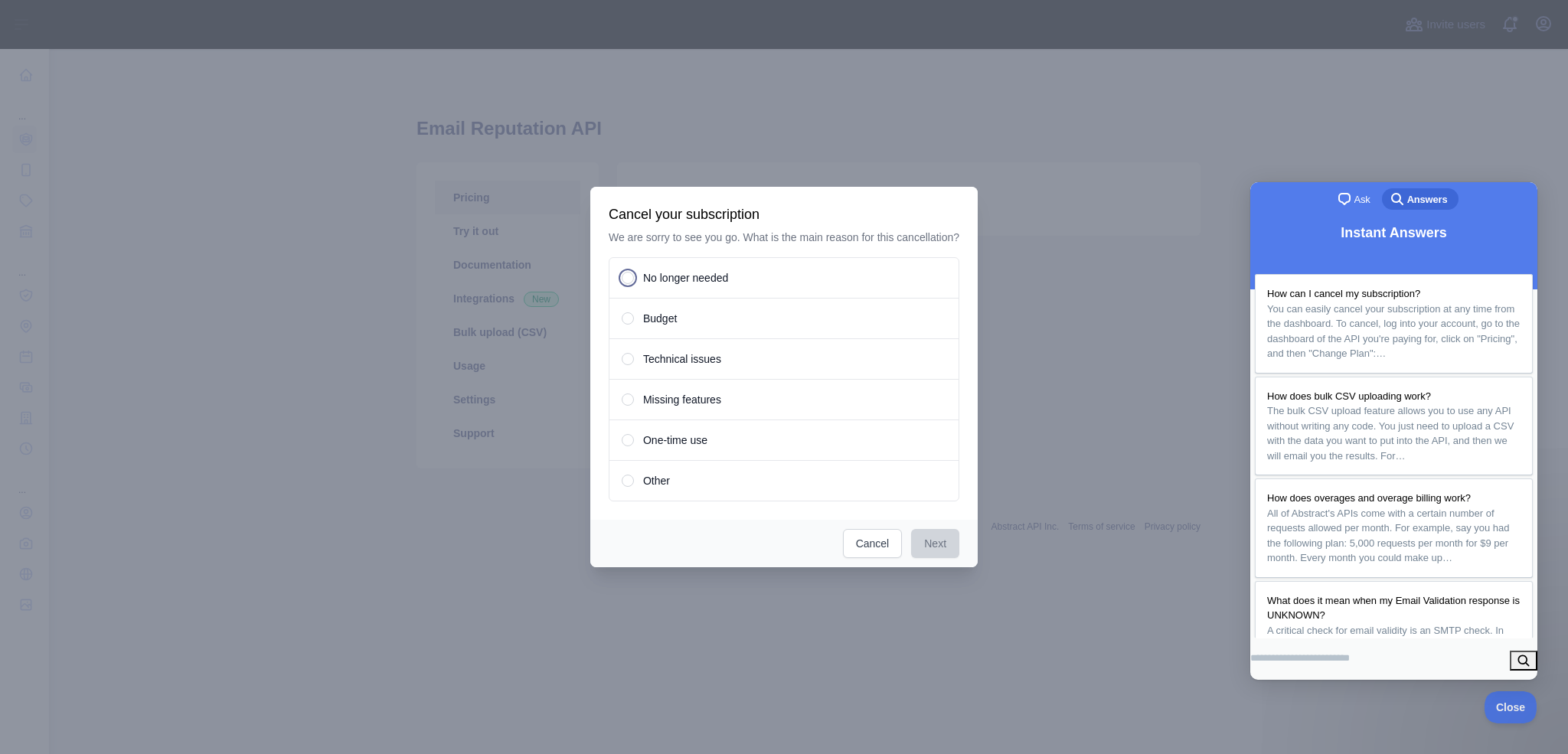
click at [713, 286] on span "No longer needed" at bounding box center [685, 278] width 85 height 15
click at [946, 549] on button "Next" at bounding box center [935, 543] width 48 height 29
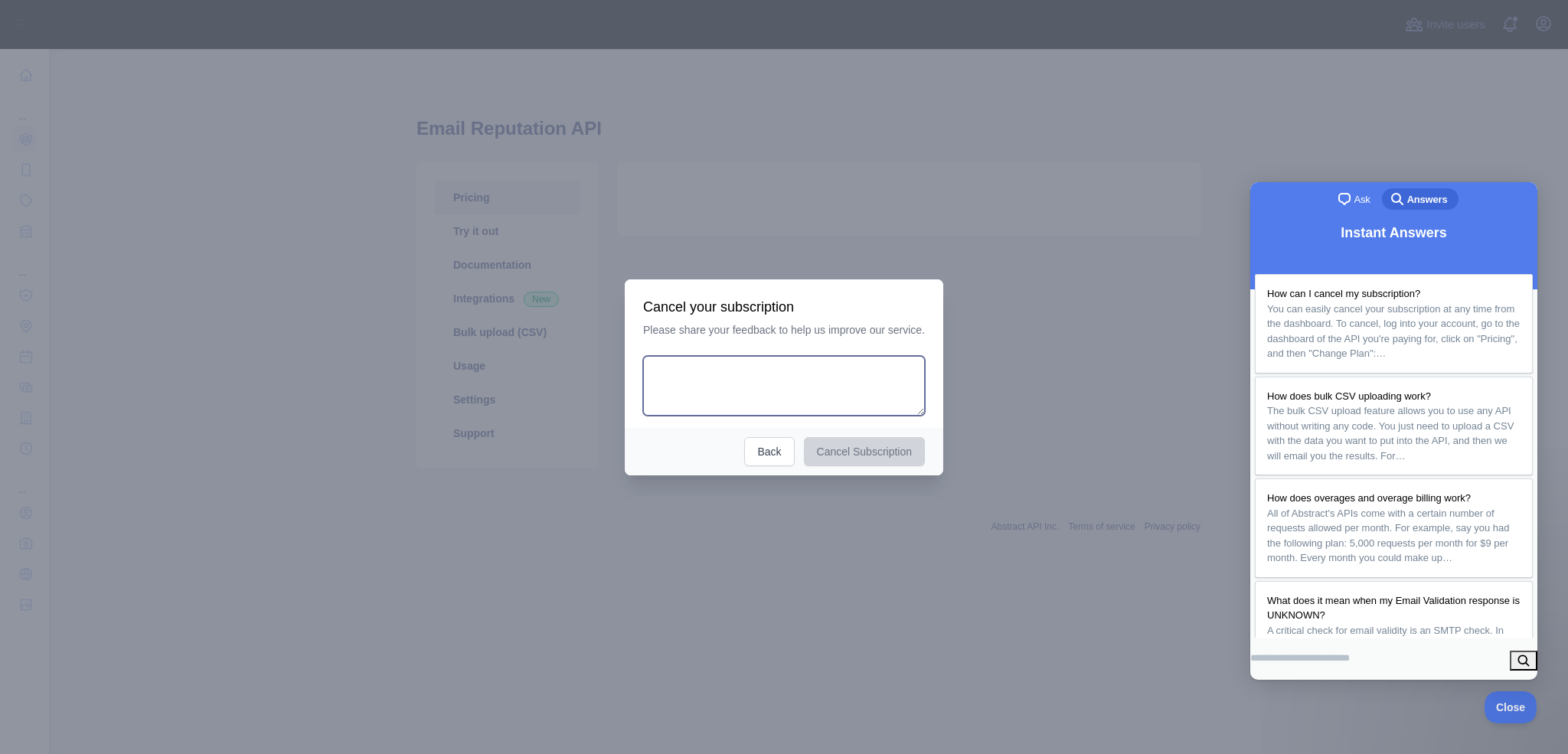
click at [868, 399] on textarea at bounding box center [784, 386] width 282 height 59
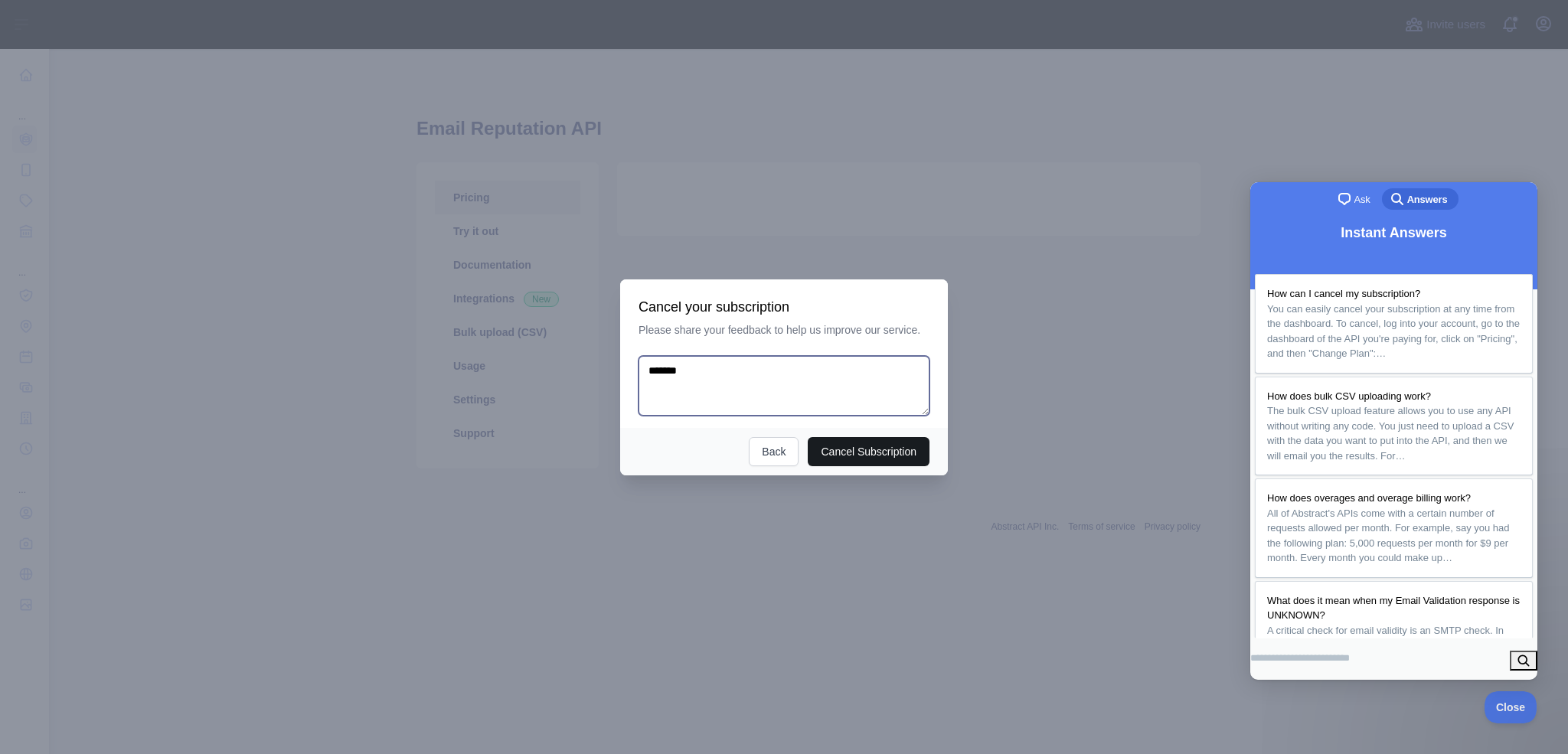
type textarea "********"
click at [771, 362] on textarea "********" at bounding box center [783, 386] width 291 height 59
click at [746, 381] on textarea at bounding box center [783, 386] width 291 height 59
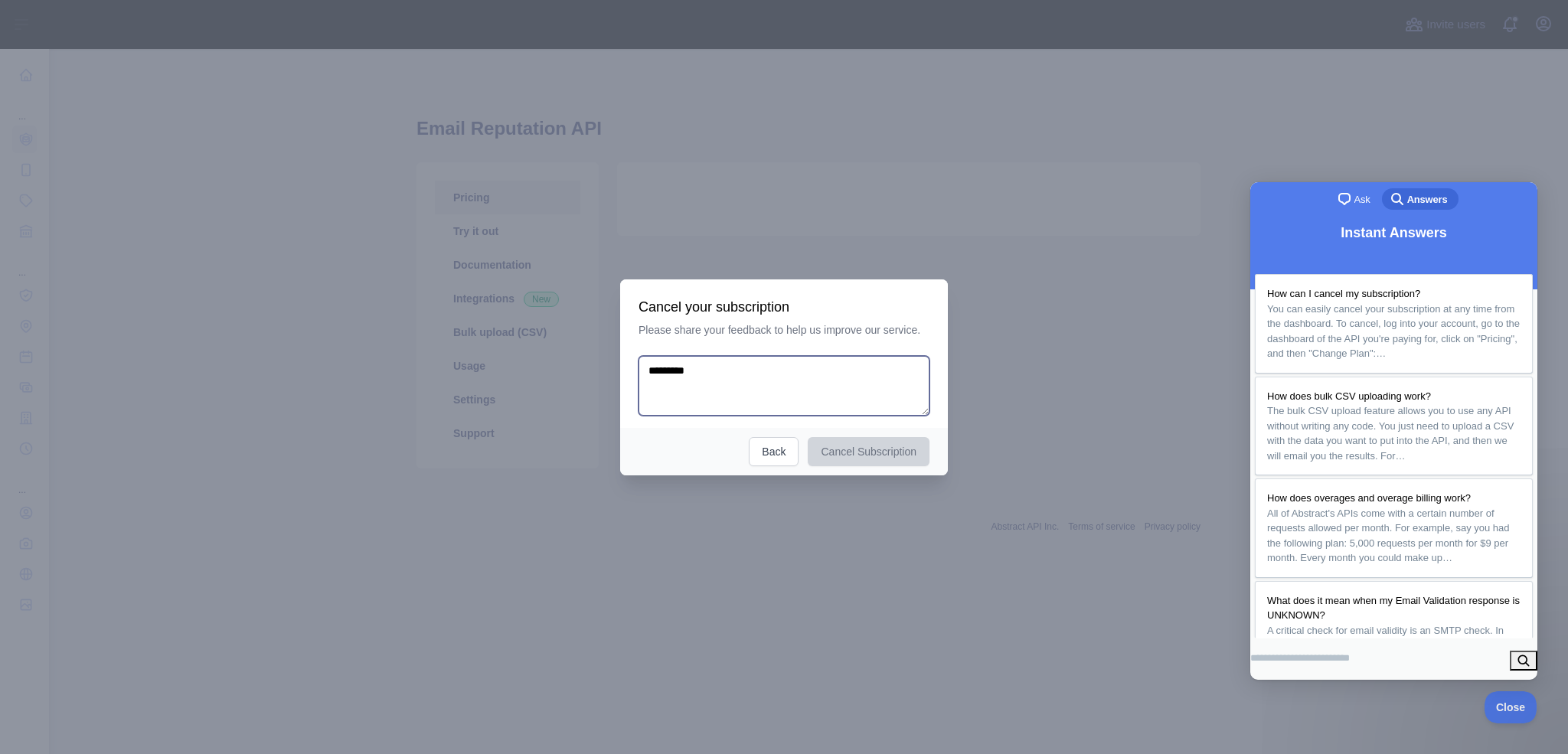
click at [746, 381] on textarea at bounding box center [783, 386] width 291 height 59
type textarea "*********"
click at [866, 458] on button "Cancel Subscription" at bounding box center [868, 452] width 122 height 29
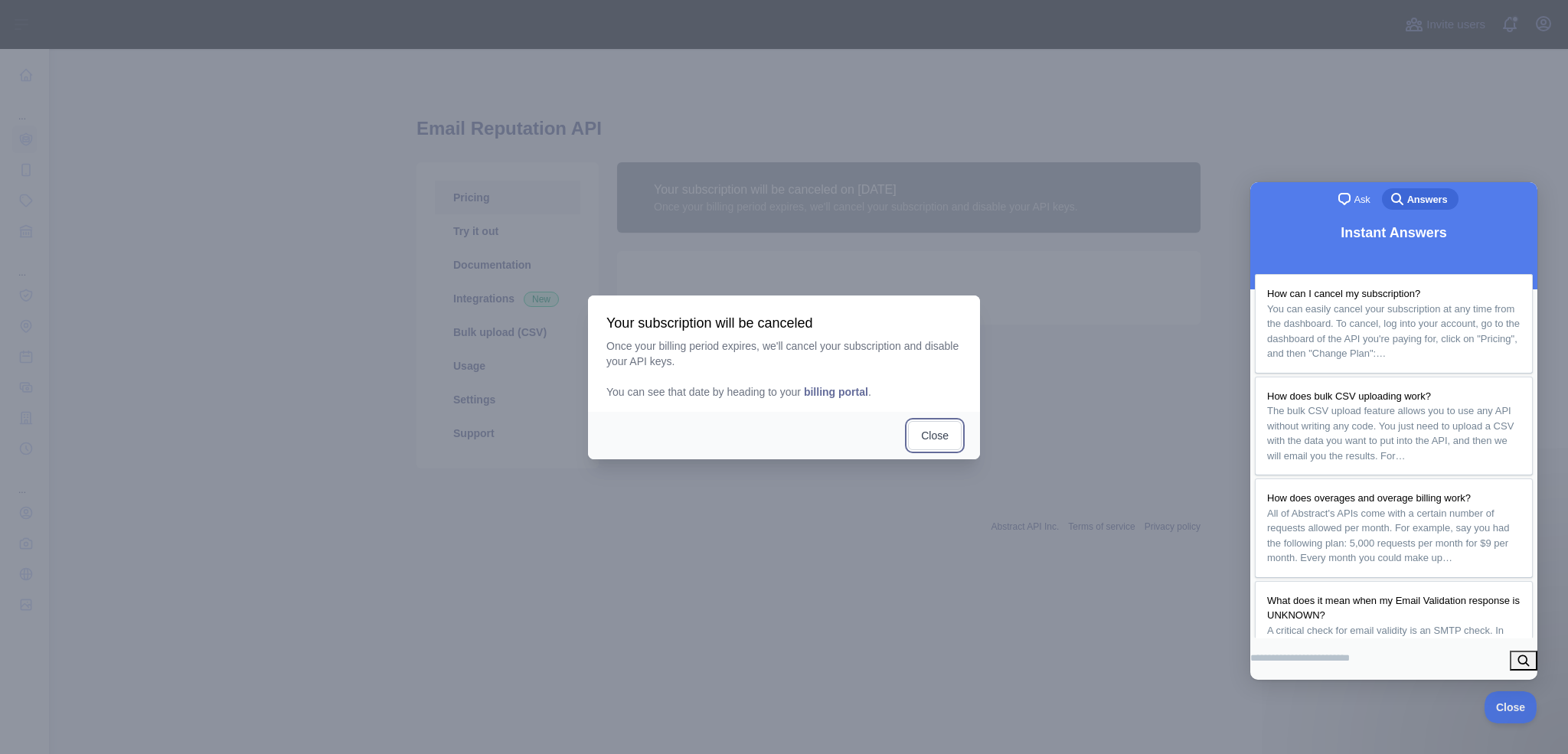
drag, startPoint x: 942, startPoint y: 439, endPoint x: 824, endPoint y: 417, distance: 120.0
click at [821, 424] on div "Close" at bounding box center [784, 435] width 392 height 47
click at [842, 395] on span "billing portal" at bounding box center [836, 391] width 64 height 12
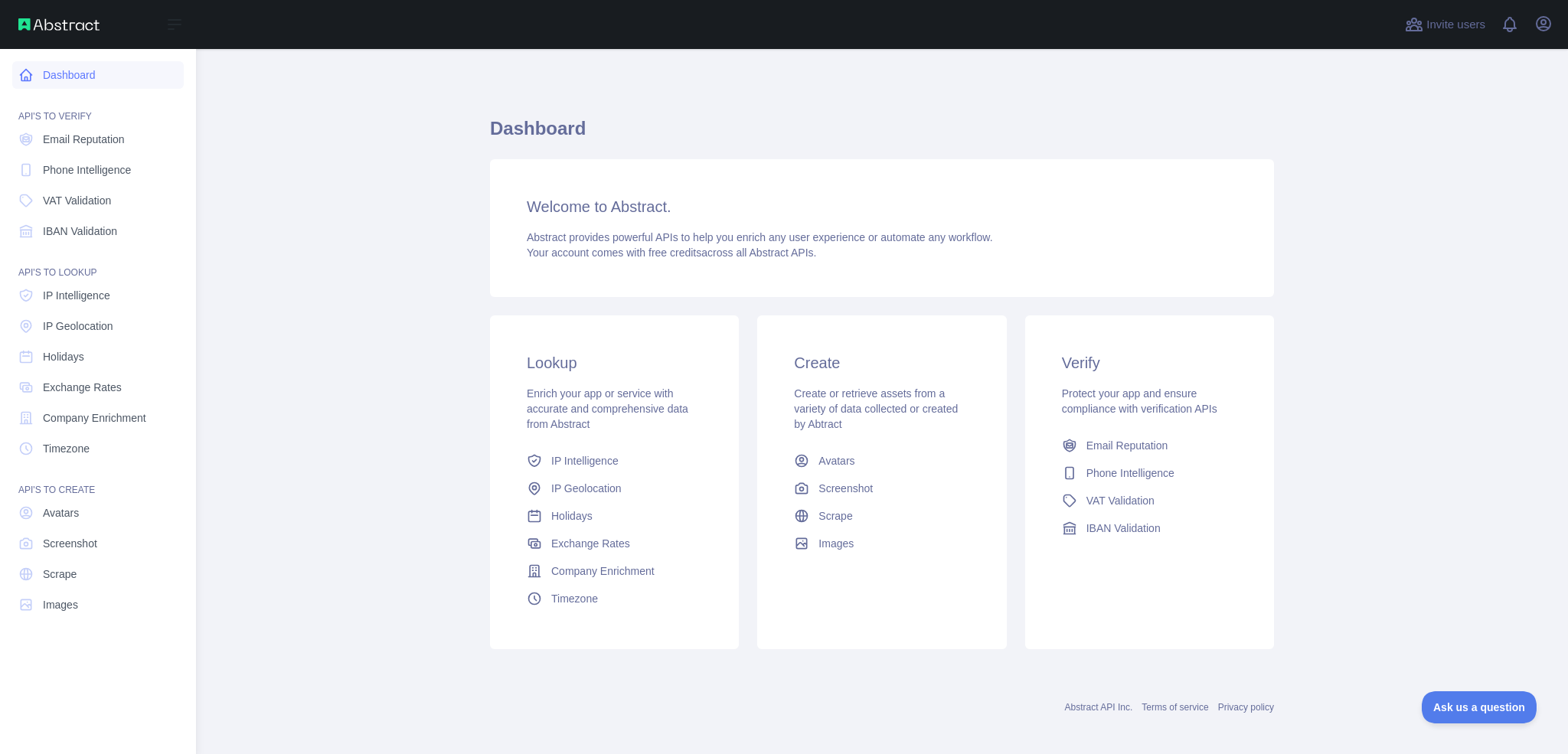
drag, startPoint x: 81, startPoint y: 93, endPoint x: 89, endPoint y: 82, distance: 13.6
click at [82, 92] on div "API'S TO VERIFY" at bounding box center [98, 107] width 172 height 31
click at [89, 82] on link "Dashboard" at bounding box center [98, 75] width 172 height 28
click at [106, 141] on span "Email Reputation" at bounding box center [83, 139] width 82 height 15
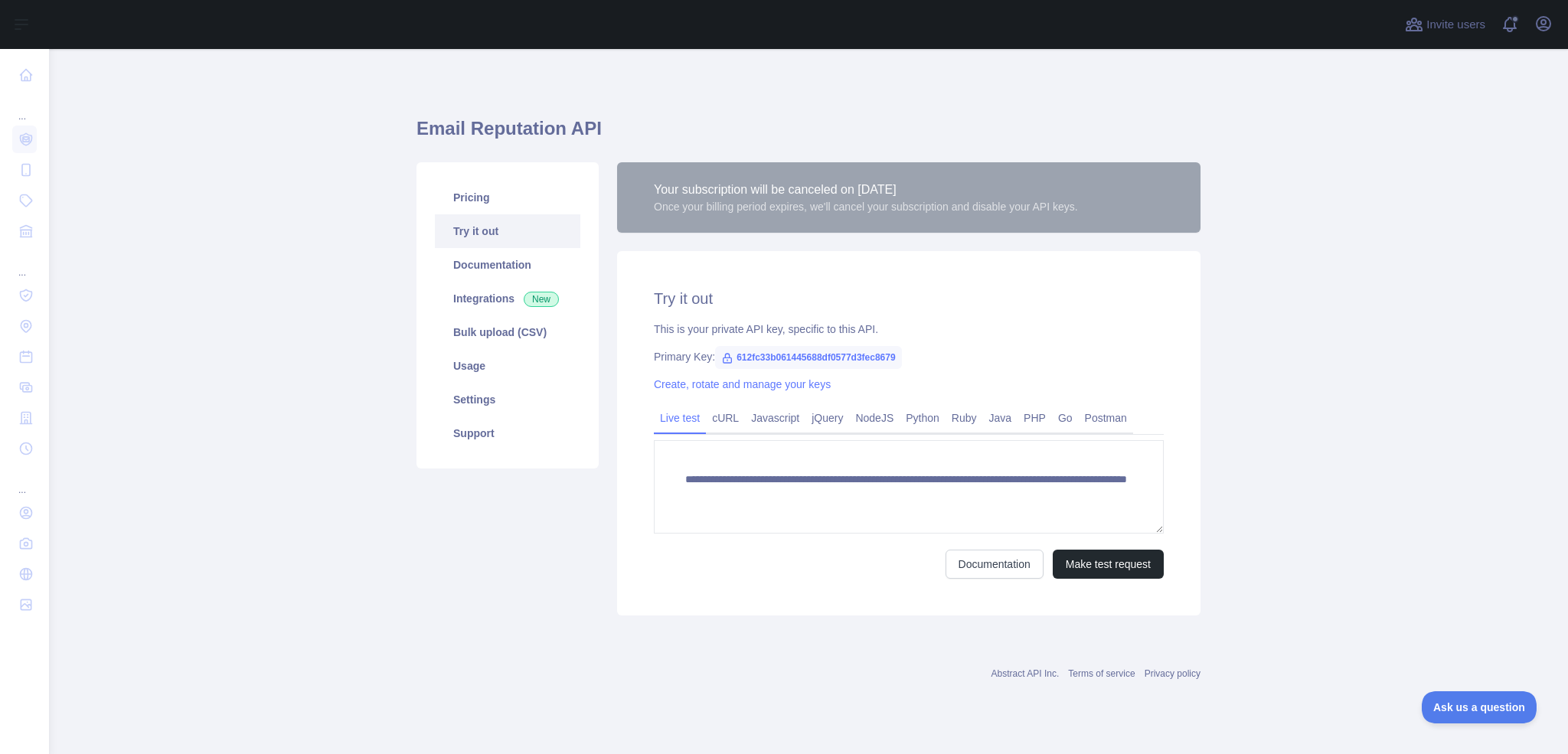
click at [759, 384] on link "Create, rotate and manage your keys" at bounding box center [742, 384] width 177 height 12
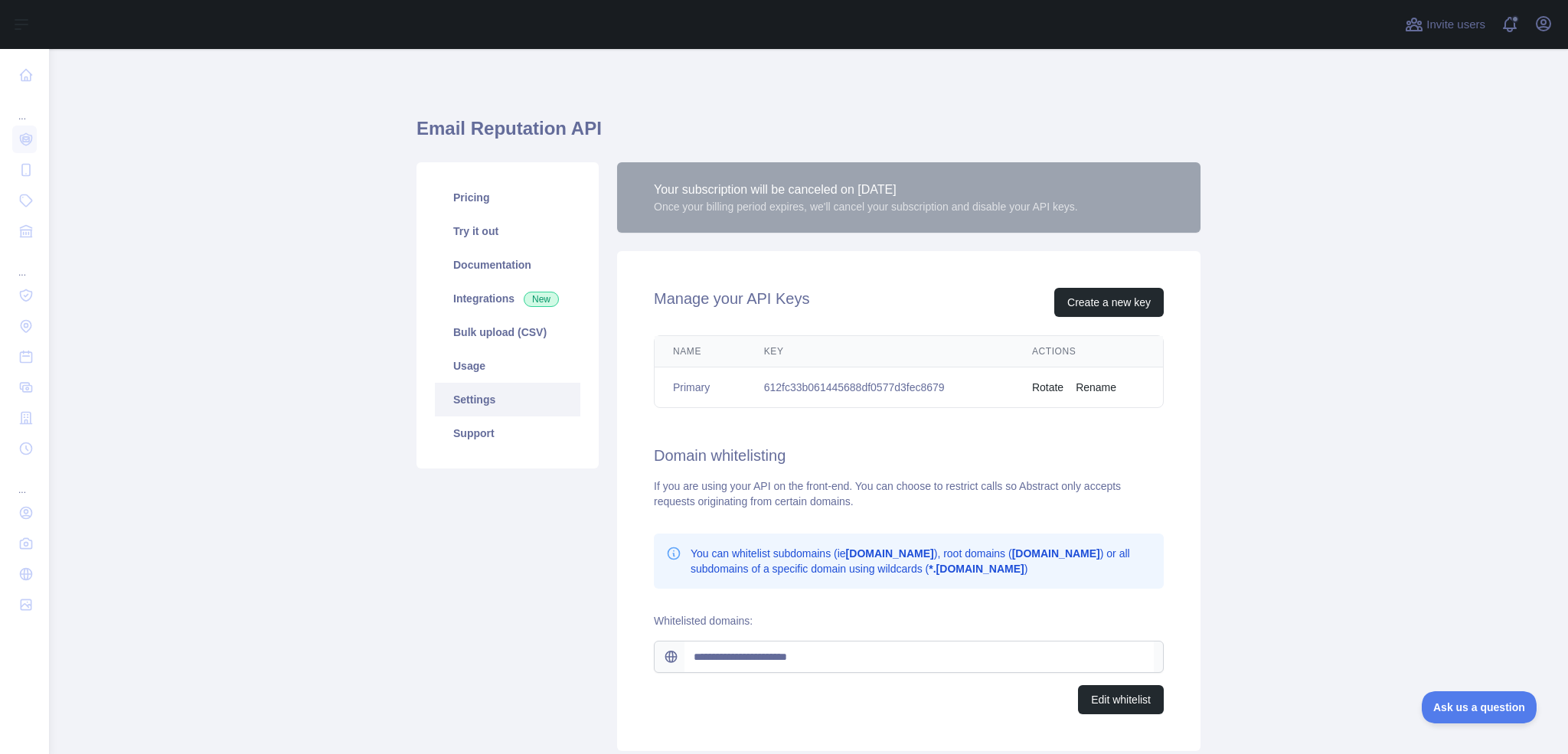
click at [1047, 388] on button "Rotate" at bounding box center [1047, 388] width 32 height 15
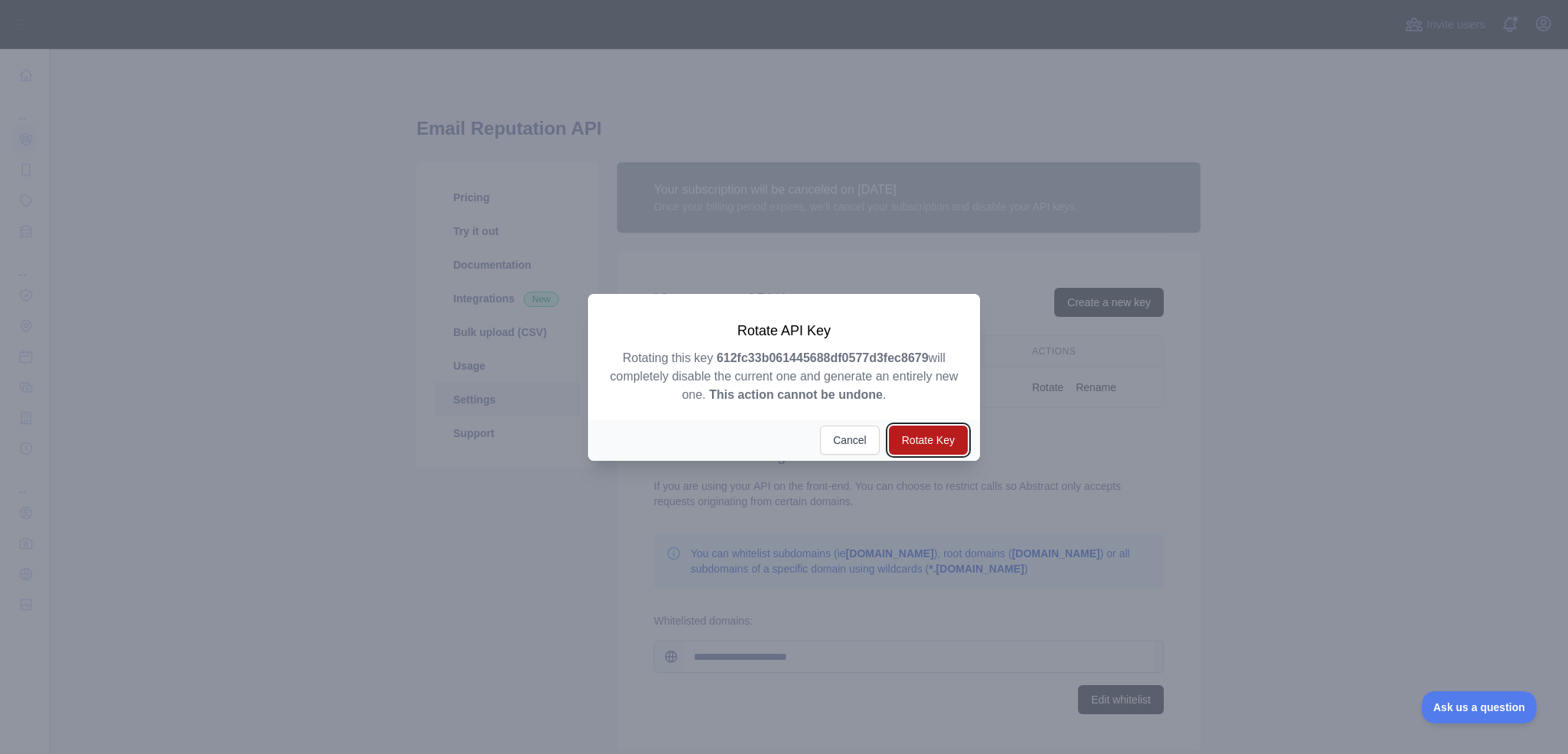
click at [938, 437] on button "Rotate Key" at bounding box center [928, 440] width 79 height 29
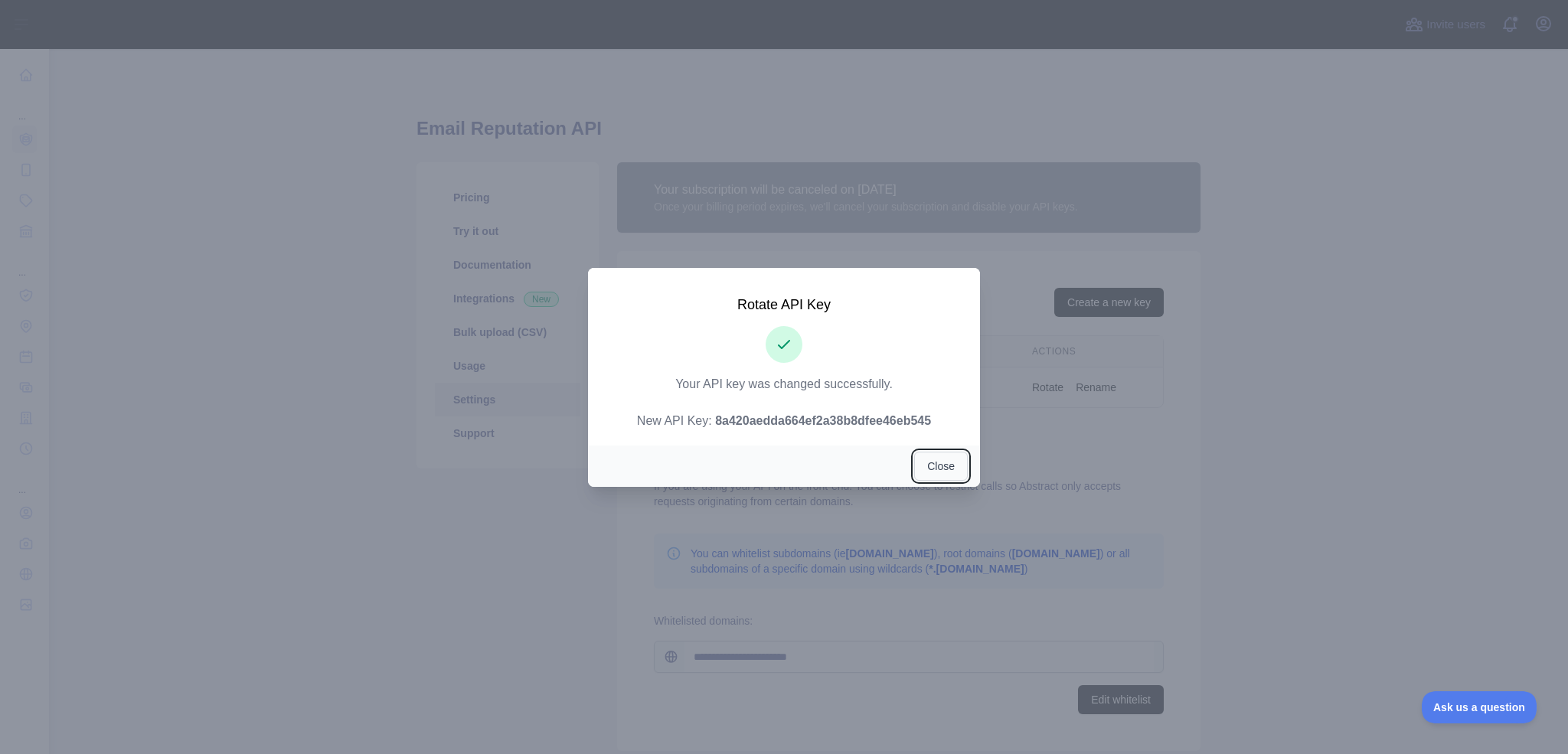
click at [930, 461] on button "Close" at bounding box center [941, 466] width 54 height 29
